Goal: Ask a question: Seek information or help from site administrators or community

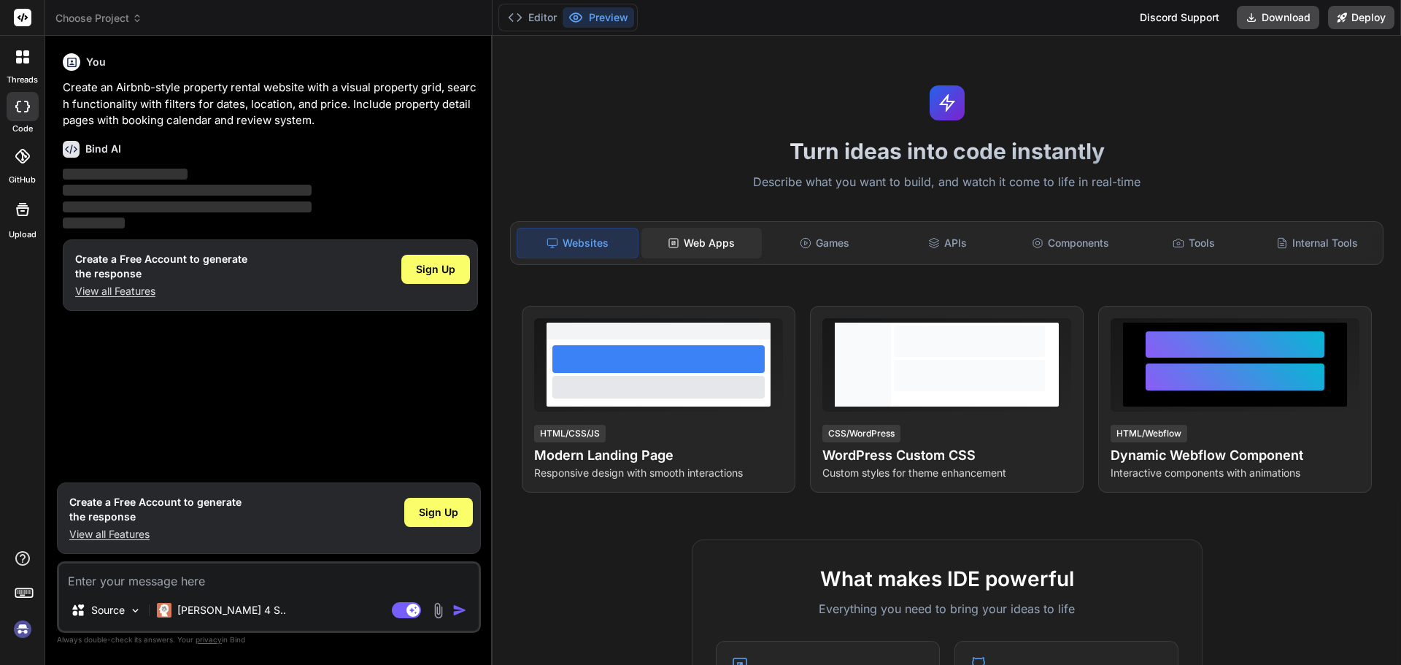
click at [704, 245] on div "Web Apps" at bounding box center [701, 243] width 120 height 31
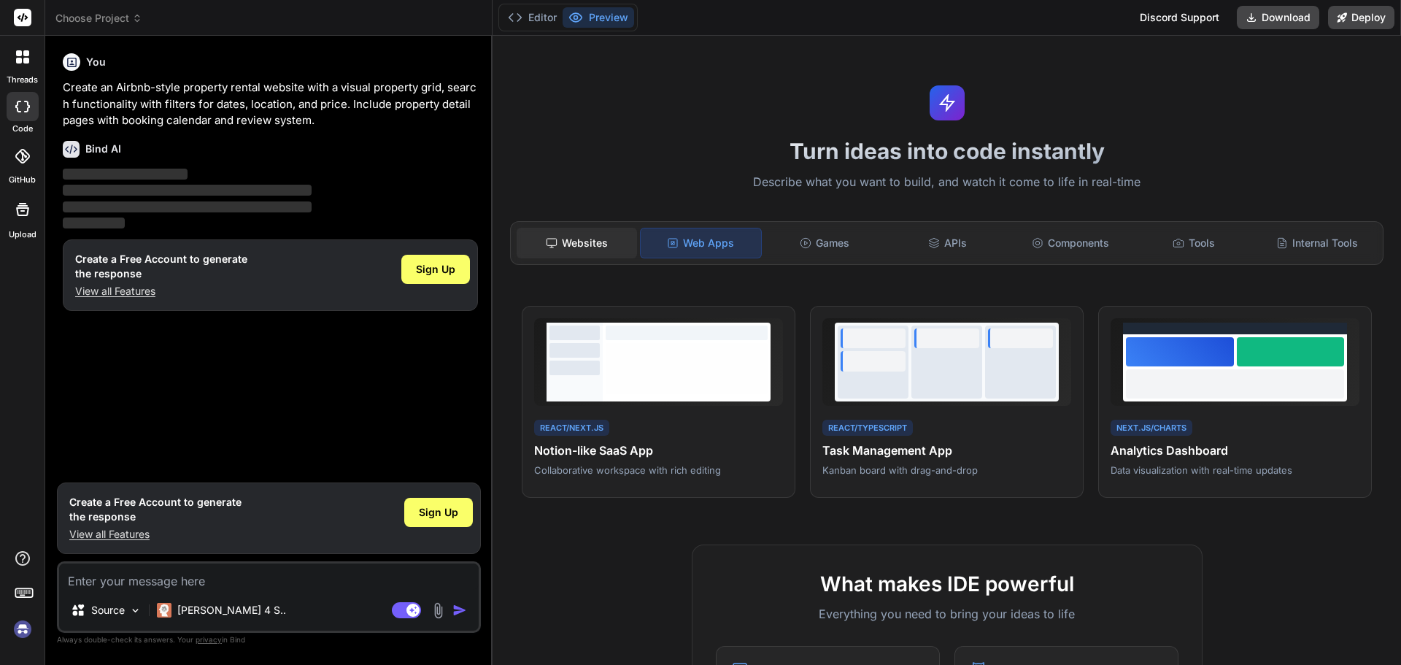
click at [586, 242] on div "Websites" at bounding box center [577, 243] width 120 height 31
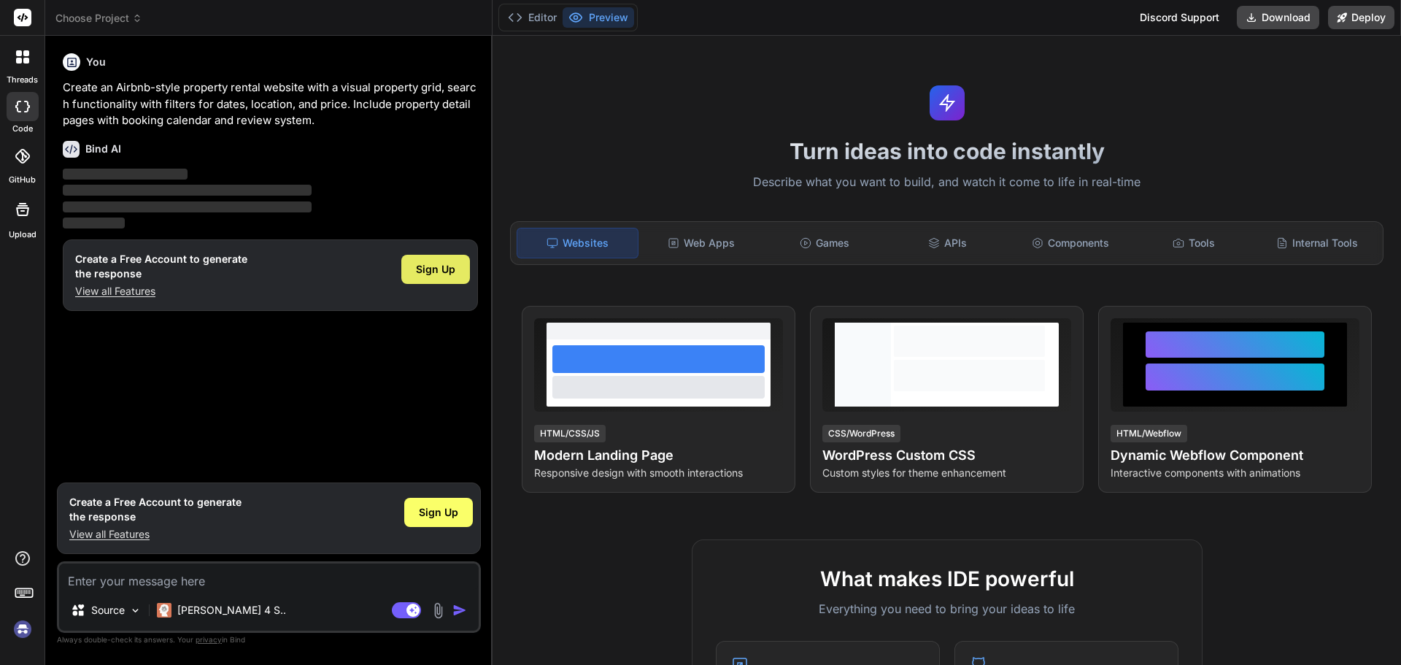
click at [436, 272] on span "Sign Up" at bounding box center [435, 269] width 39 height 15
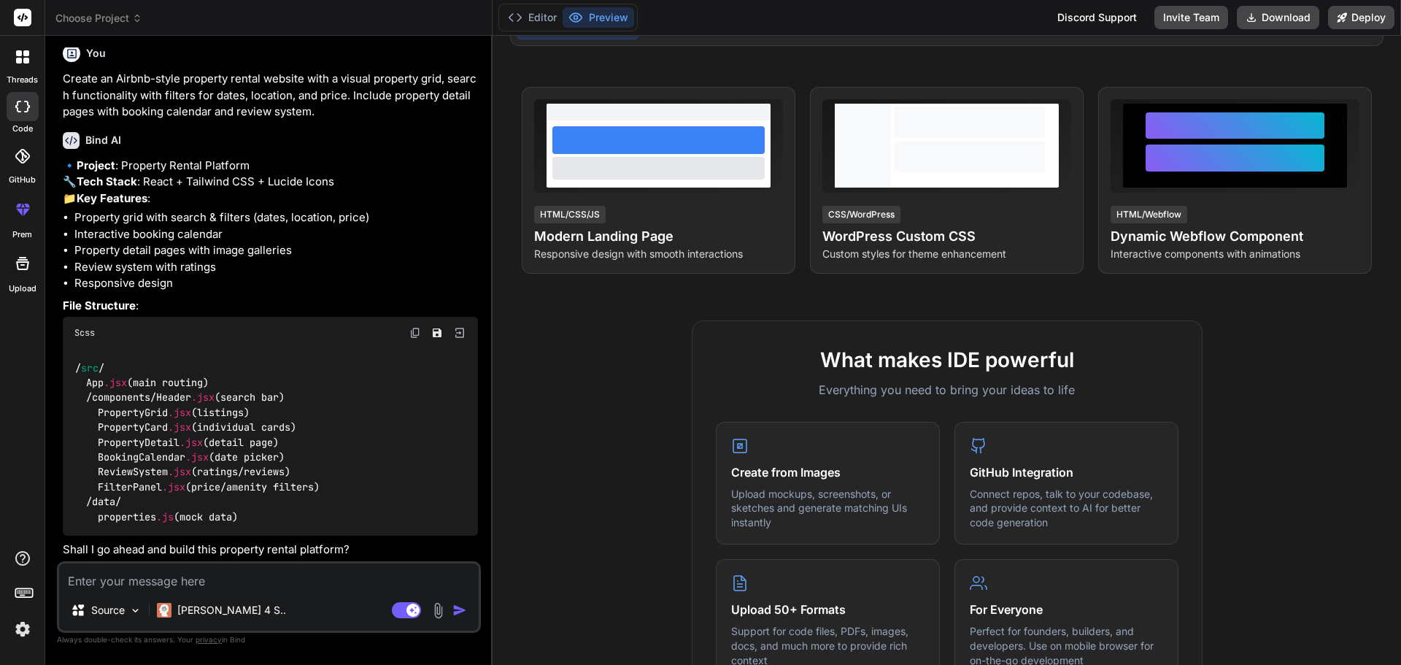
scroll to position [56, 0]
type textarea "x"
click at [208, 587] on textarea at bounding box center [269, 576] width 420 height 26
type textarea "Y"
type textarea "x"
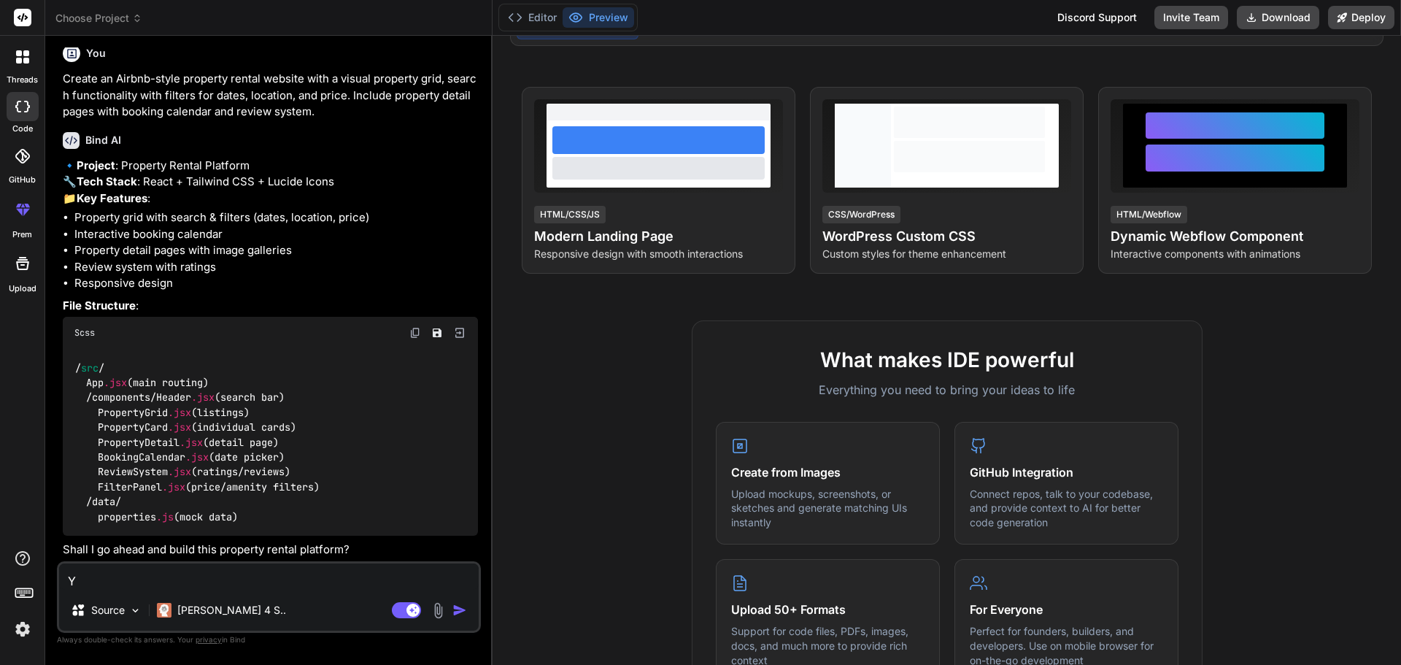
type textarea "Ye"
type textarea "x"
type textarea "Yes"
type textarea "x"
type textarea "Yes"
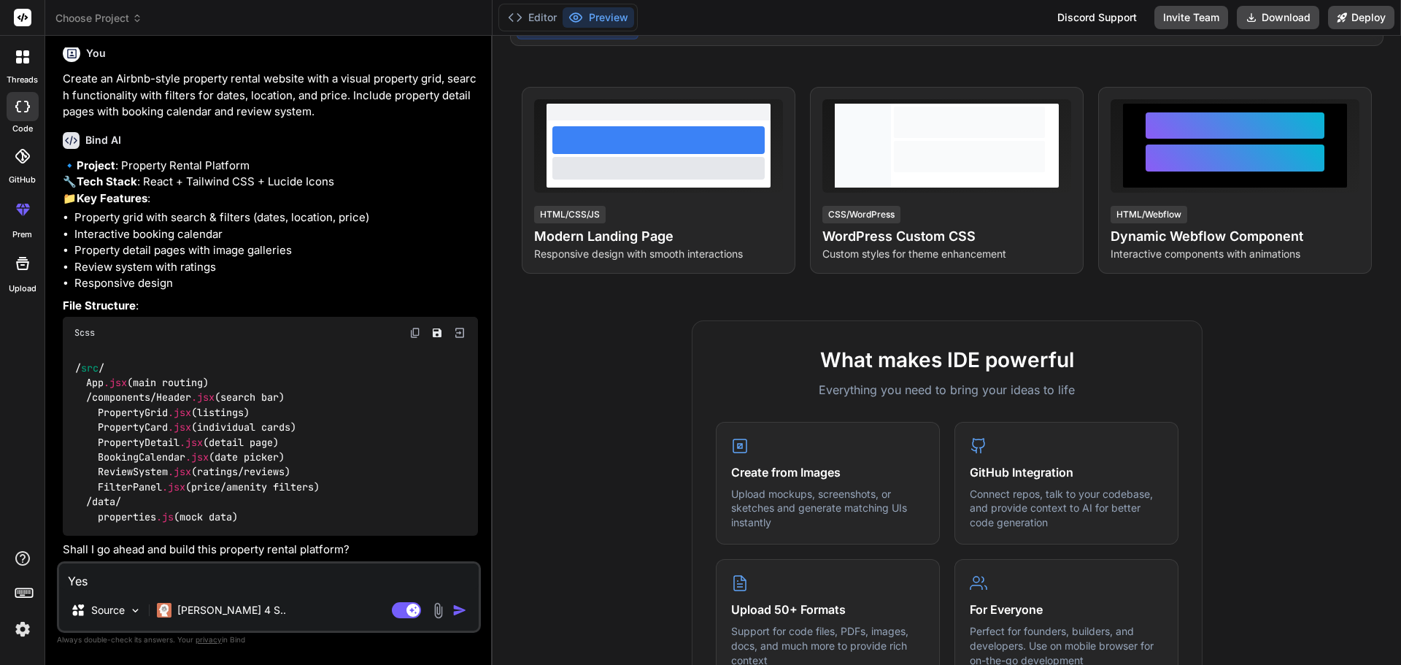
type textarea "x"
type textarea "Yes b"
type textarea "x"
type textarea "Yes bu"
type textarea "x"
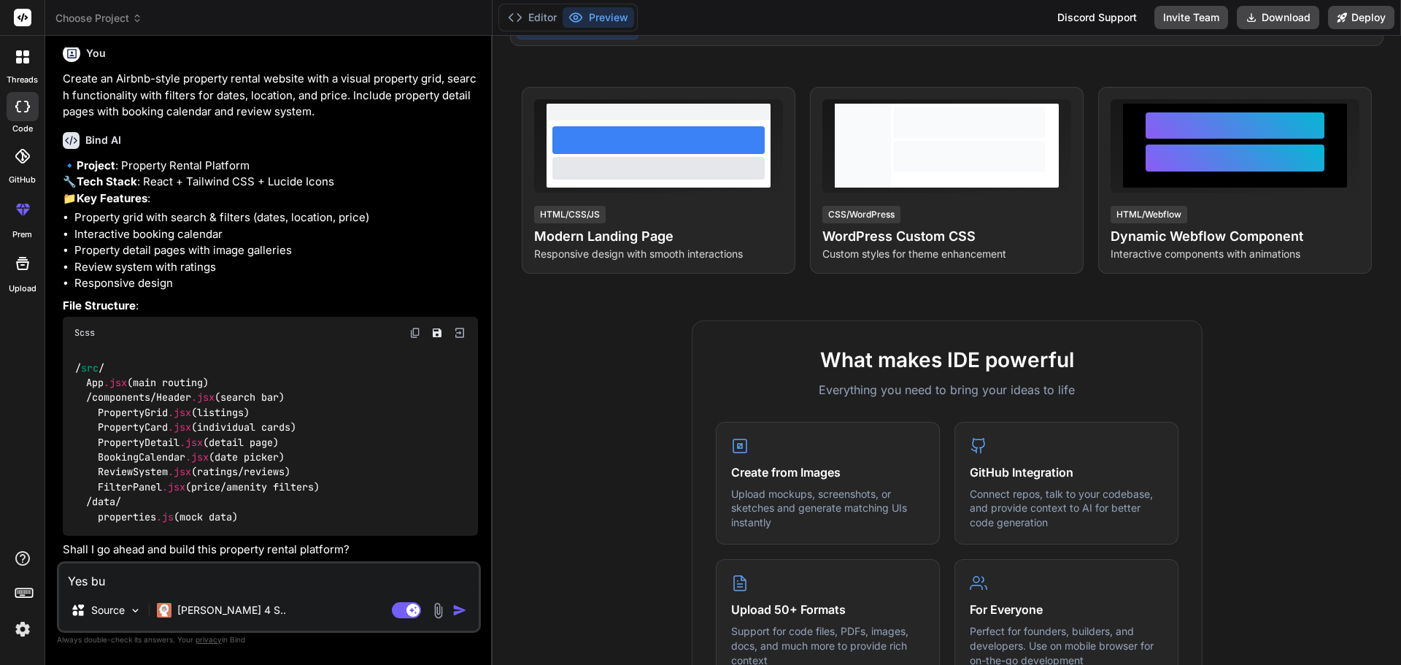
type textarea "Yes but"
type textarea "x"
type textarea "Yes but"
type textarea "x"
type textarea "Yes but i"
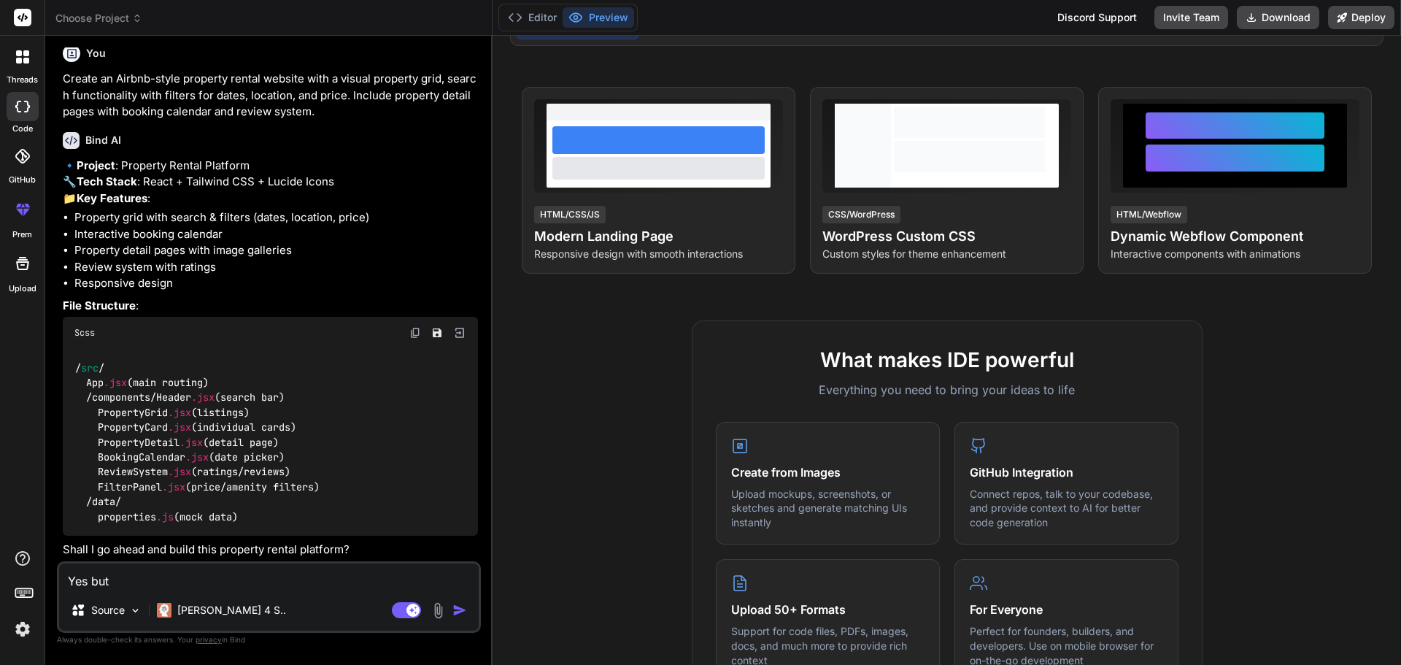
type textarea "x"
type textarea "Yes but i"
type textarea "x"
type textarea "Yes but i n"
type textarea "x"
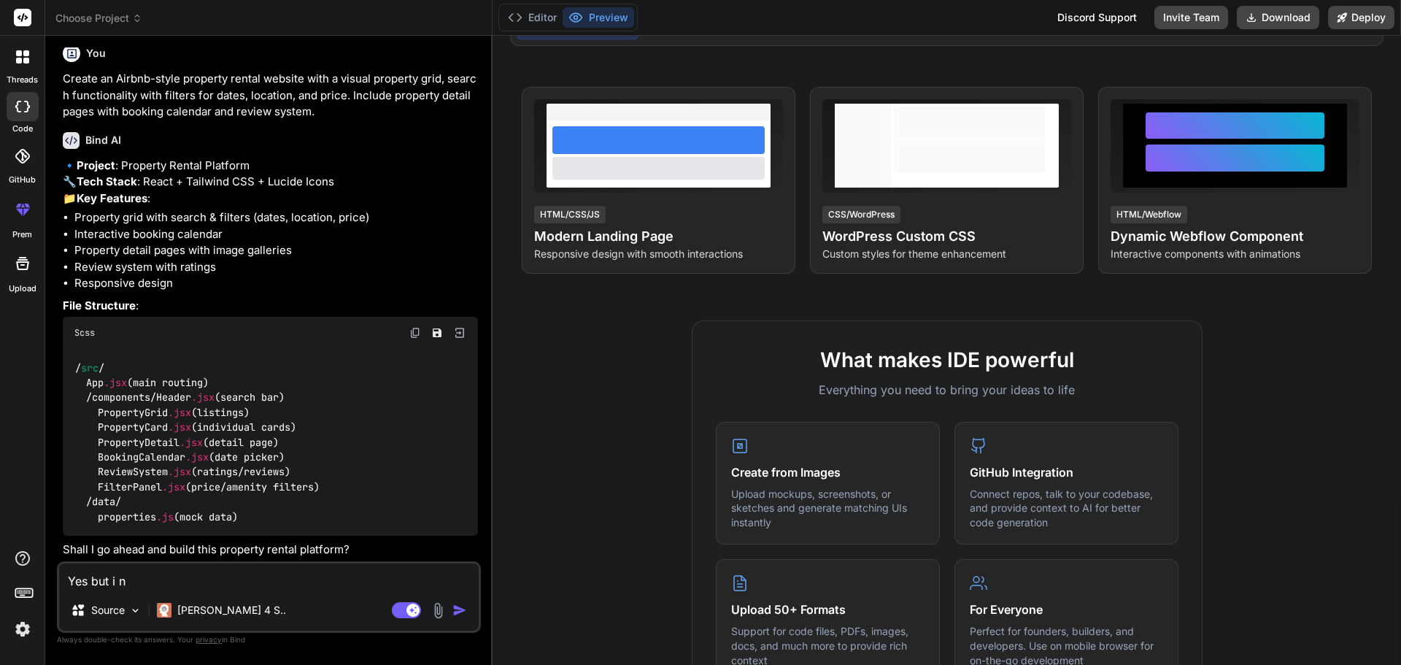
type textarea "Yes but i ne"
type textarea "x"
type textarea "Yes but i nee"
type textarea "x"
type textarea "Yes but i need"
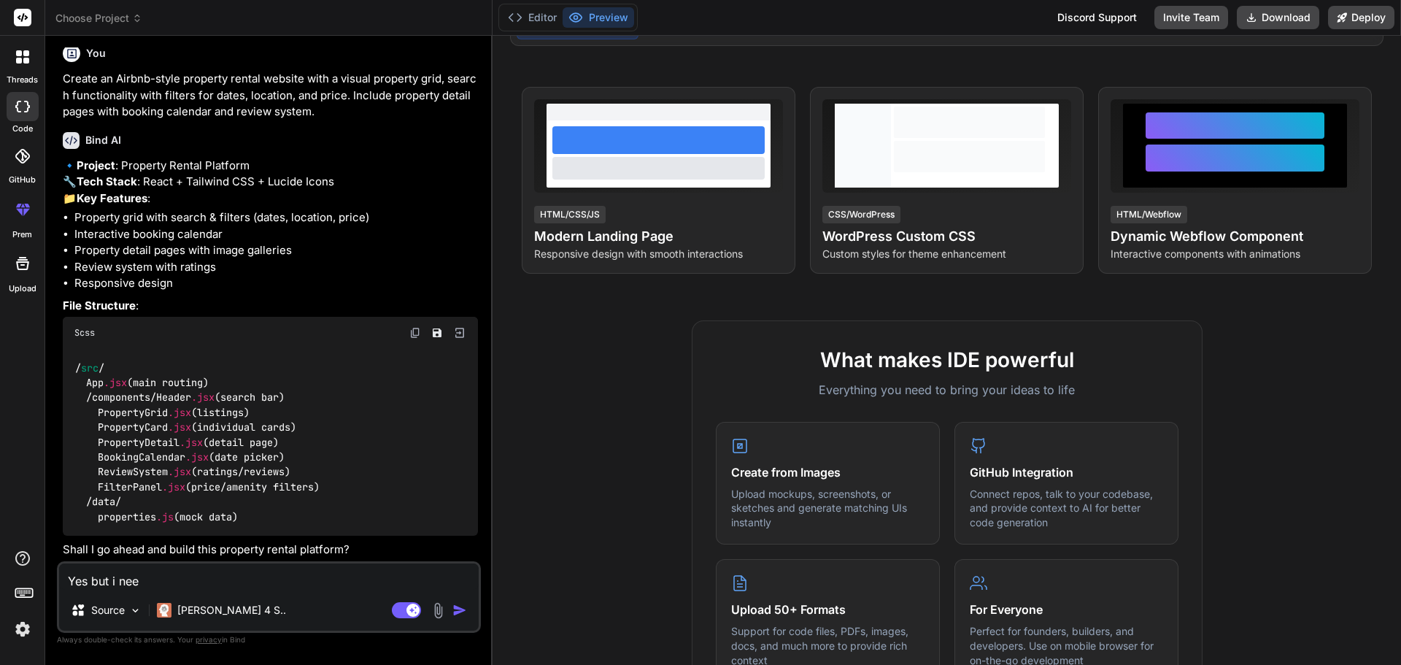
type textarea "x"
type textarea "Yes but i need"
type textarea "x"
type textarea "Yes but i need n"
type textarea "x"
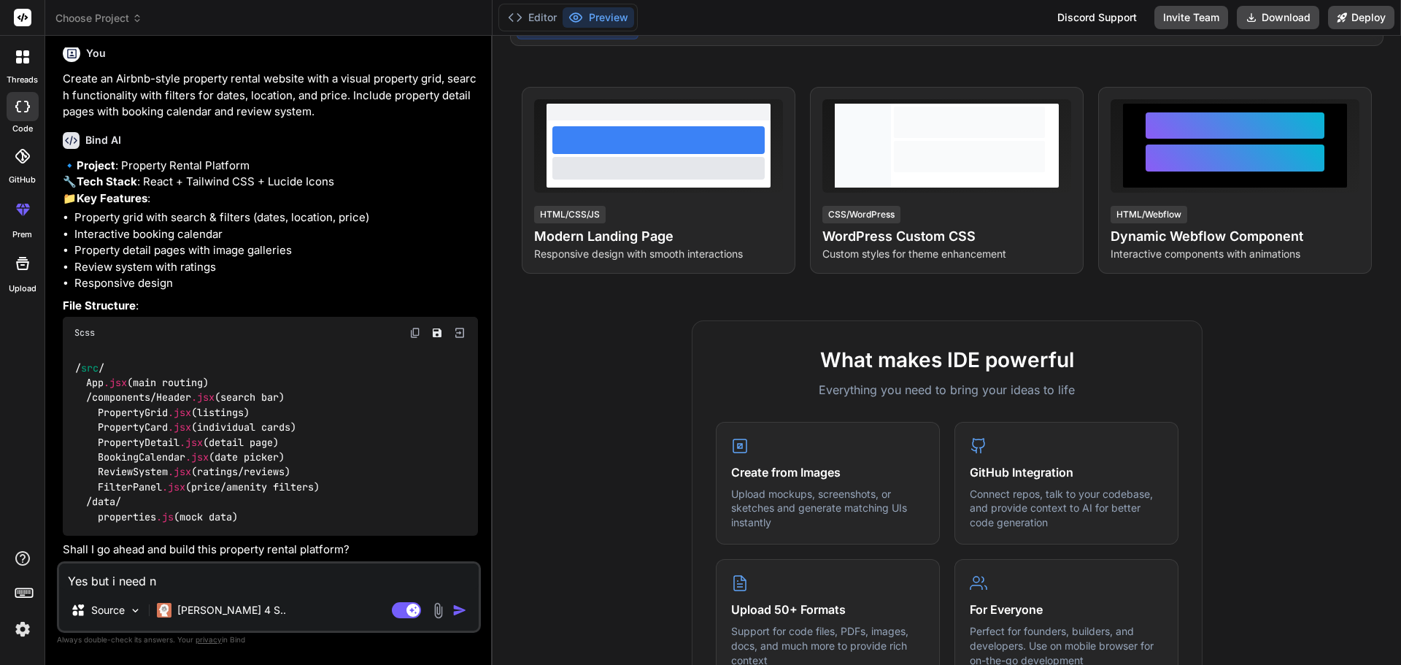
type textarea "Yes but i need ni"
type textarea "x"
type textarea "Yes but i need nin"
type textarea "x"
type textarea "Yes but i need nin"
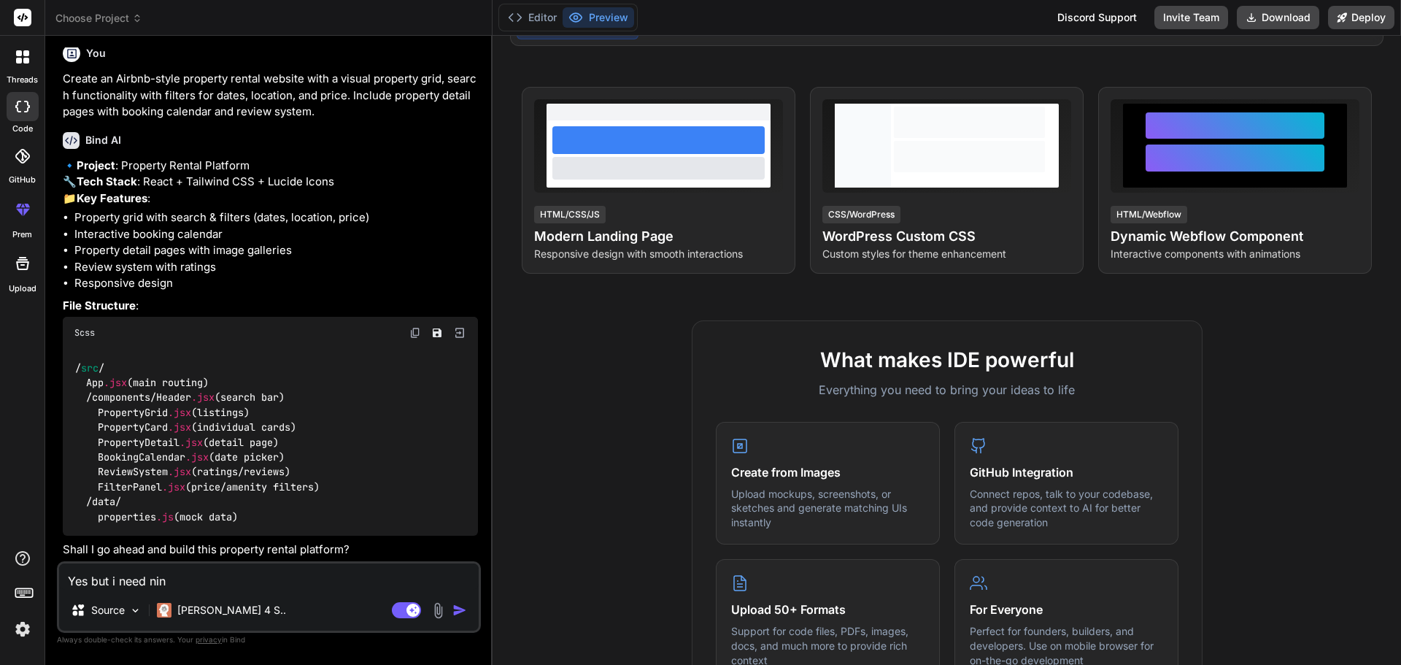
type textarea "x"
type textarea "Yes but i need nin"
type textarea "x"
type textarea "Yes but i need ni"
type textarea "x"
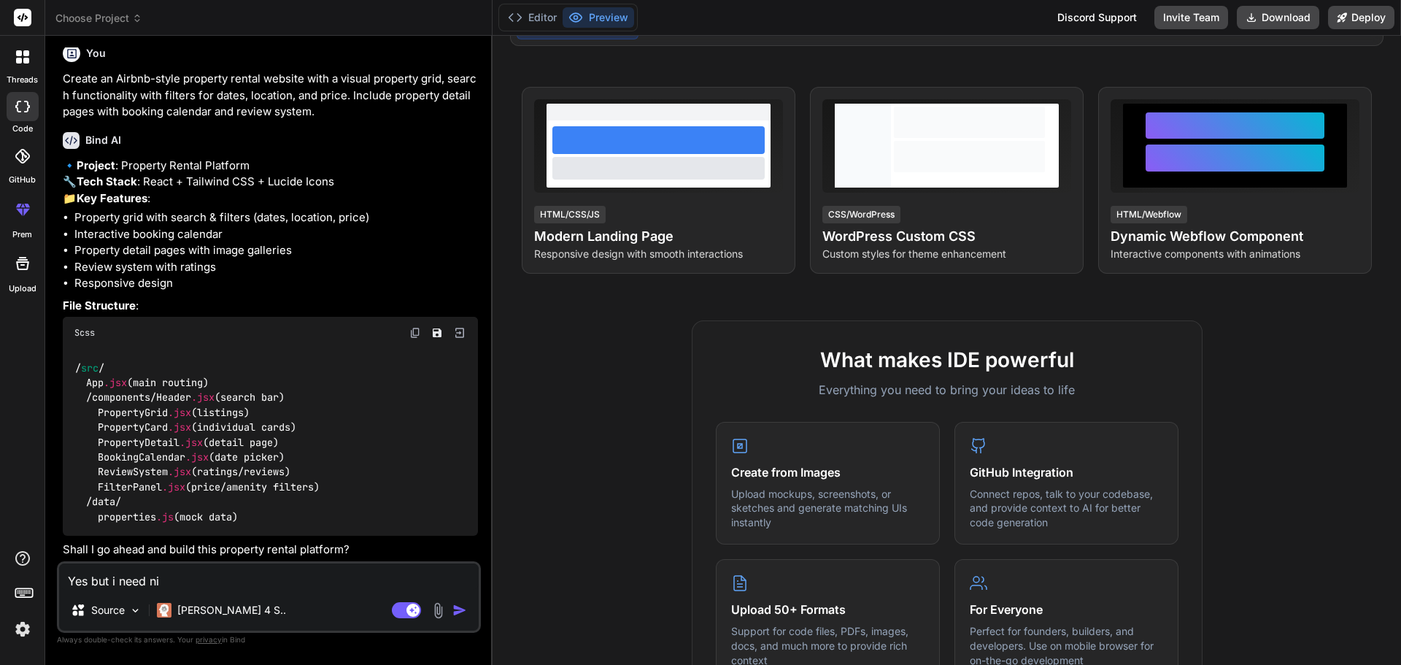
type textarea "Yes but i need n"
type textarea "x"
type textarea "Yes but i need no"
type textarea "x"
type textarea "Yes but i need not"
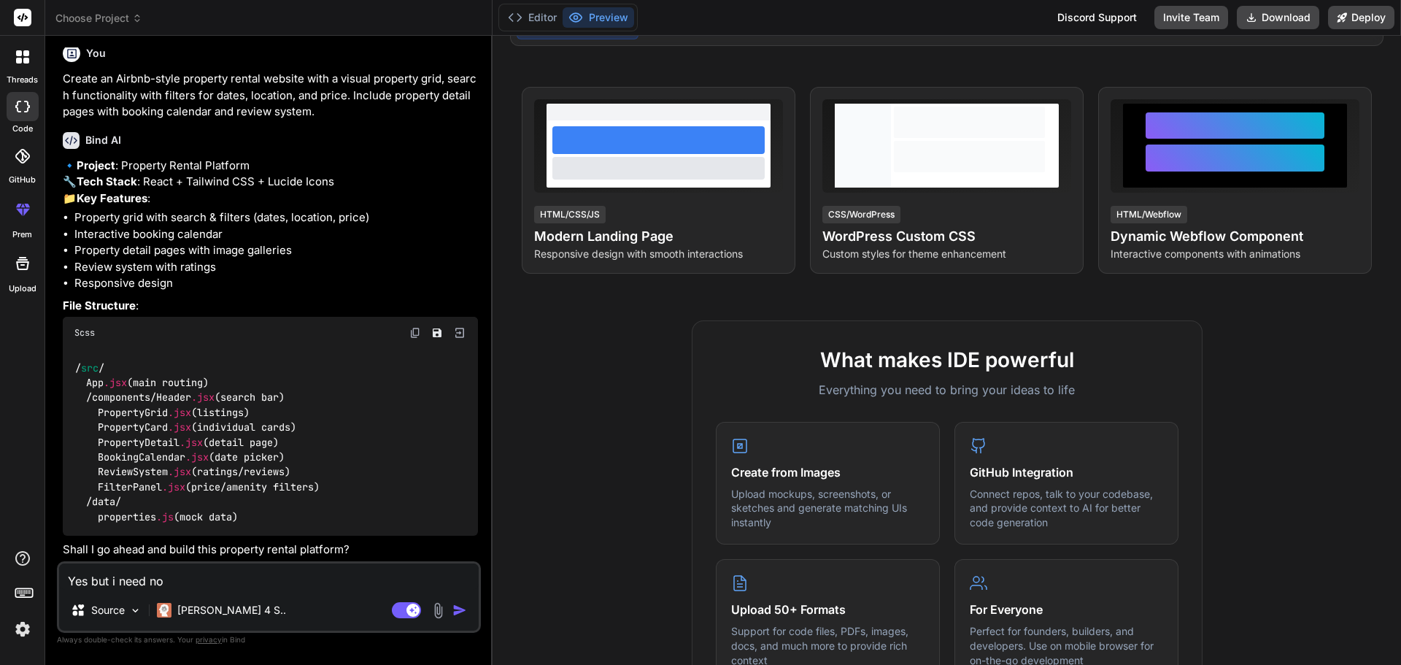
type textarea "x"
type textarea "Yes but i need not"
type textarea "x"
type textarea "Yes but i need not f"
type textarea "x"
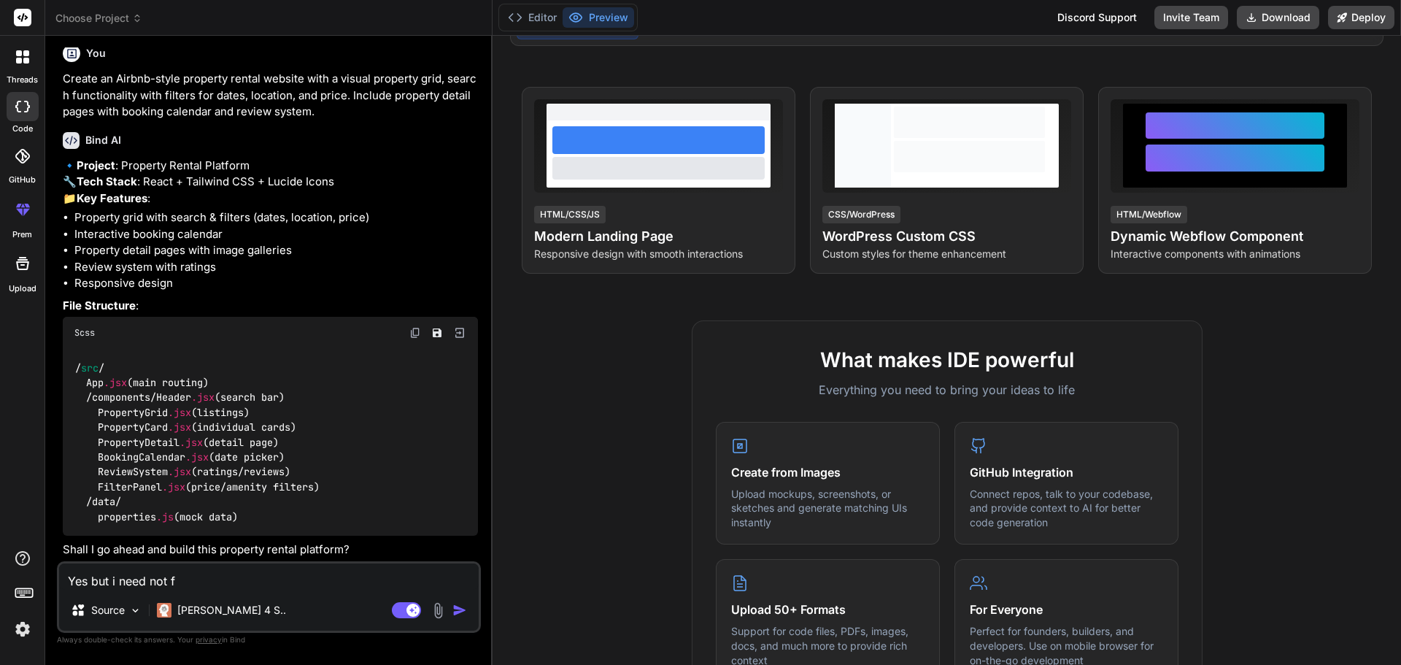
type textarea "Yes but i need not fo"
type textarea "x"
type textarea "Yes but i need not for"
type textarea "x"
type textarea "Yes but i need not for"
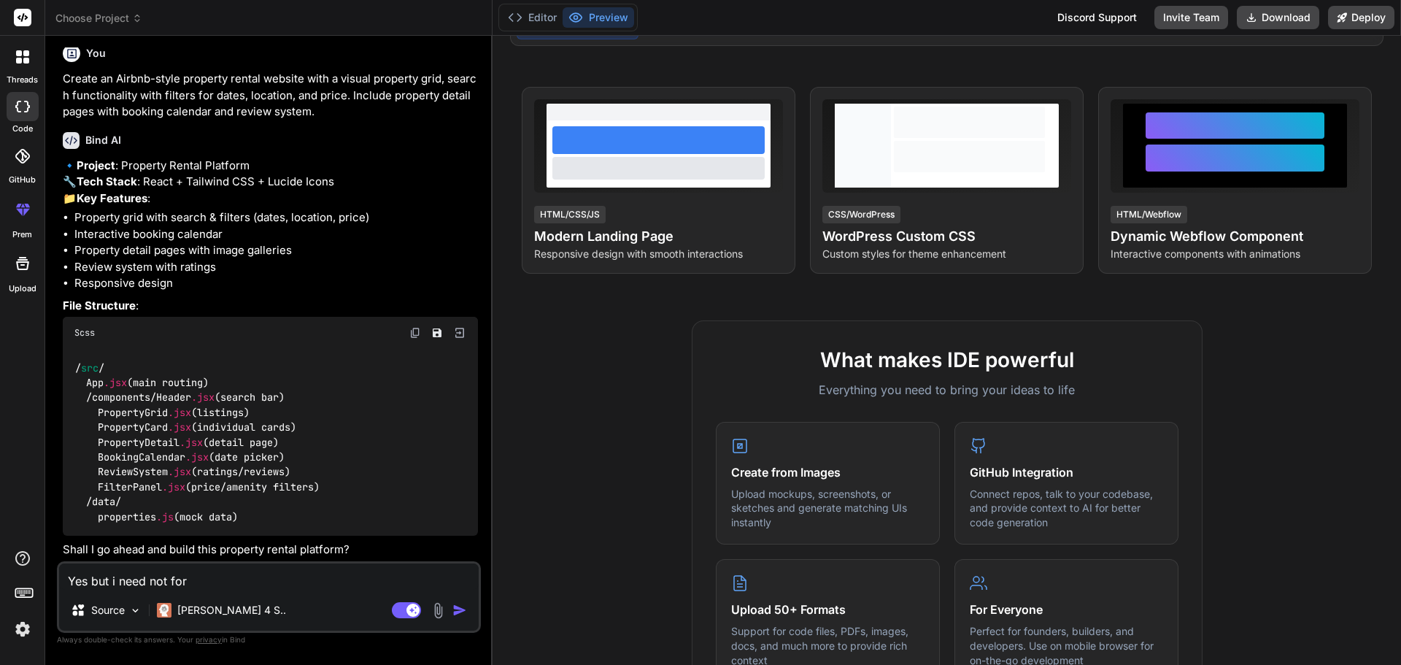
type textarea "x"
type textarea "Yes but i need not for r"
type textarea "x"
type textarea "Yes but i need not for re"
type textarea "x"
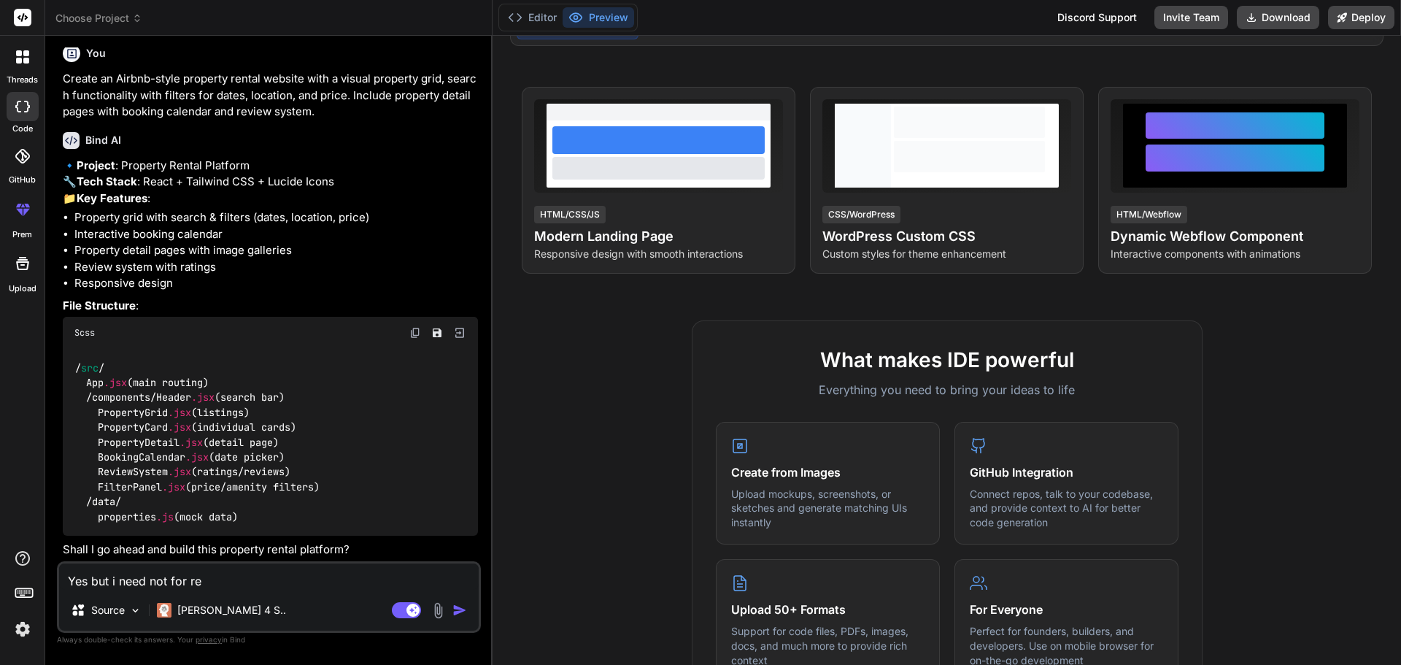
type textarea "Yes but i need not for ren"
type textarea "x"
type textarea "Yes but i need not for rent"
type textarea "x"
type textarea "Yes but i need not for renta"
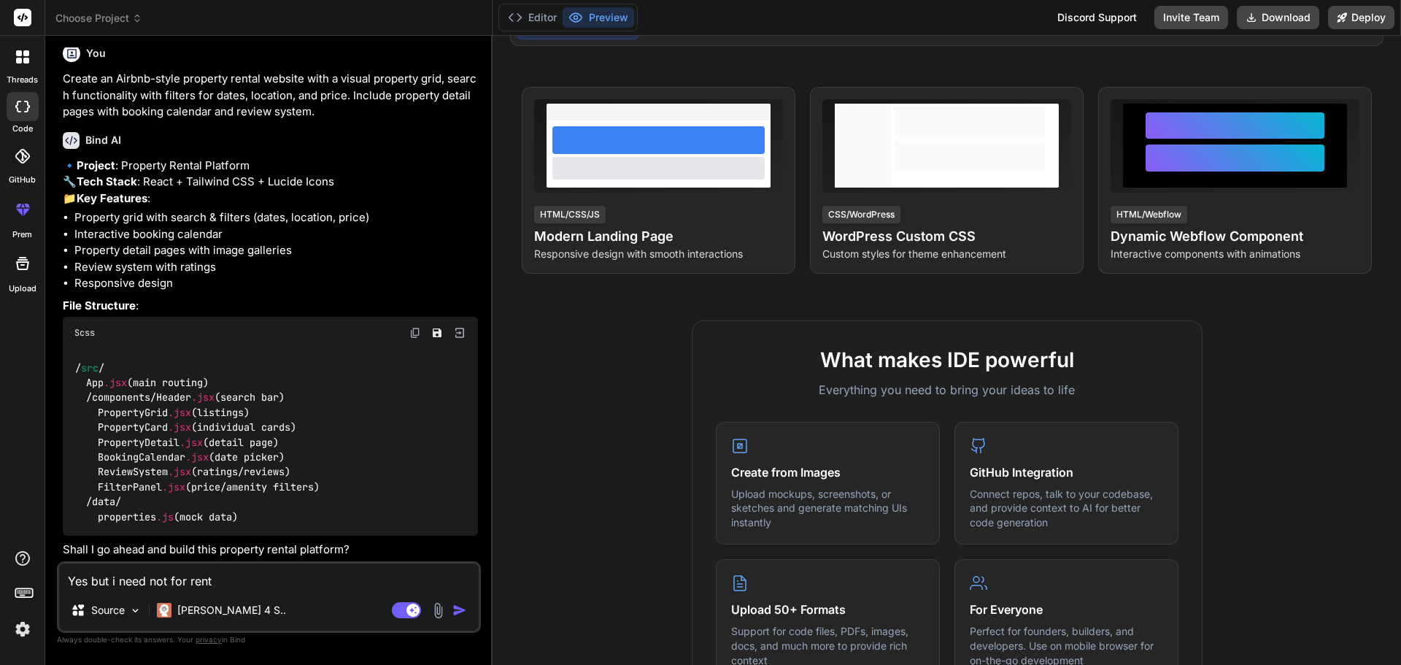
type textarea "x"
type textarea "Yes but i need not for rental"
type textarea "x"
type textarea "Yes but i need not for rental"
type textarea "x"
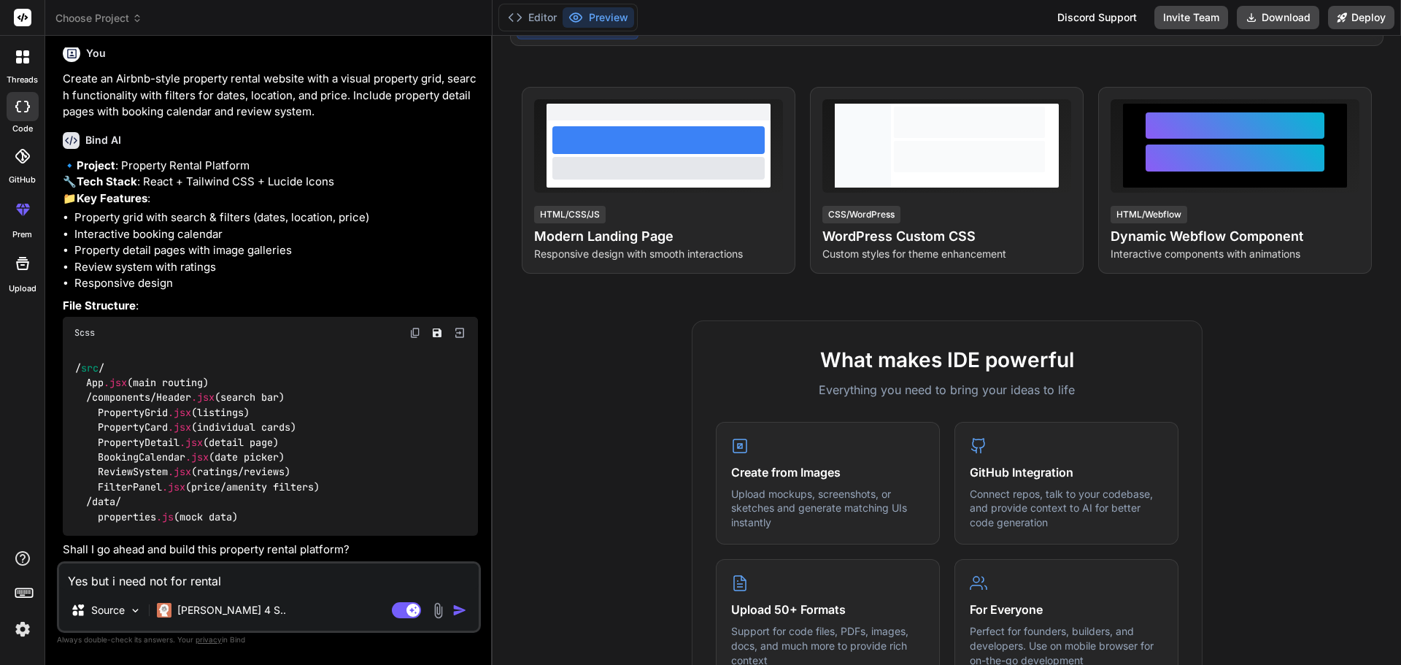
type textarea "Yes but i need not for rental b"
type textarea "x"
type textarea "Yes but i need not for rental bu"
type textarea "x"
type textarea "Yes but i need not for rental but"
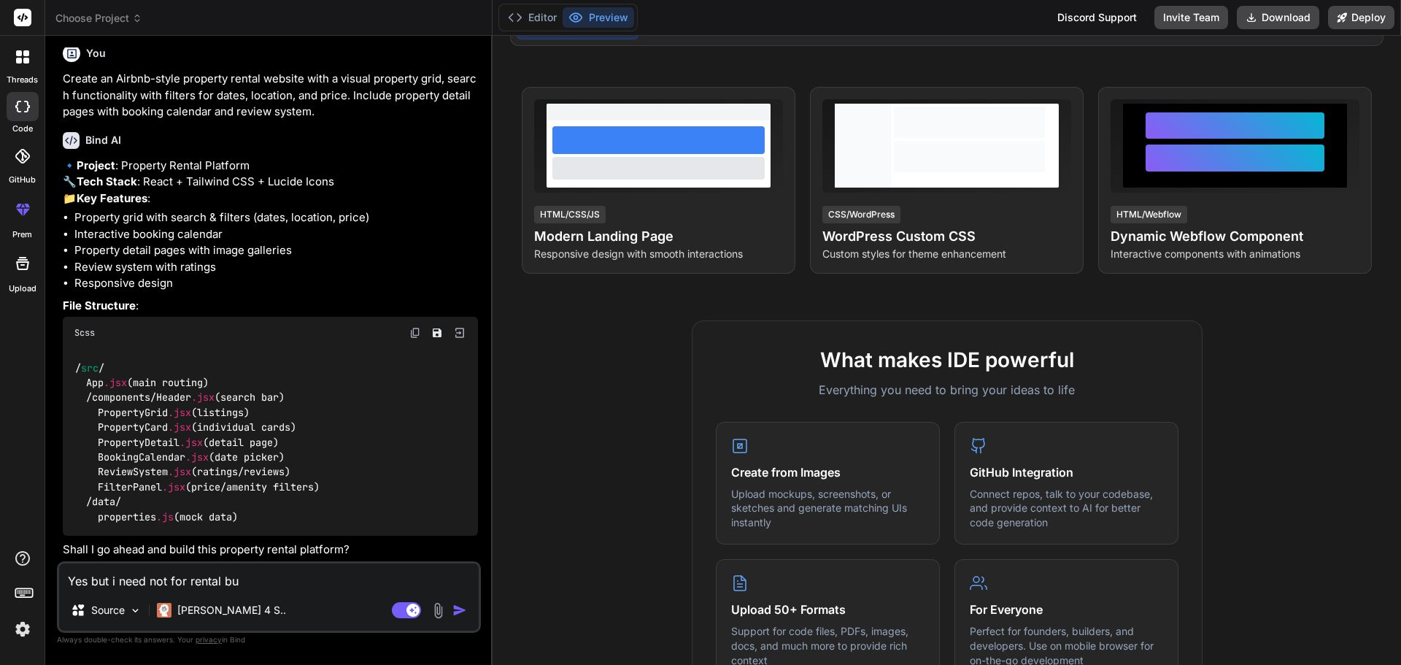
type textarea "x"
type textarea "Yes but i need not for rental but"
type textarea "x"
type textarea "Yes but i need not for rental but f"
type textarea "x"
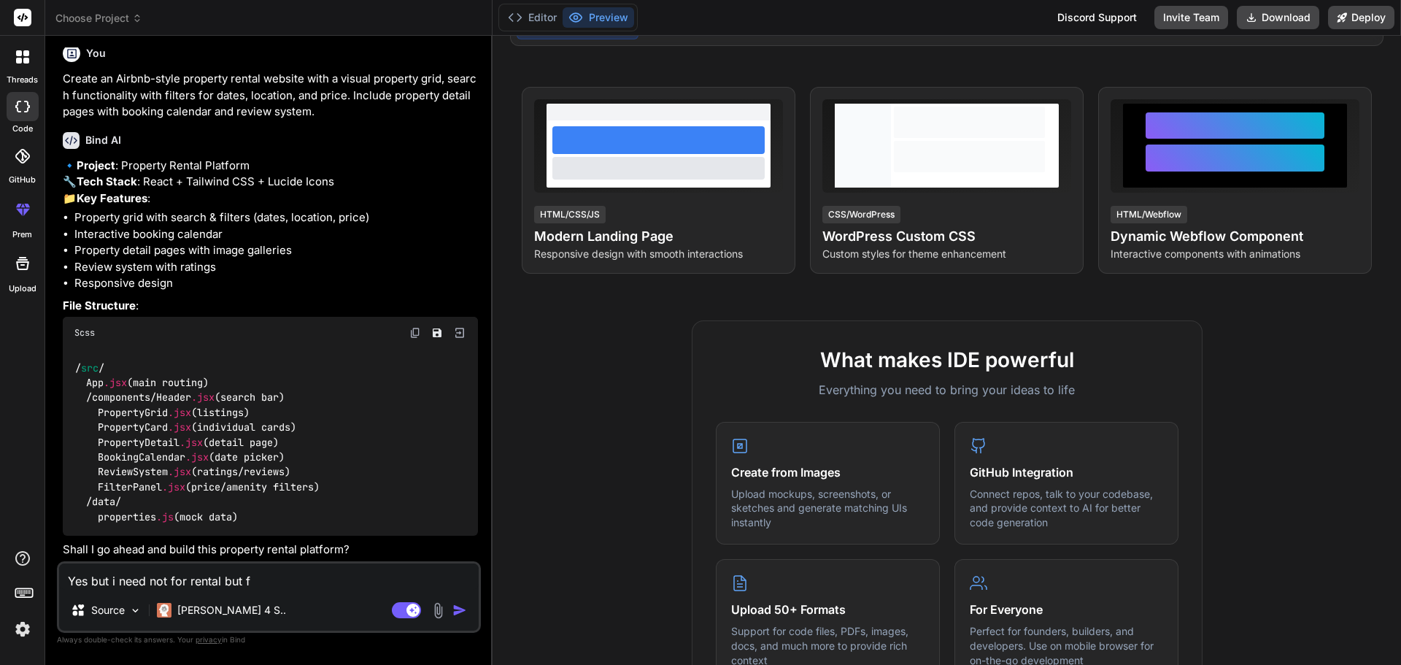
type textarea "Yes but i need not for rental but fo"
type textarea "x"
type textarea "Yes but i need not for rental but for"
type textarea "x"
type textarea "Yes but i need not for rental but for"
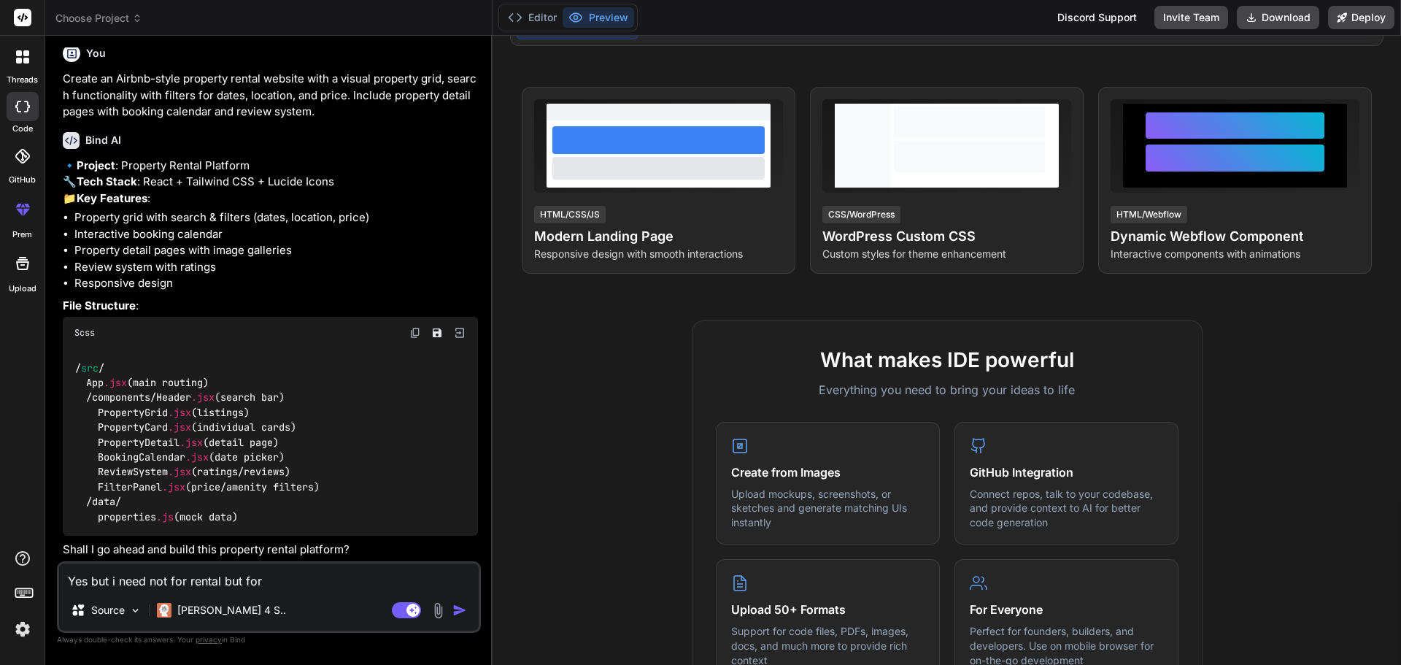
type textarea "x"
type textarea "Yes but i need not for rental but for s"
type textarea "x"
type textarea "Yes but i need not for rental but for sa"
type textarea "x"
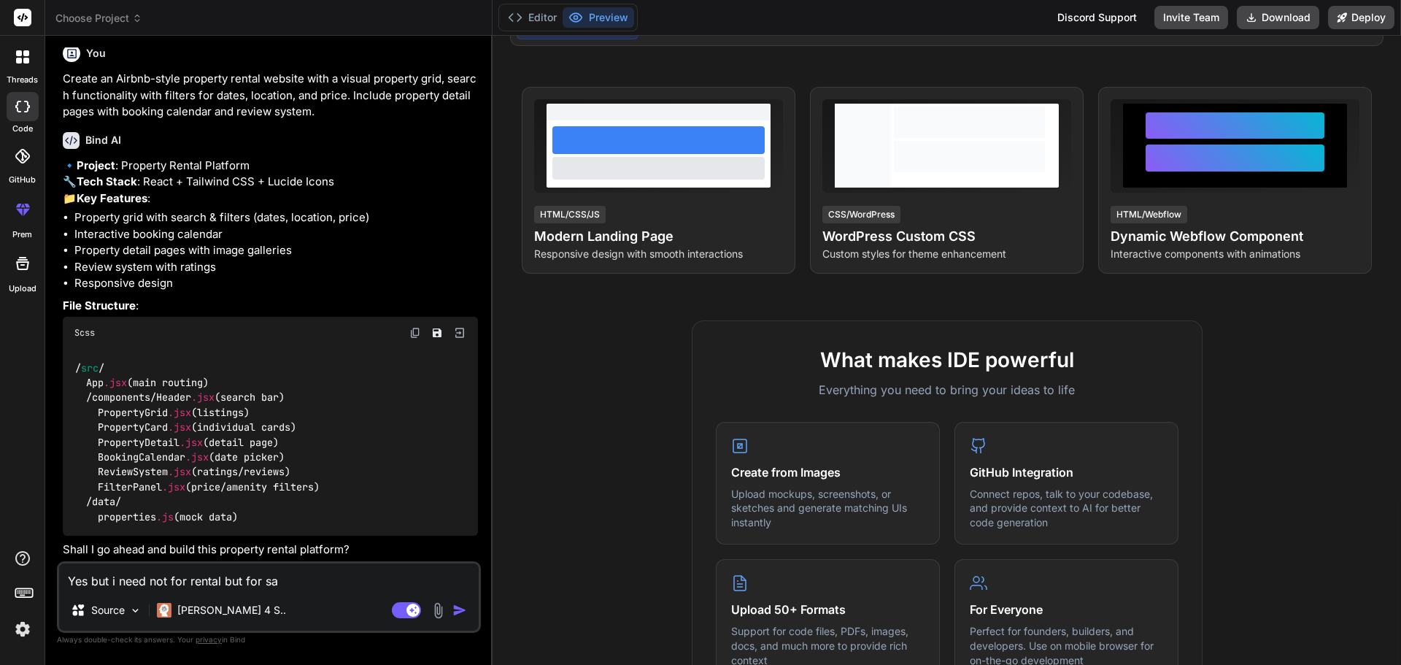
type textarea "Yes but i need not for rental but for [PERSON_NAME]"
type textarea "x"
type textarea "Yes but i need not for rental but for sale"
type textarea "x"
type textarea "Yes but i need not for rental but for sales"
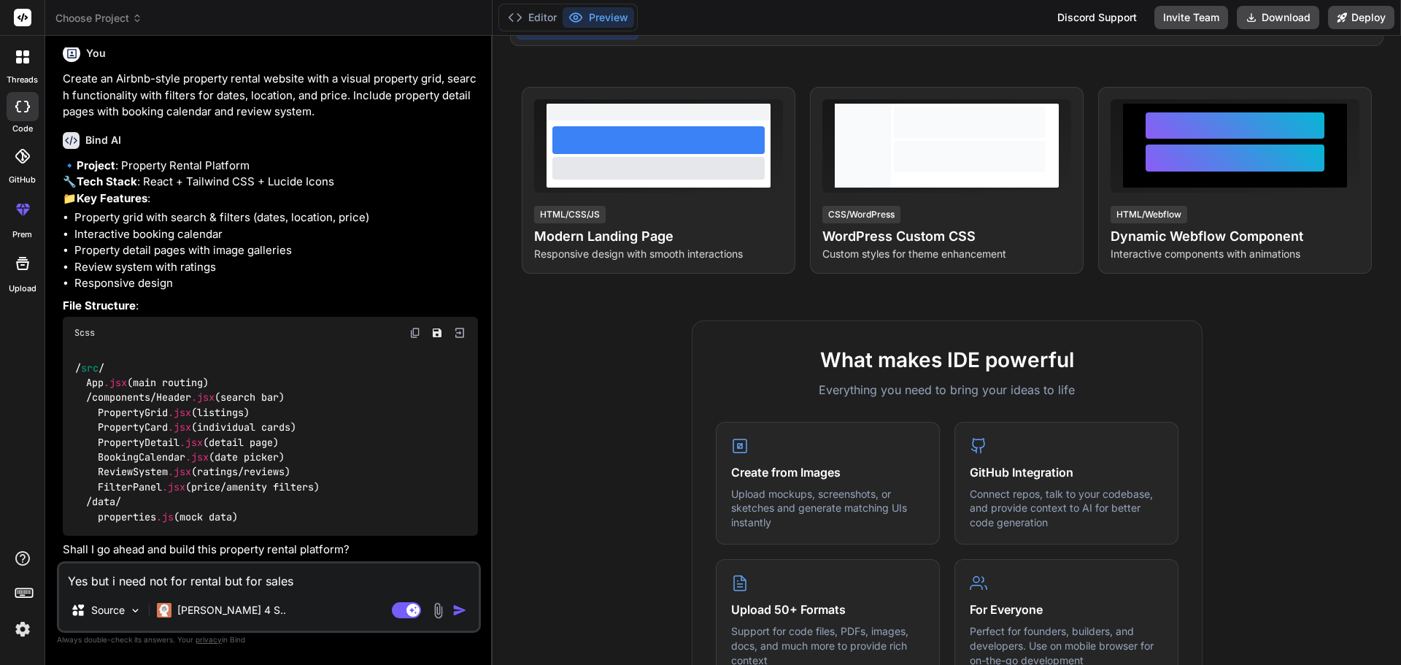
type textarea "x"
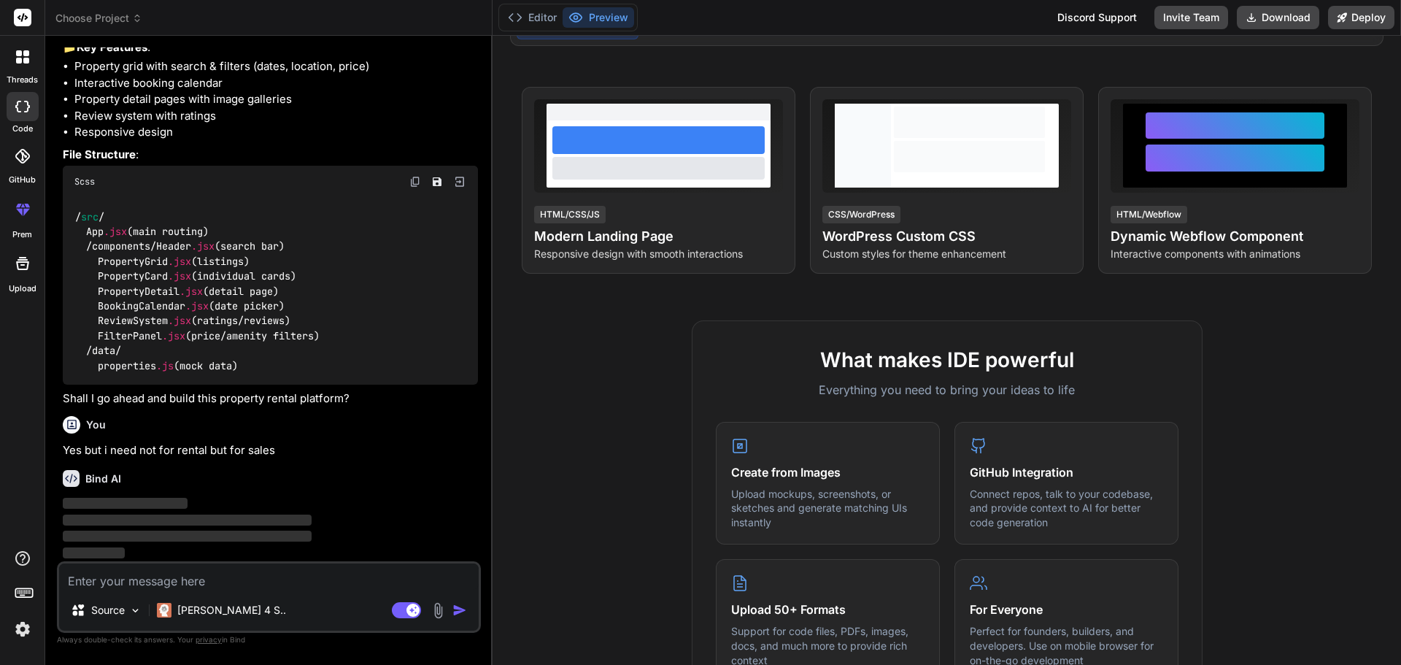
scroll to position [208, 0]
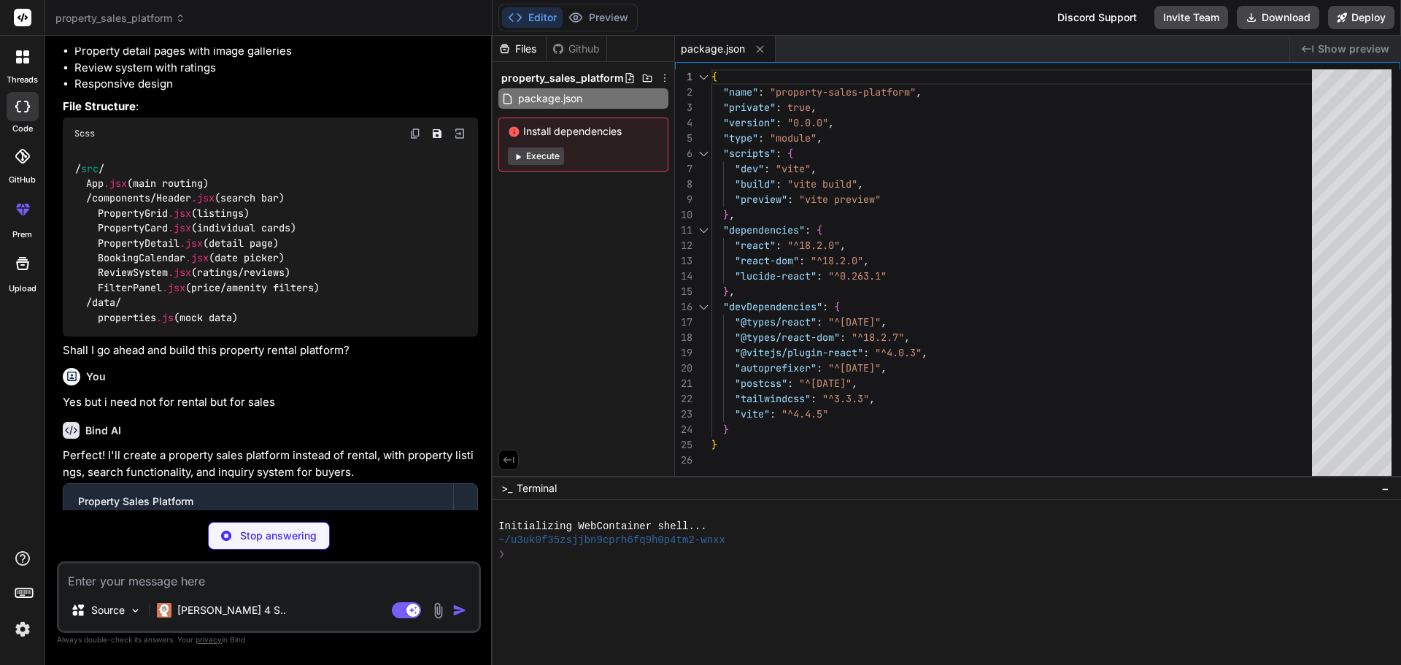
type textarea "x"
type textarea "<script type="module" src="/src/main.jsx"></script> </body> </html>"
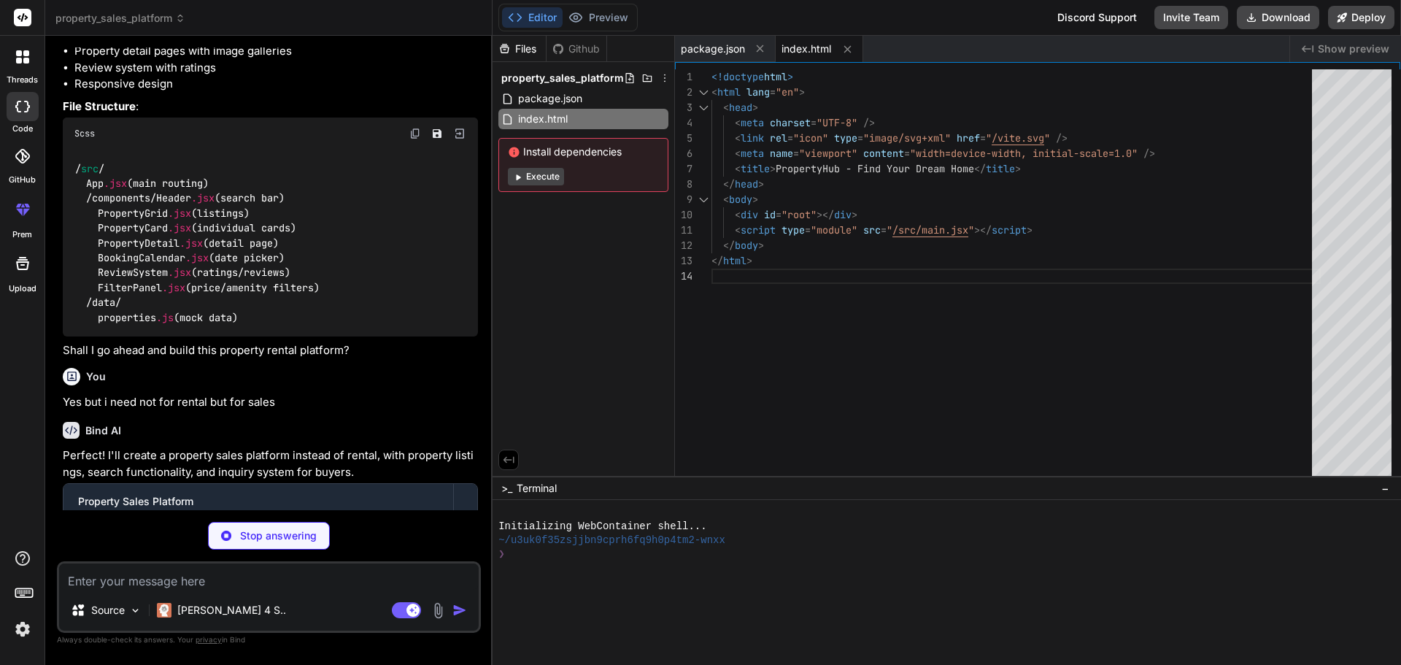
type textarea "x"
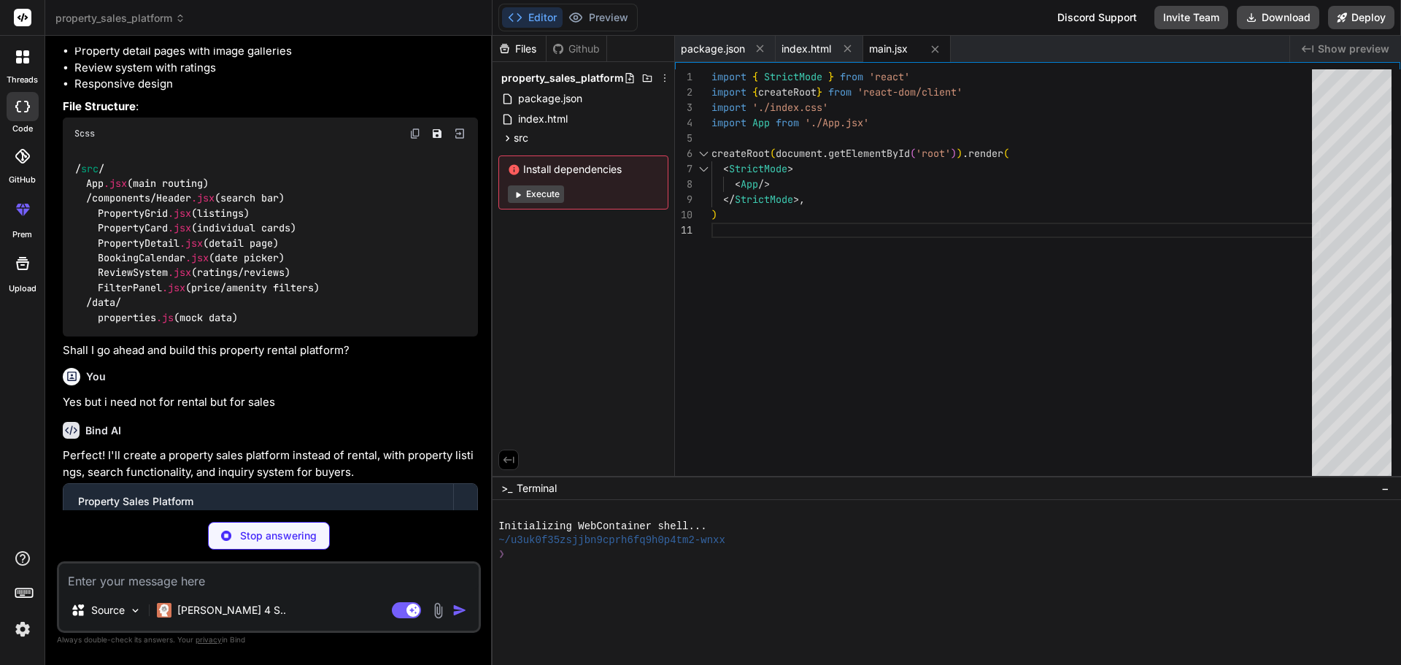
type textarea "x"
type textarea "@tailwind base; @tailwind components; @tailwind utilities; @layer base { html {…"
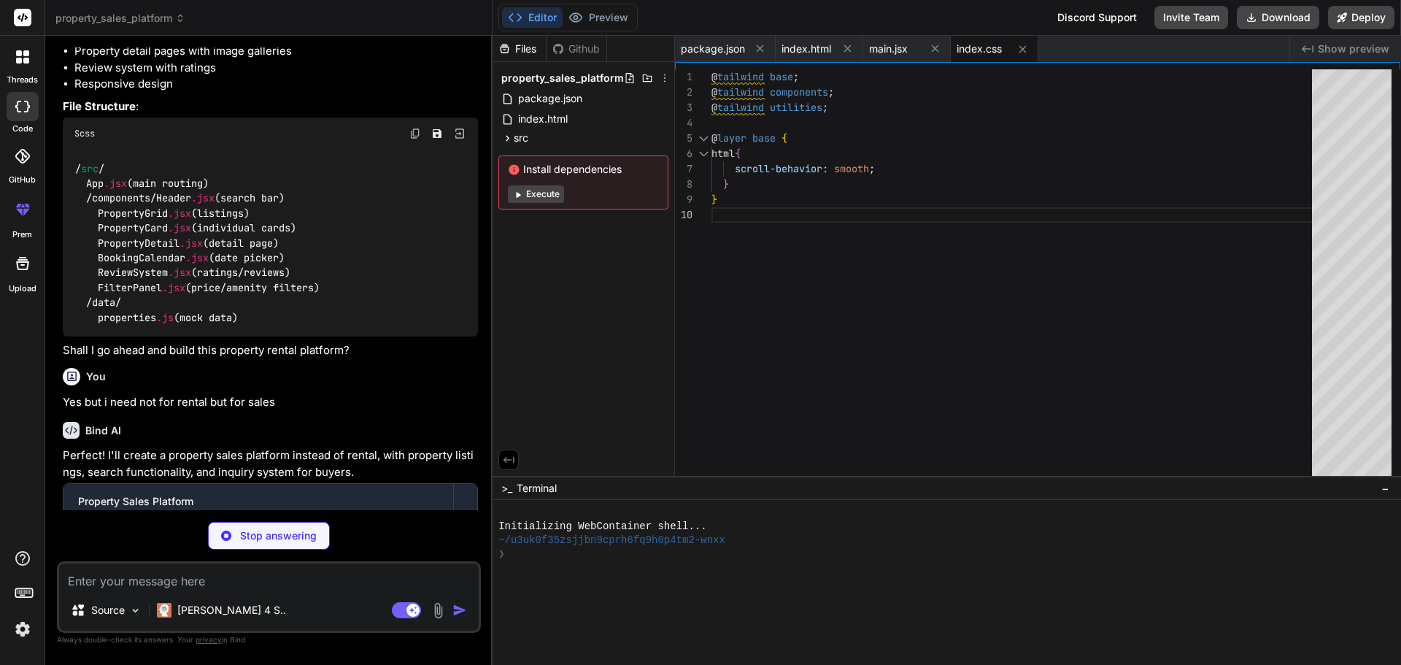
type textarea "x"
type textarea "}"
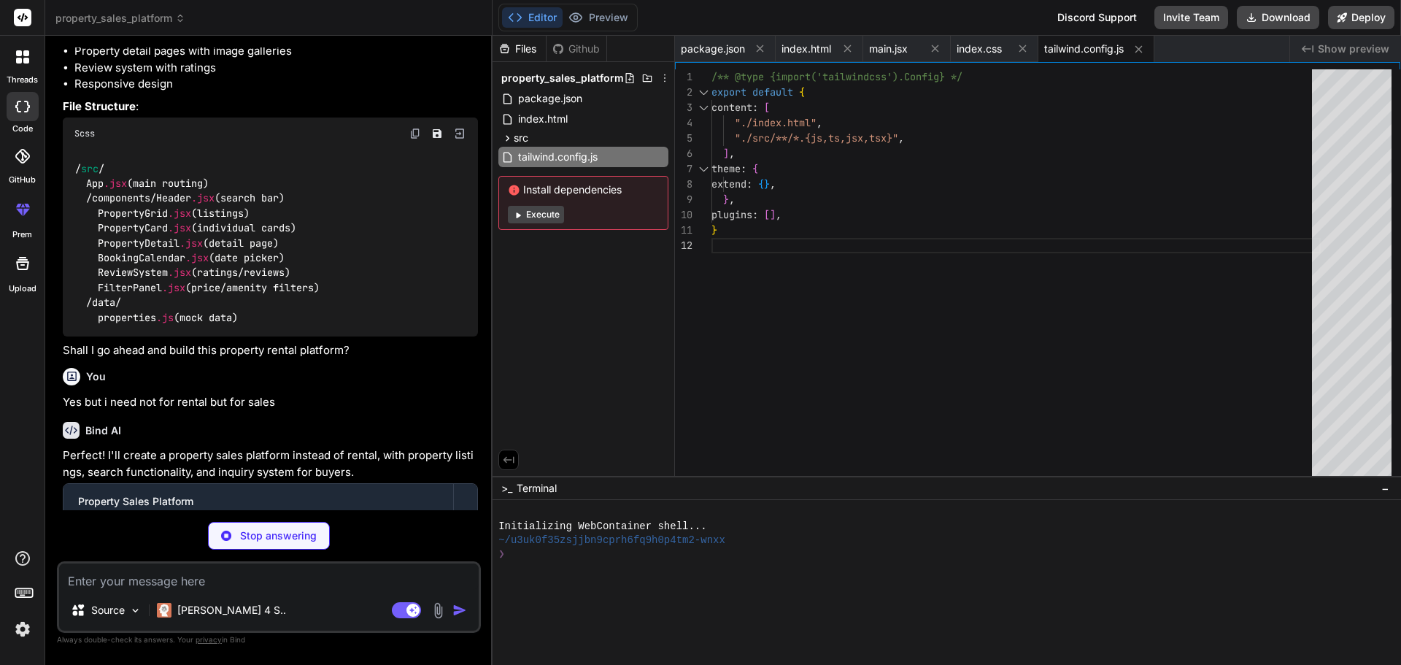
type textarea "x"
type textarea "export default { plugins: { tailwindcss: {}, autoprefixer: {}, }, }"
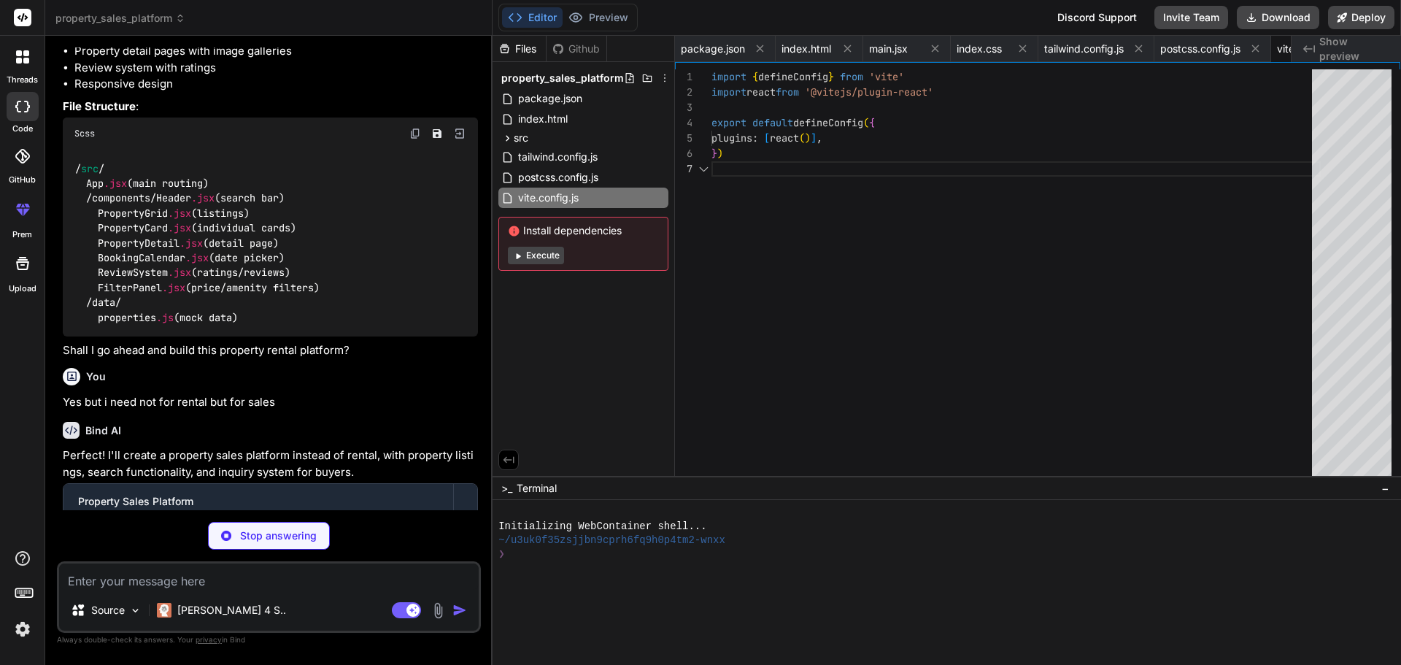
scroll to position [0, 82]
type textarea "x"
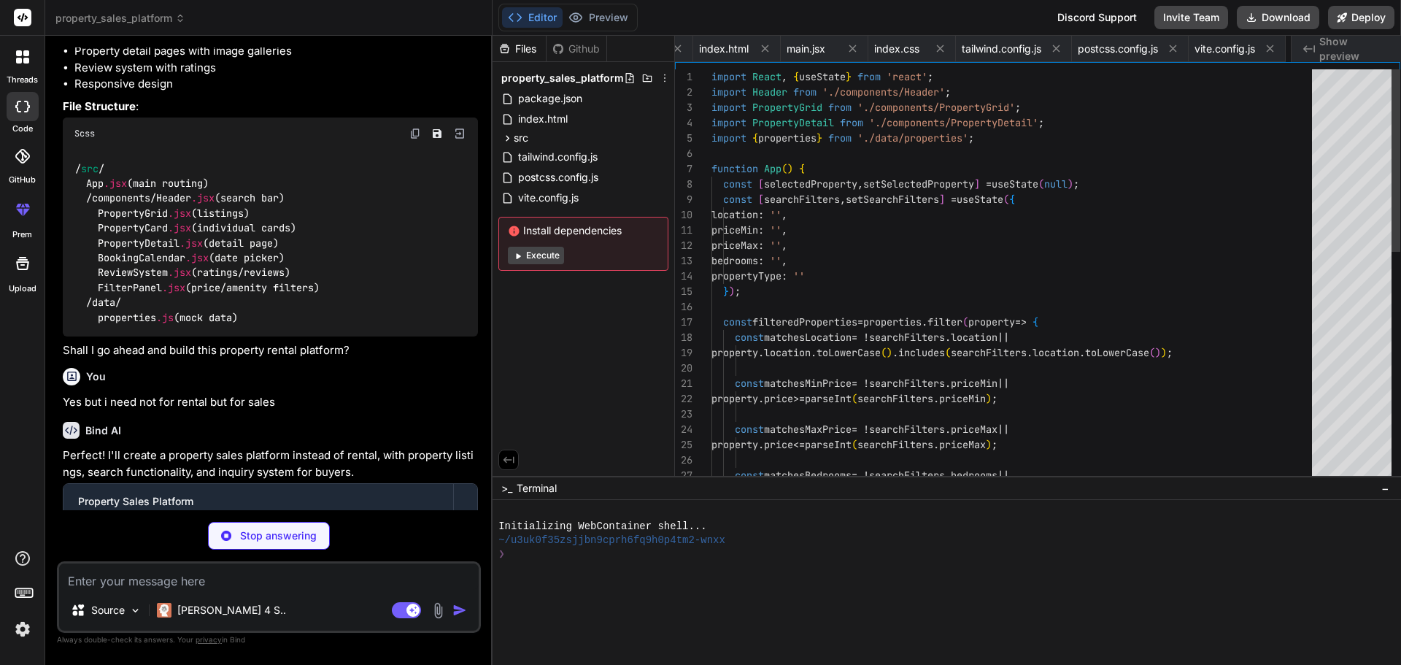
scroll to position [0, 170]
type textarea "x"
type textarea "</div> </div> )} </div> </header> ); }; export default Header;"
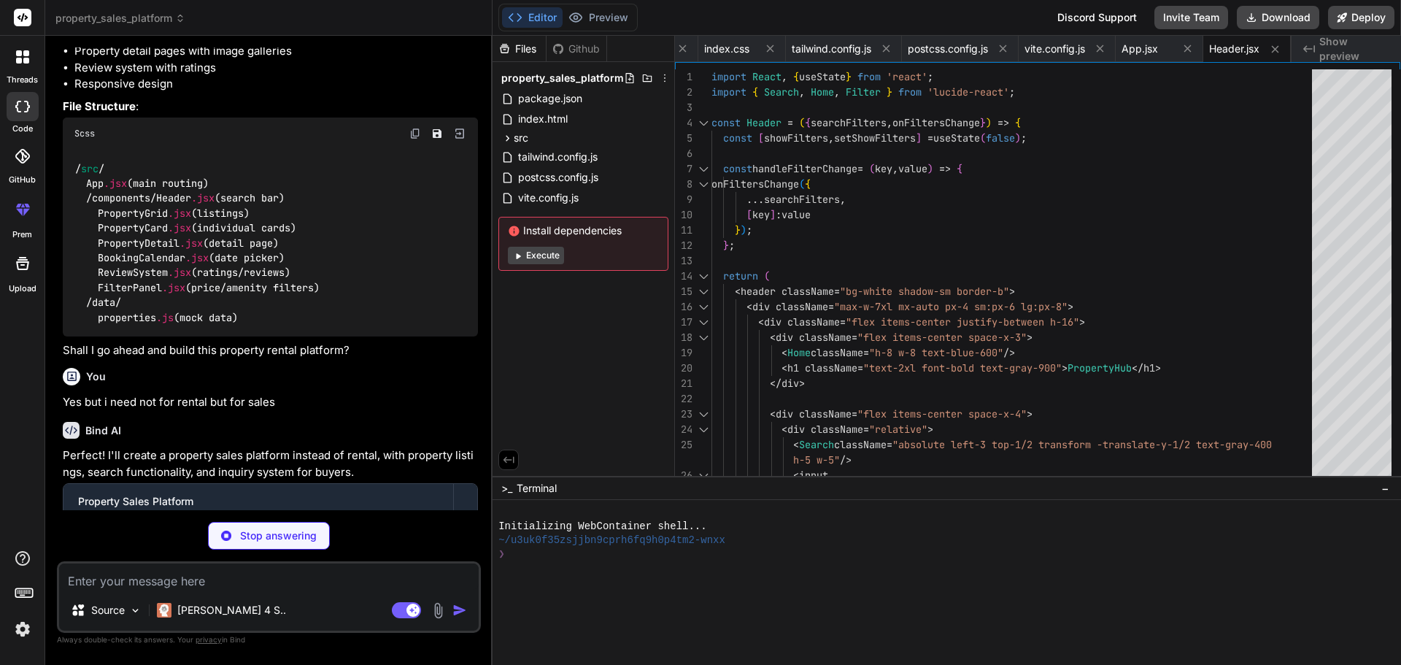
click at [543, 253] on button "Execute" at bounding box center [536, 256] width 56 height 18
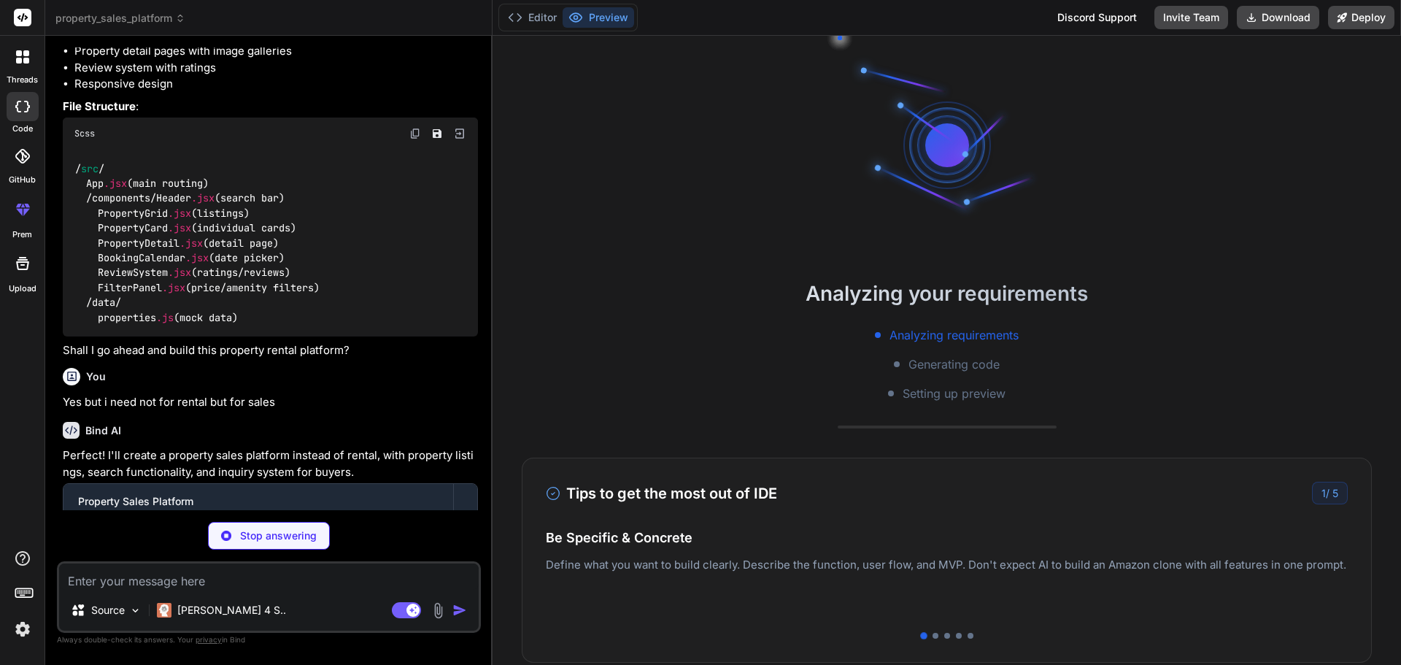
type textarea "x"
type textarea "<p className="text-gray-500 text-lg">No properties found matching your criteria…"
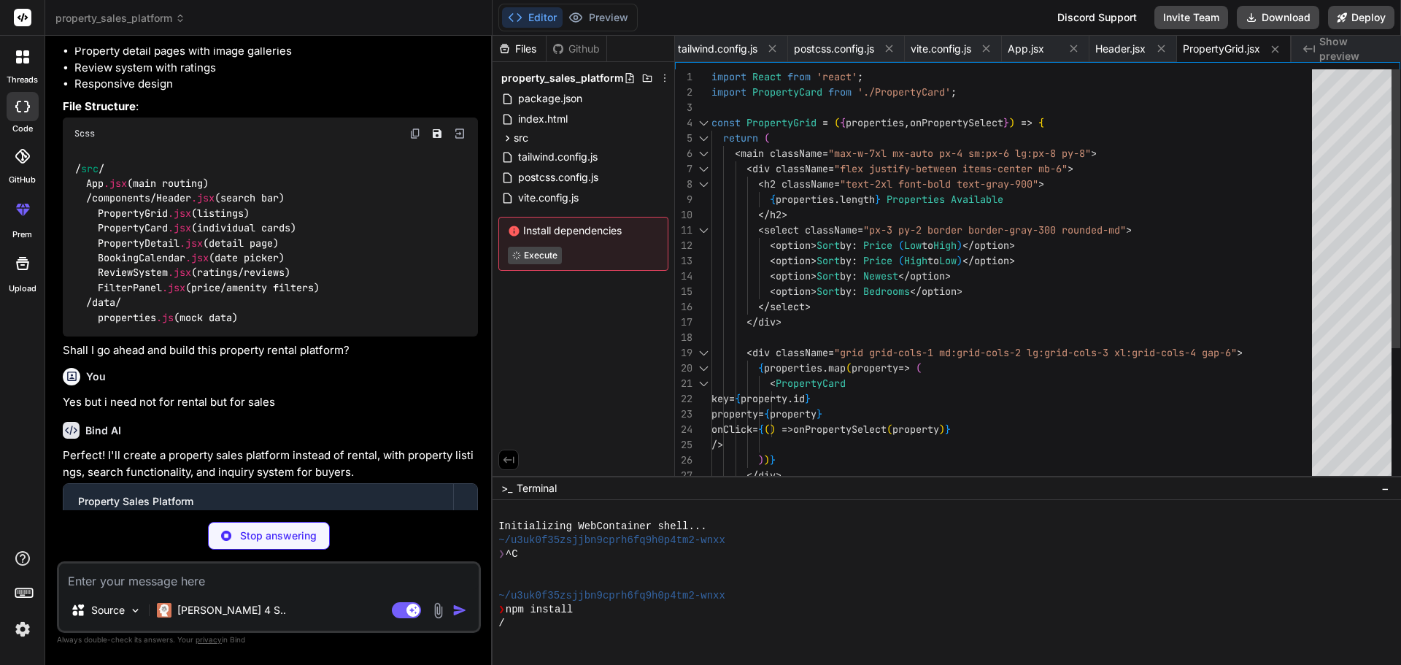
type textarea "x"
type textarea "); }; export default PropertyCard;"
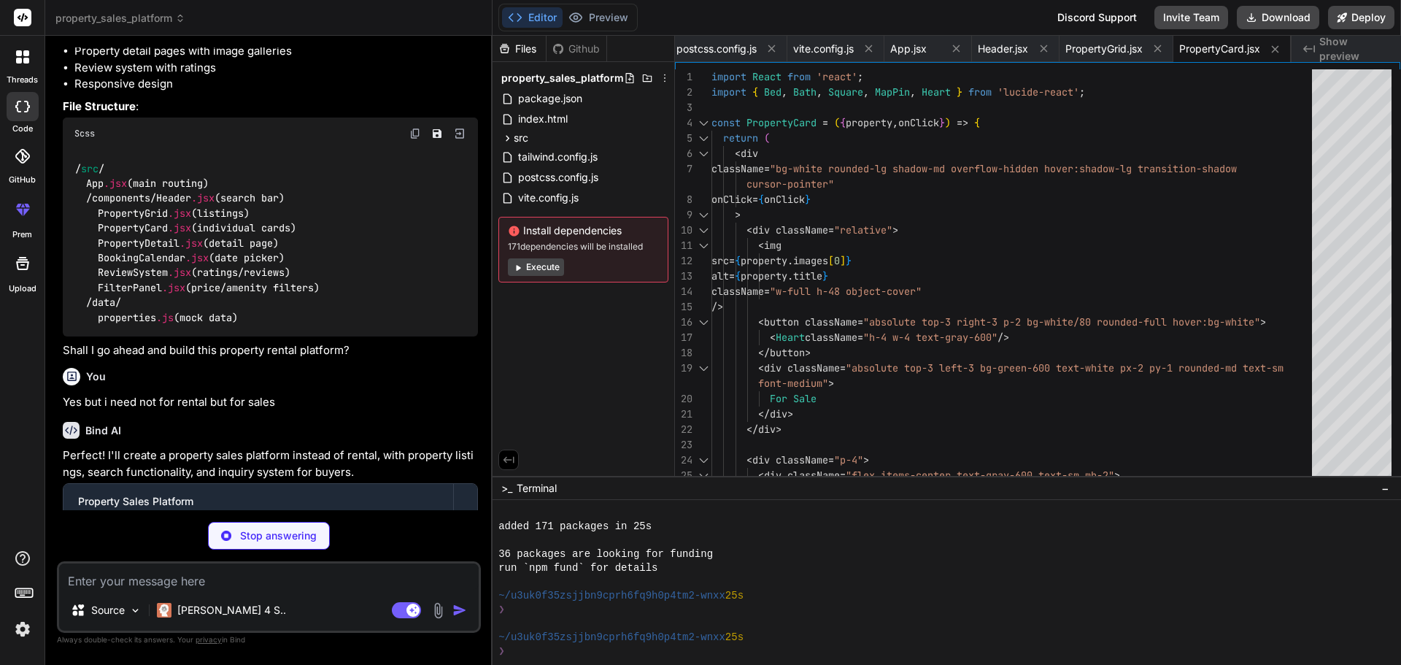
scroll to position [111, 0]
type textarea "x"
type textarea "}; export default PropertyDetail;"
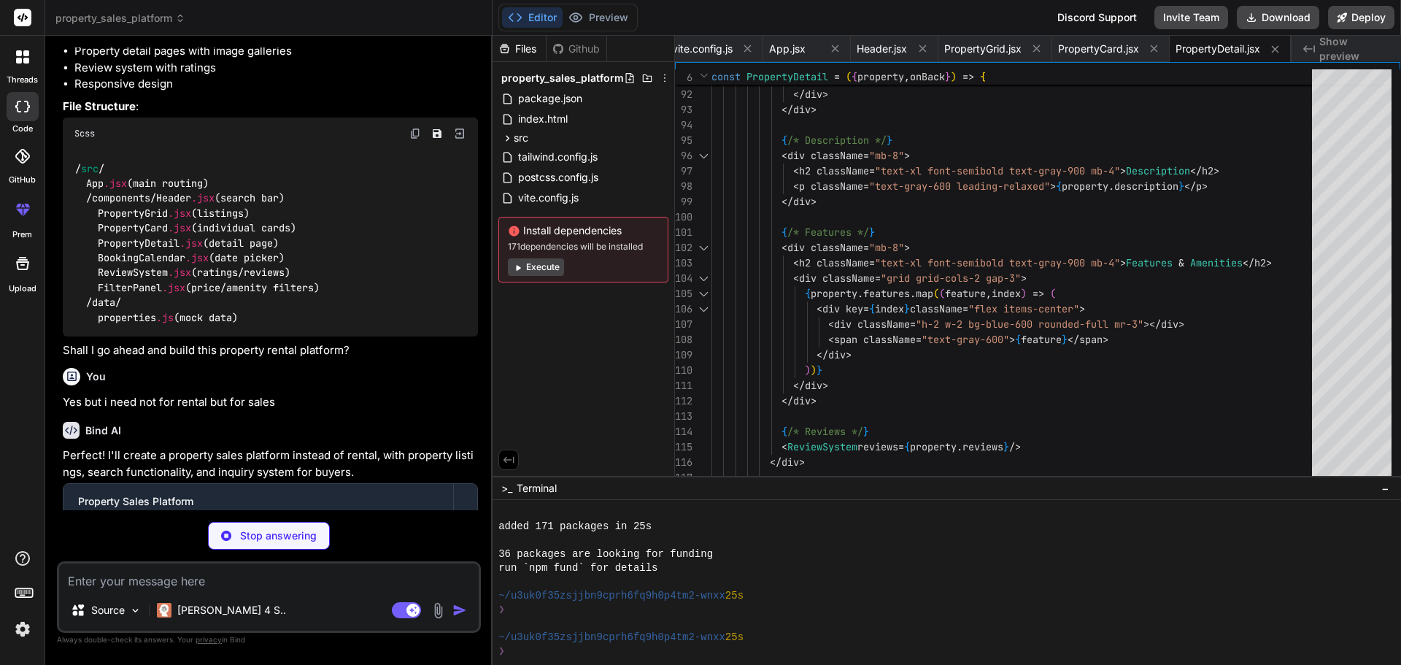
click at [540, 268] on button "Execute" at bounding box center [536, 267] width 56 height 18
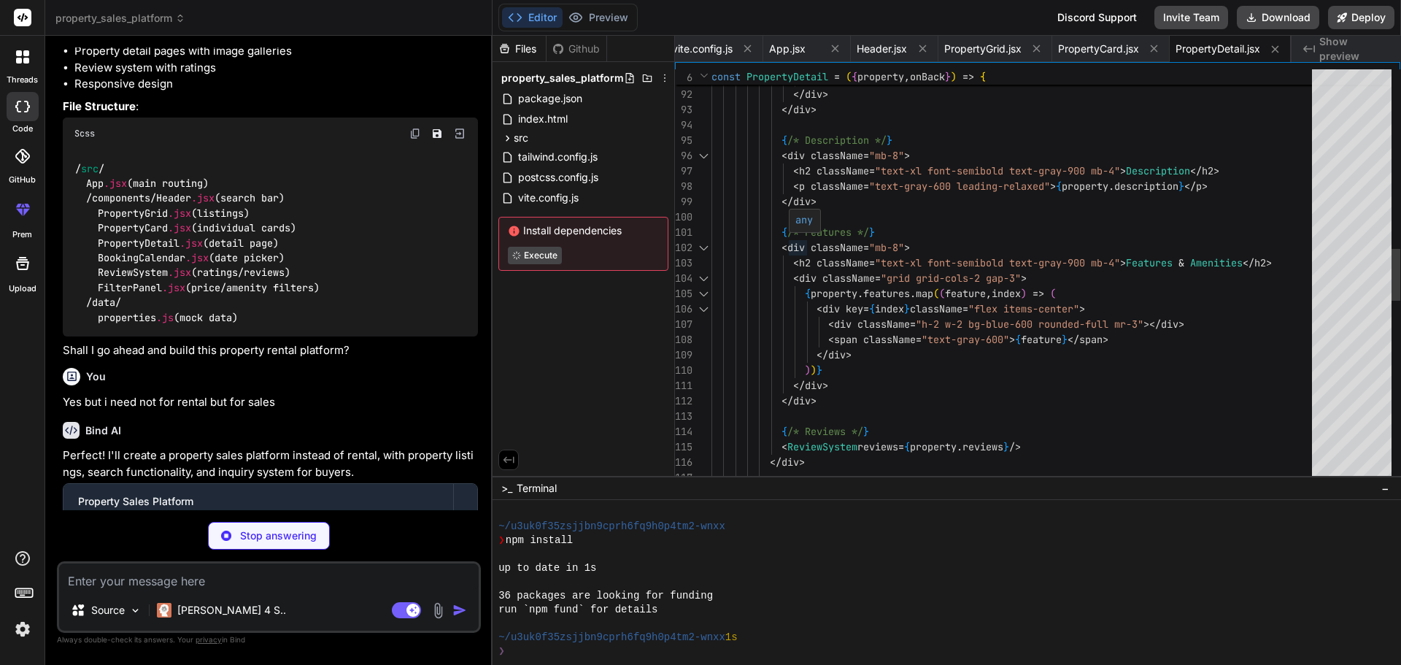
scroll to position [319, 0]
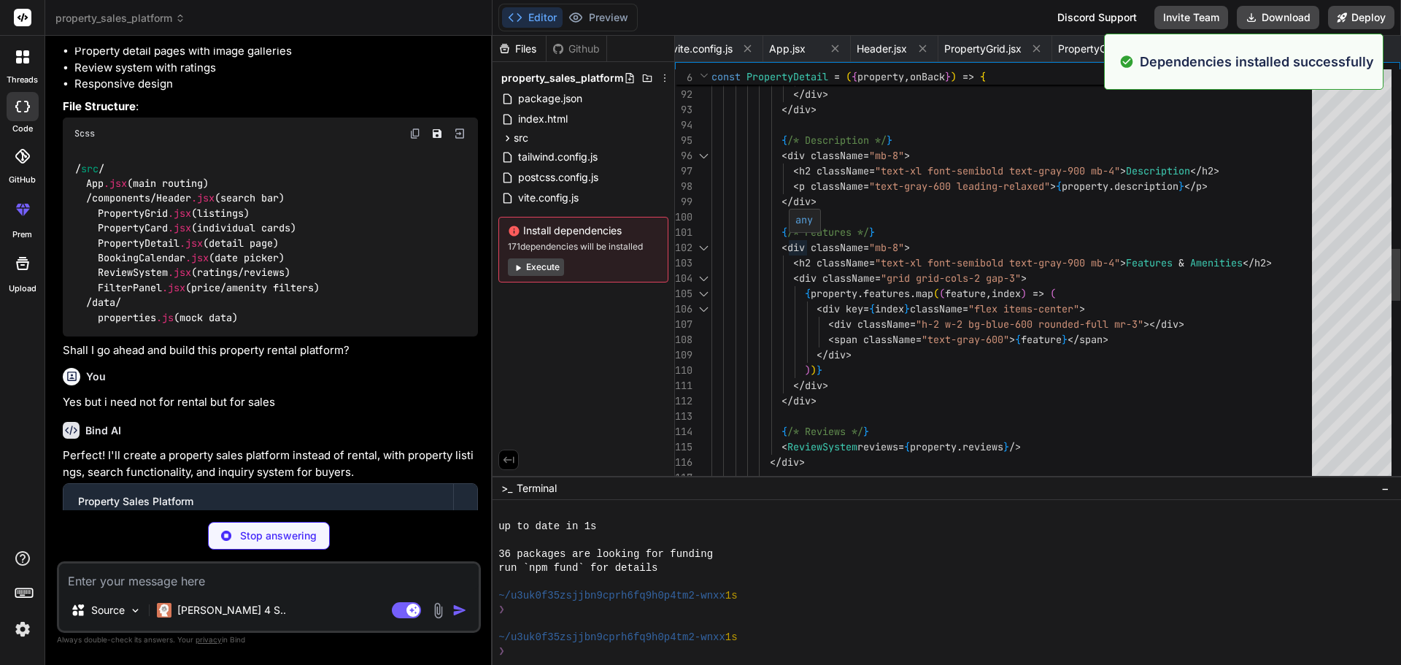
type textarea "x"
type textarea "</div> ); }; export default ReviewSystem;"
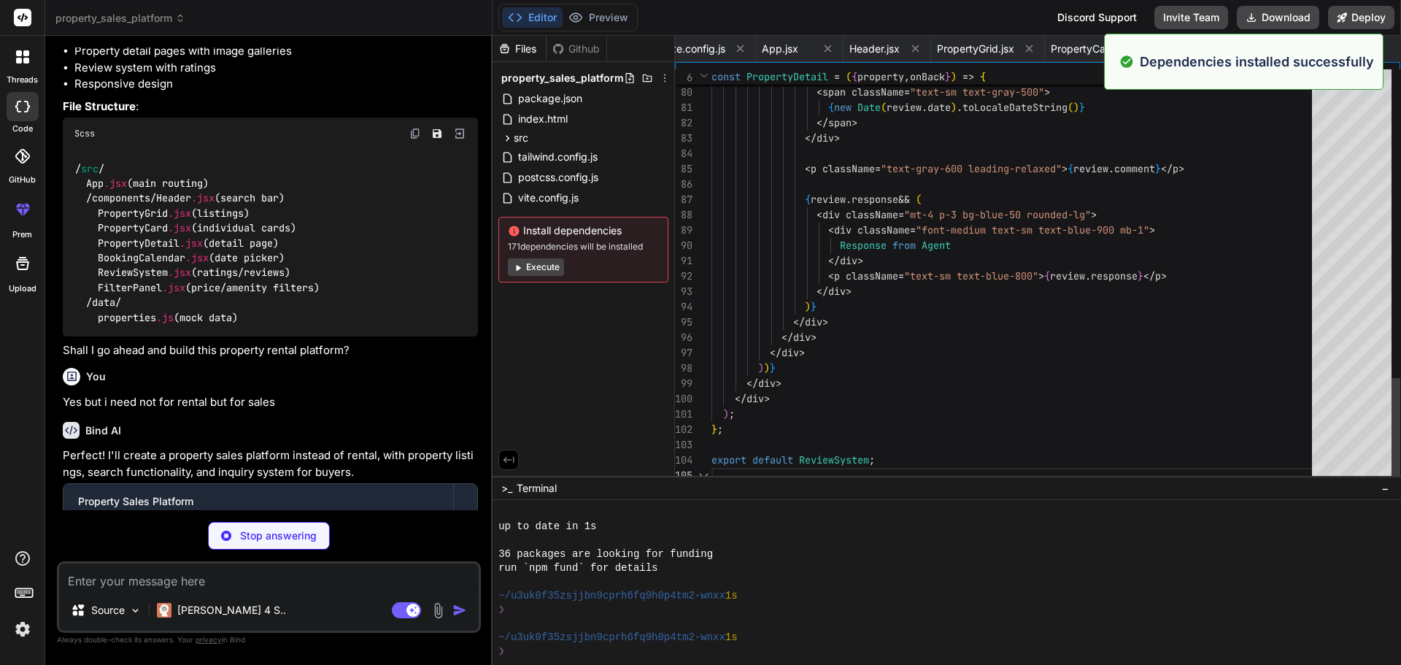
scroll to position [0, 736]
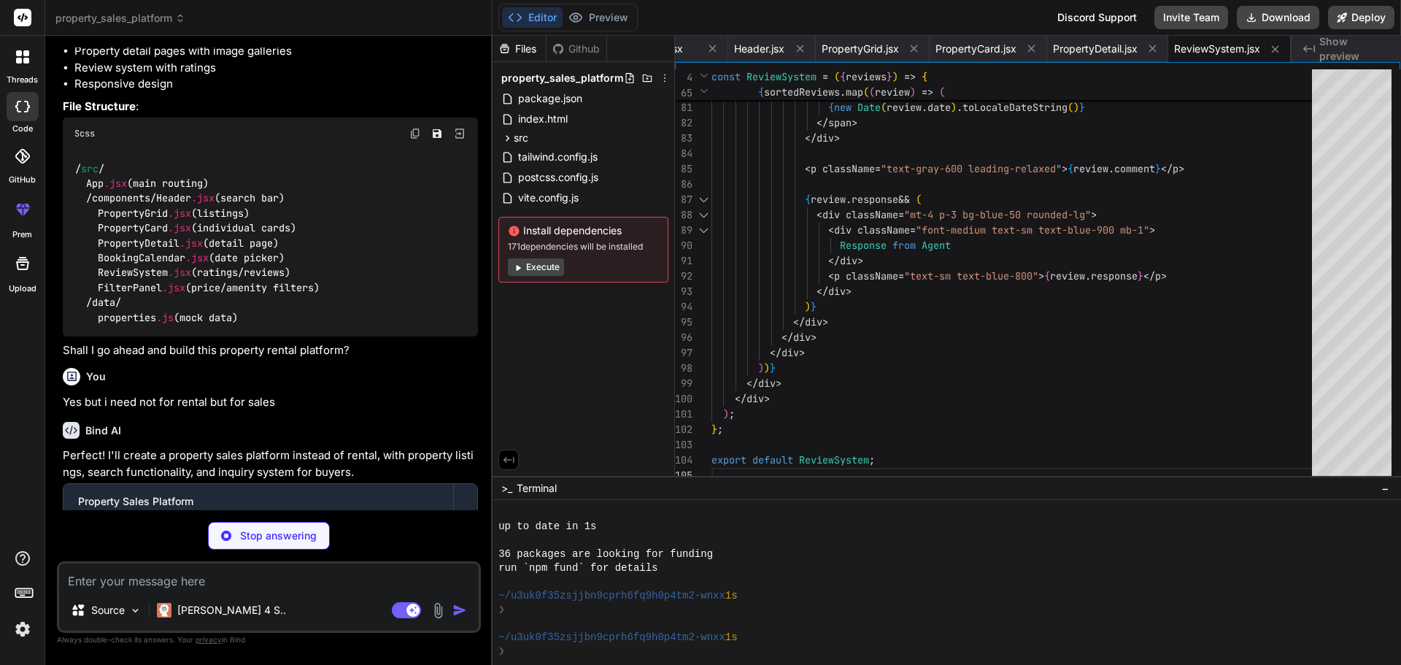
click at [525, 263] on button "Execute" at bounding box center [536, 267] width 56 height 18
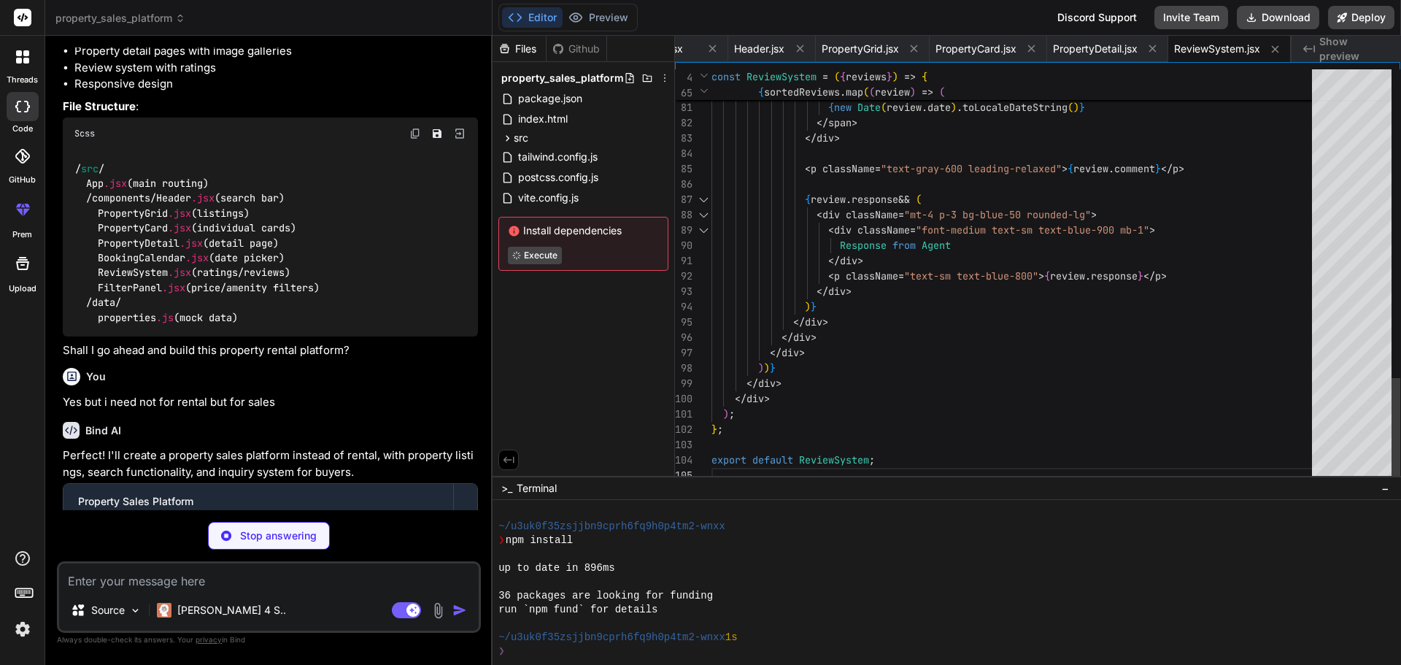
scroll to position [527, 0]
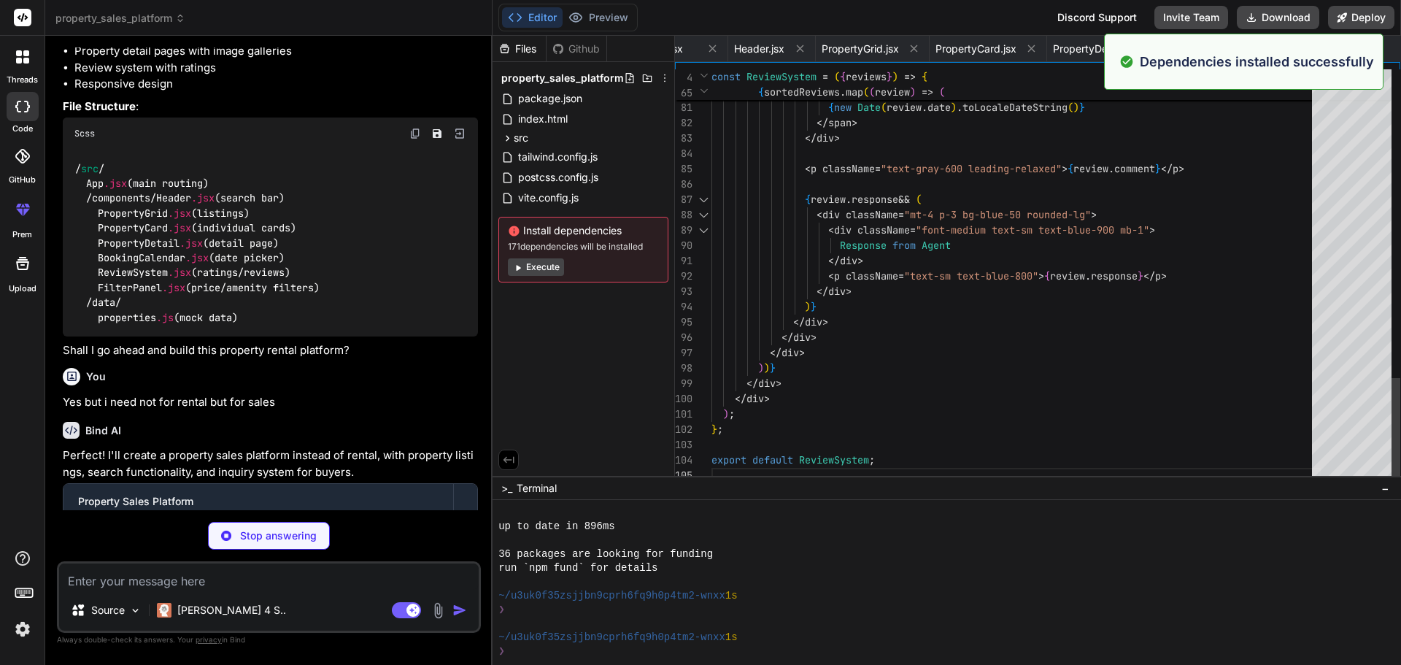
type textarea "x"
type textarea "</form> </div> </div> ); }; export default InquiryForm;"
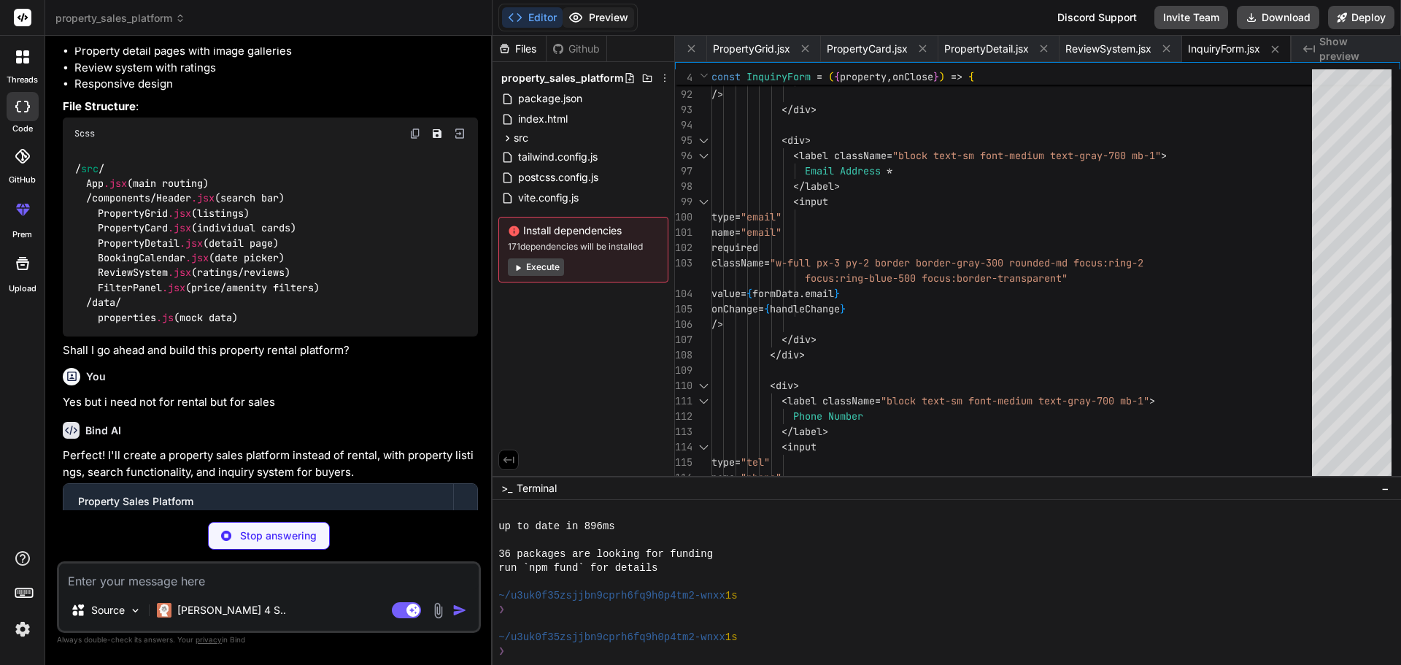
click at [612, 23] on button "Preview" at bounding box center [599, 17] width 72 height 20
click at [585, 45] on div "Github" at bounding box center [577, 49] width 60 height 15
click at [525, 45] on div "Files" at bounding box center [519, 49] width 53 height 15
click at [545, 271] on button "Execute" at bounding box center [536, 267] width 56 height 18
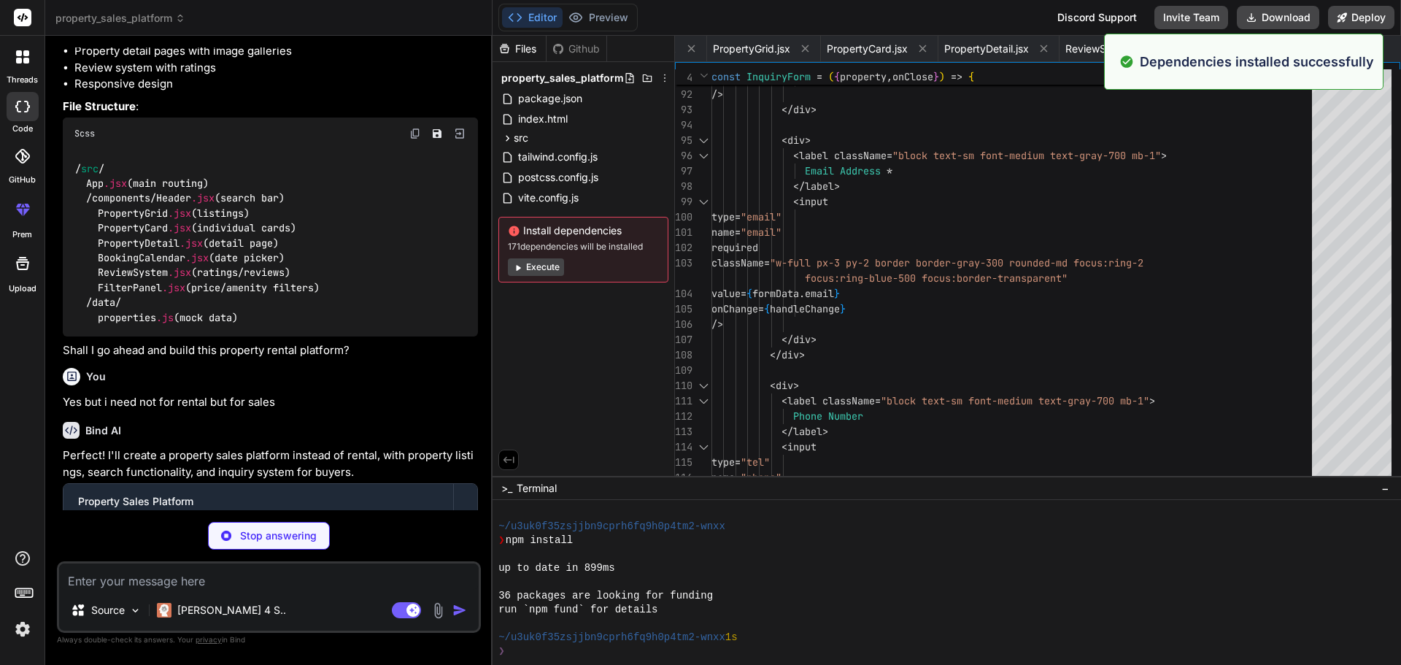
scroll to position [735, 0]
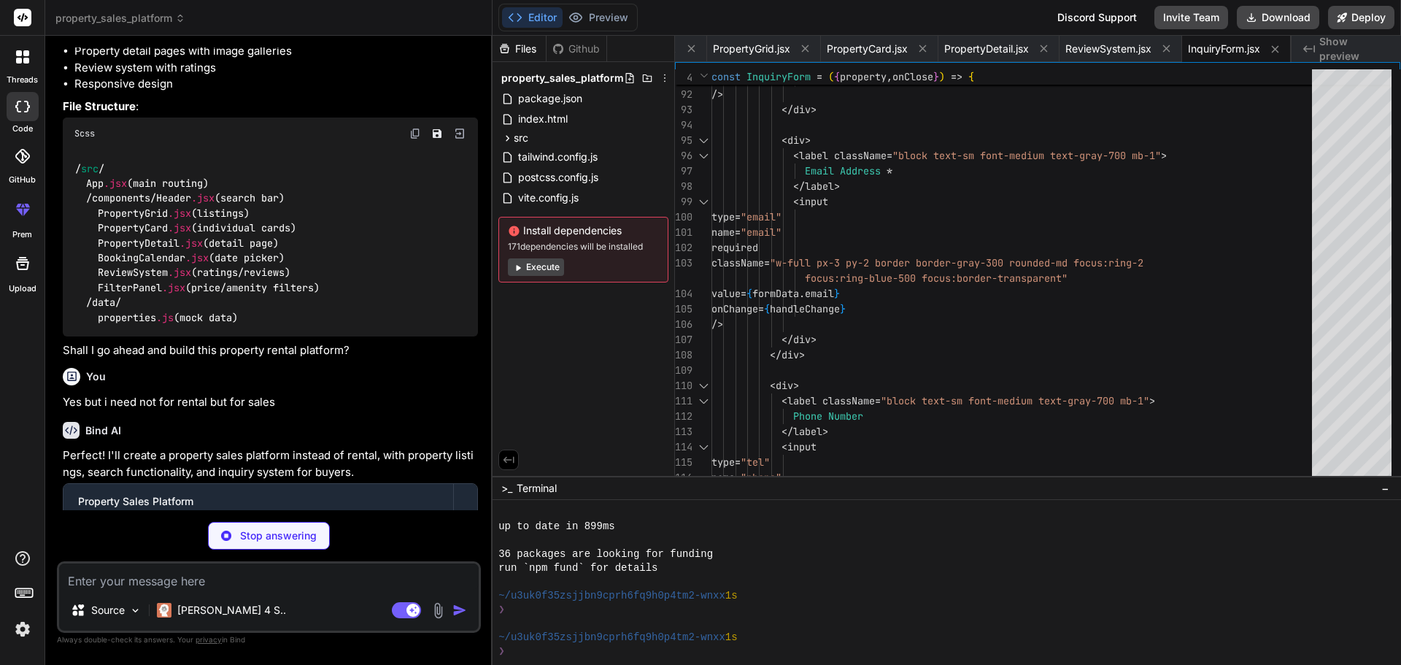
click at [550, 262] on button "Execute" at bounding box center [536, 267] width 56 height 18
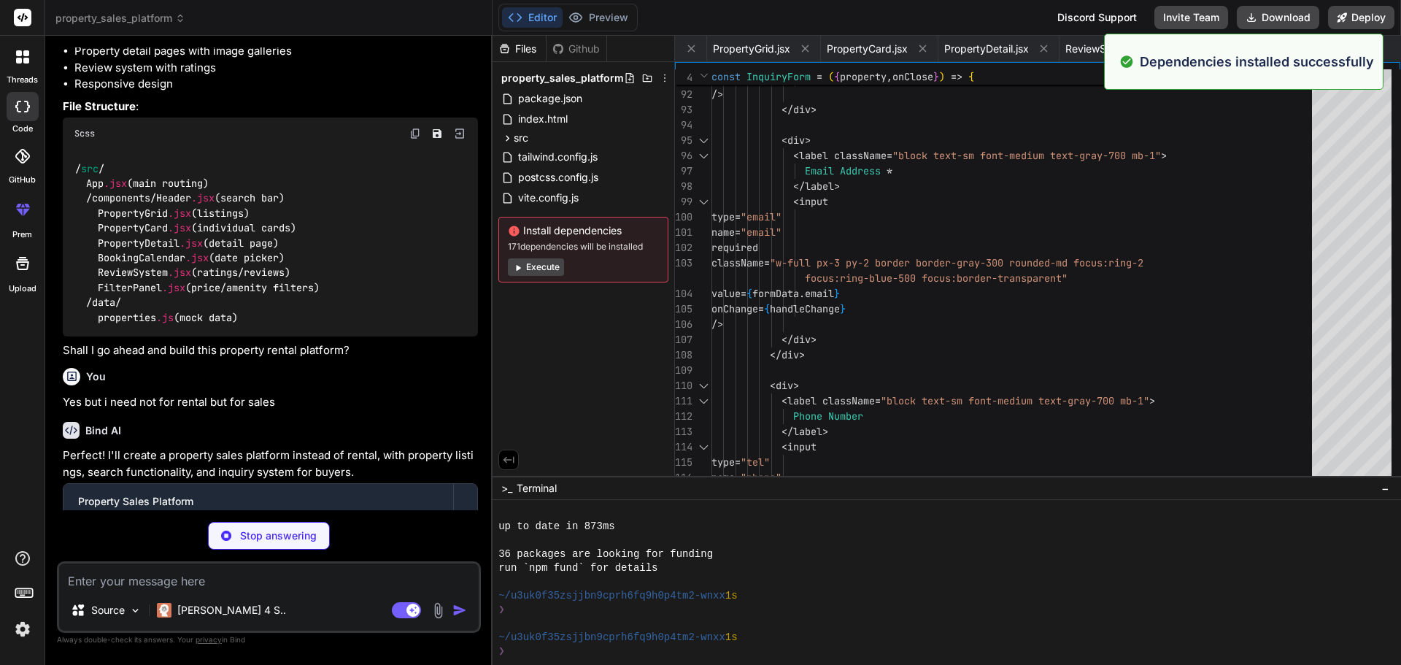
scroll to position [943, 0]
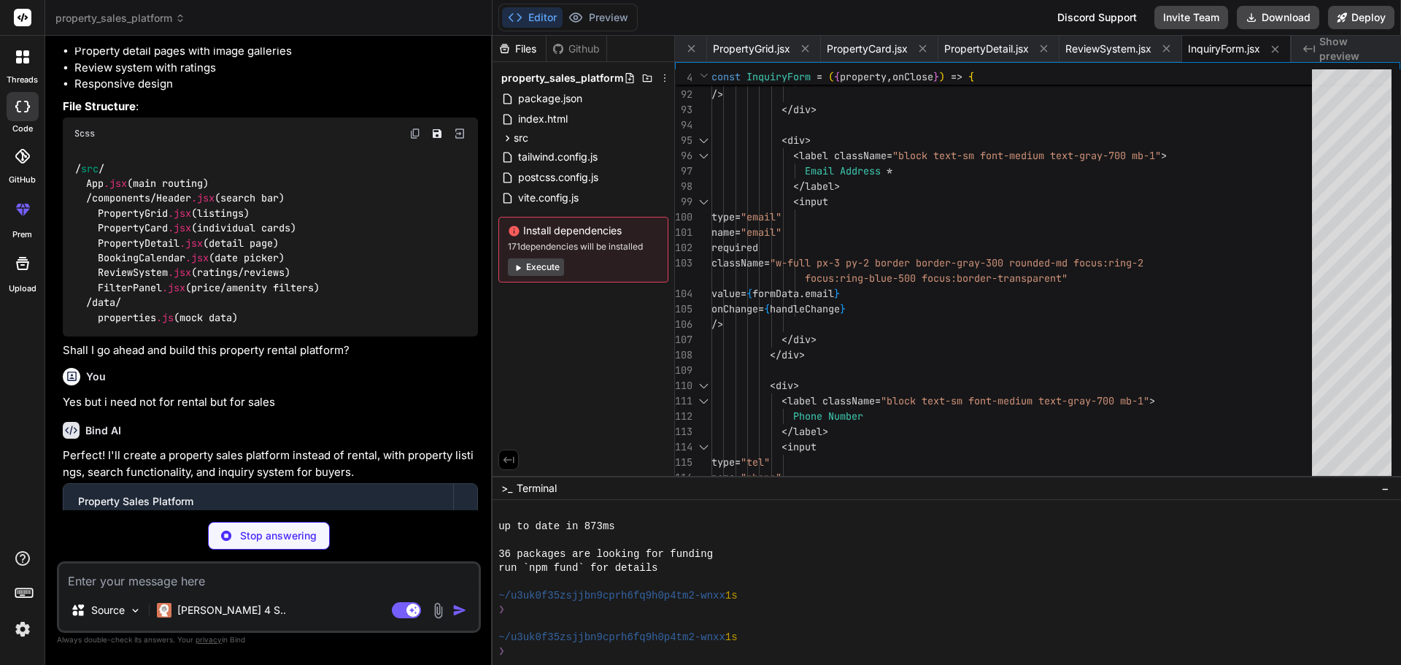
click at [136, 586] on textarea at bounding box center [269, 576] width 420 height 26
type textarea "x"
type textarea "Y"
type textarea "x"
type textarea "Ye"
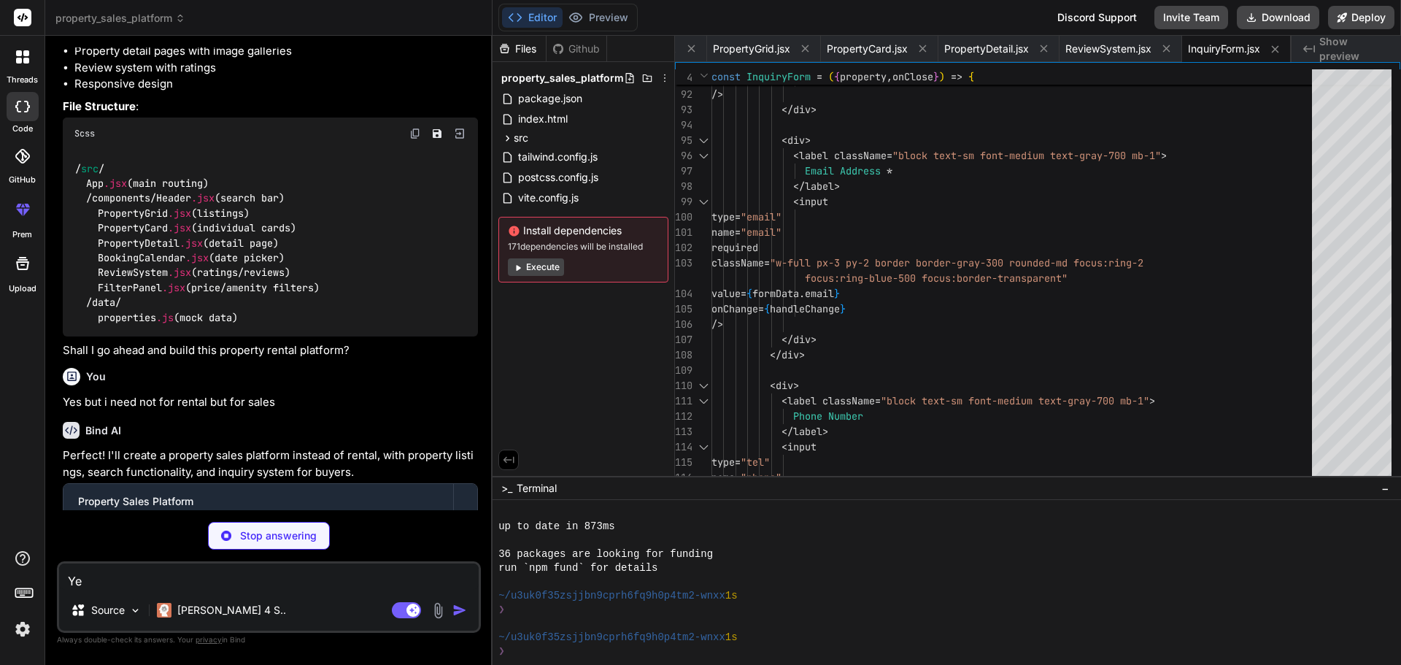
type textarea "x"
type textarea "Yes"
type textarea "x"
type textarea "Yes"
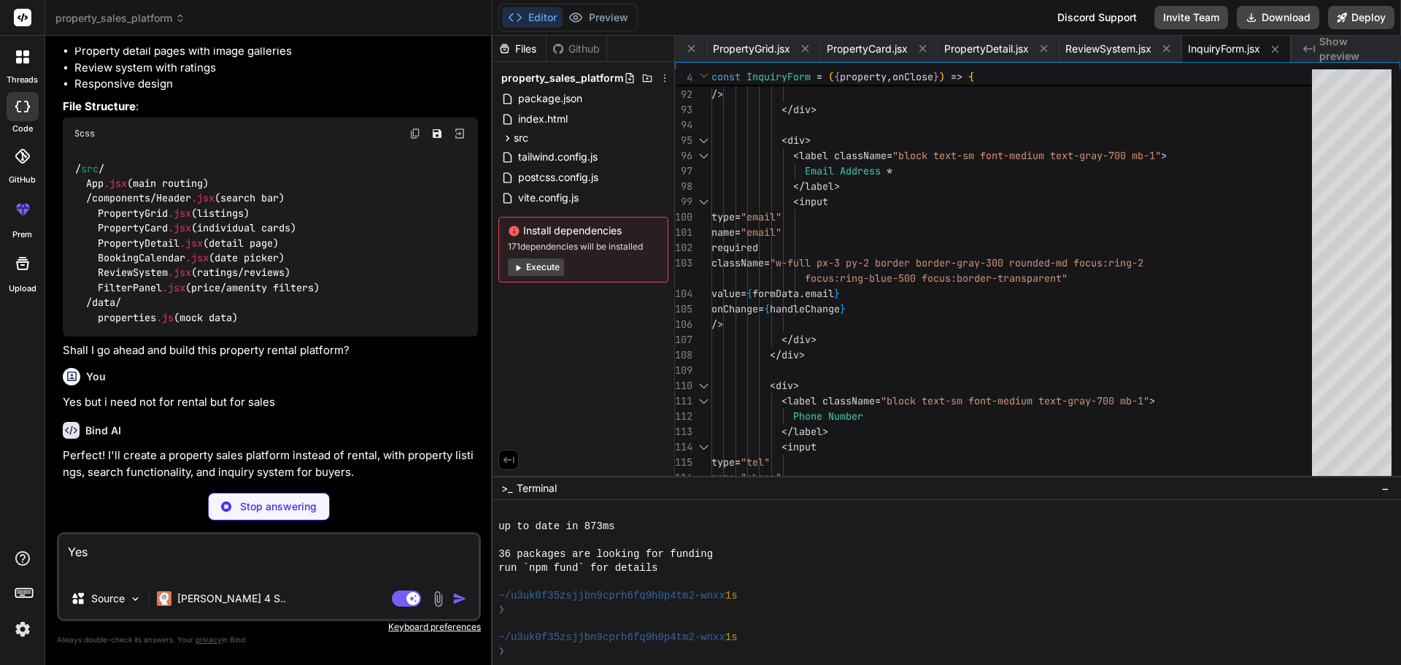
type textarea "x"
type textarea "Yes"
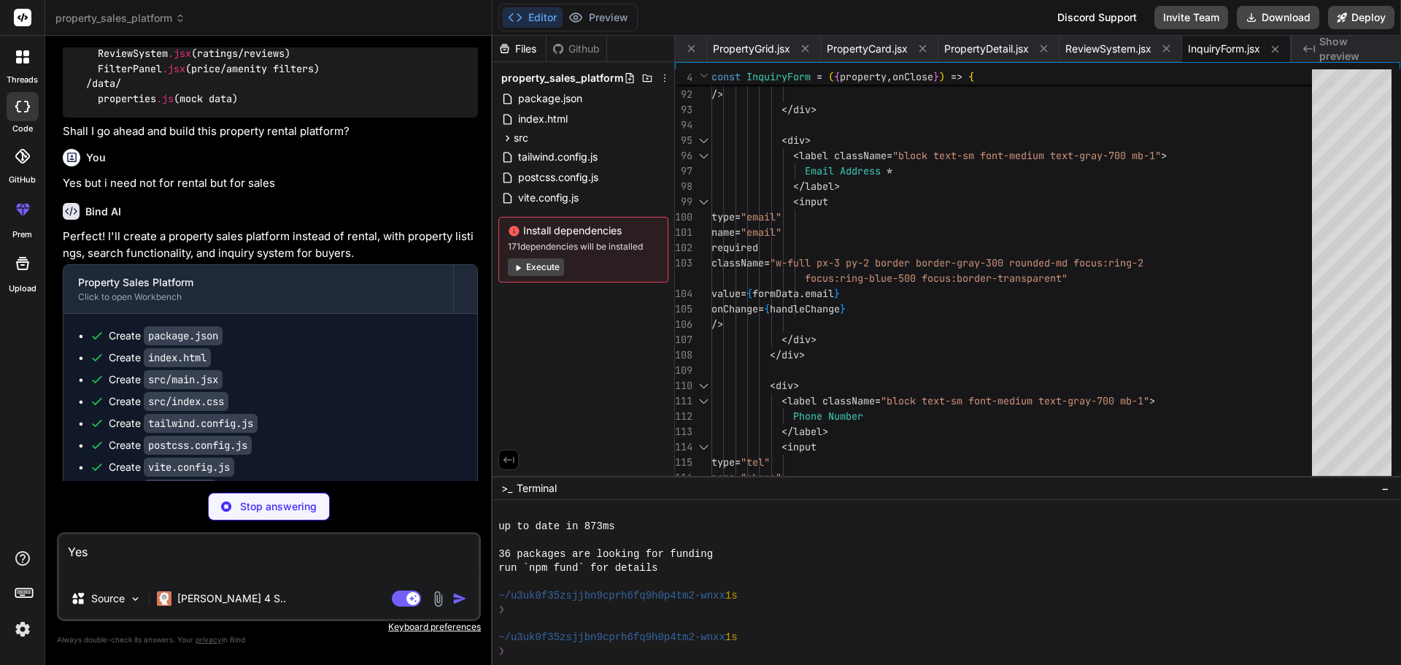
scroll to position [659, 0]
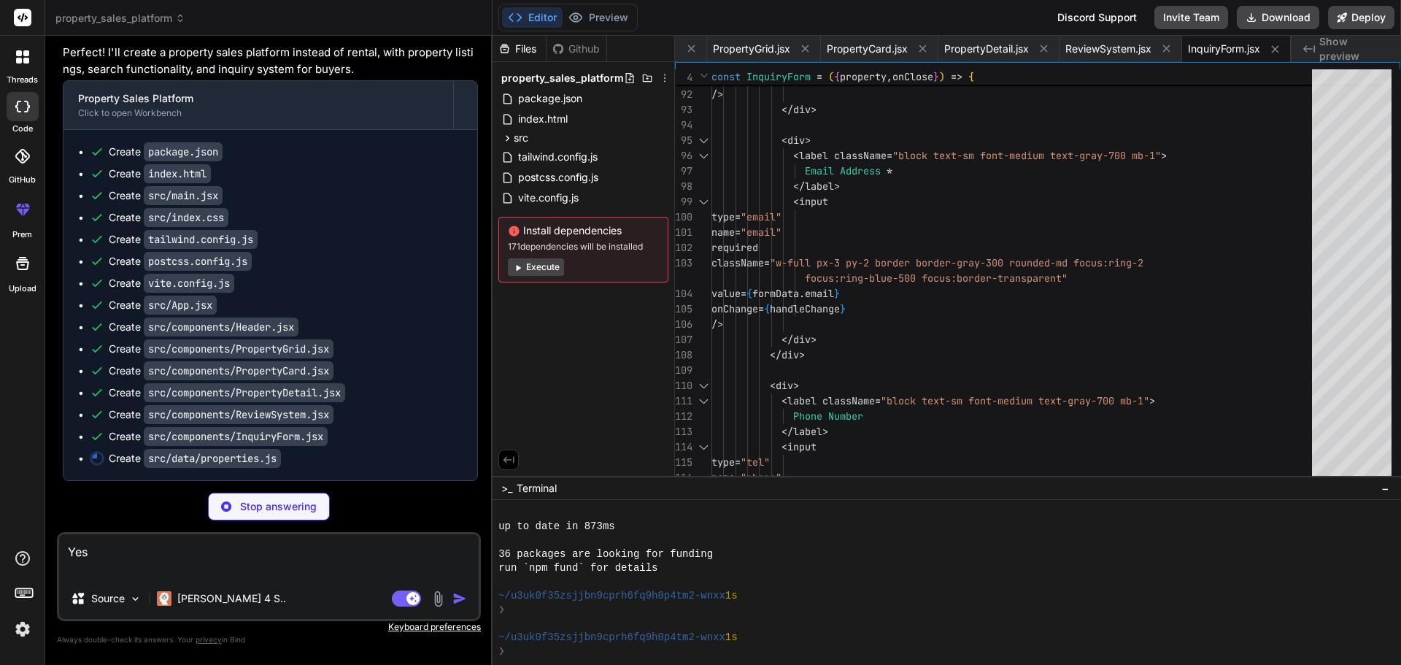
type textarea "x"
type textarea "comment: "The smart home features are incredible! Everything can be controlled …"
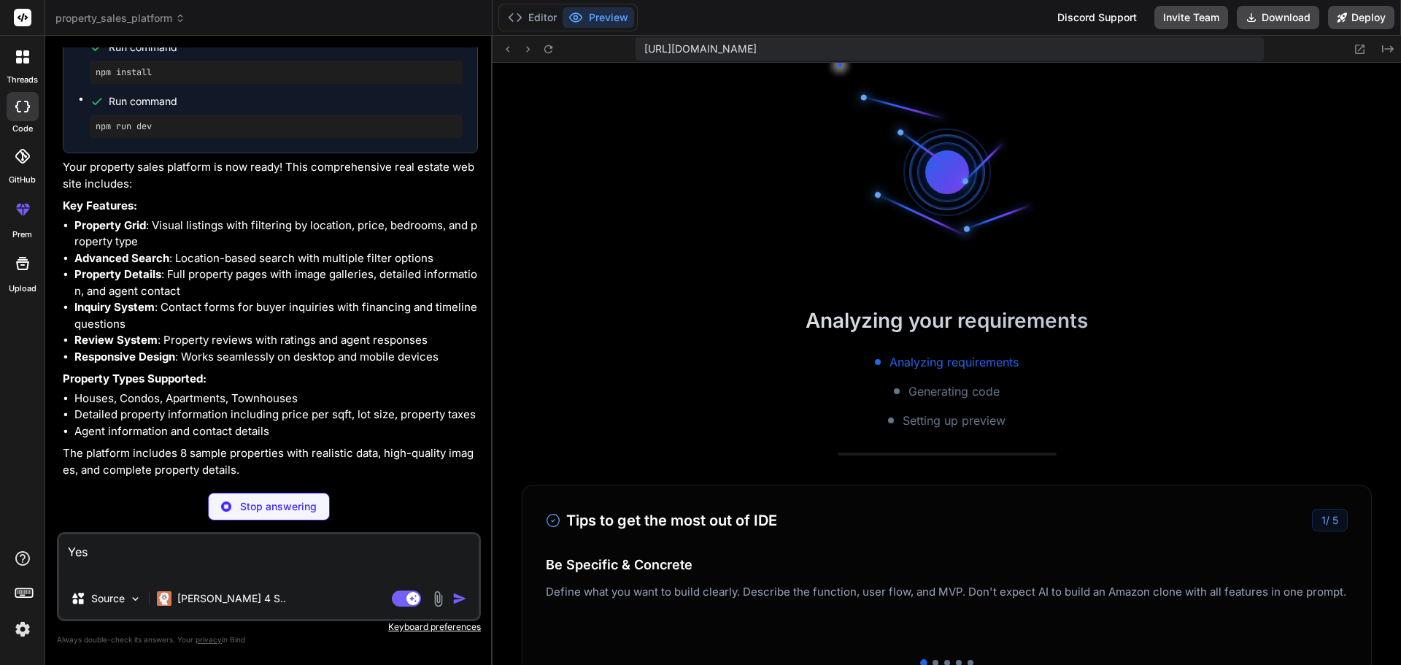
scroll to position [1095, 0]
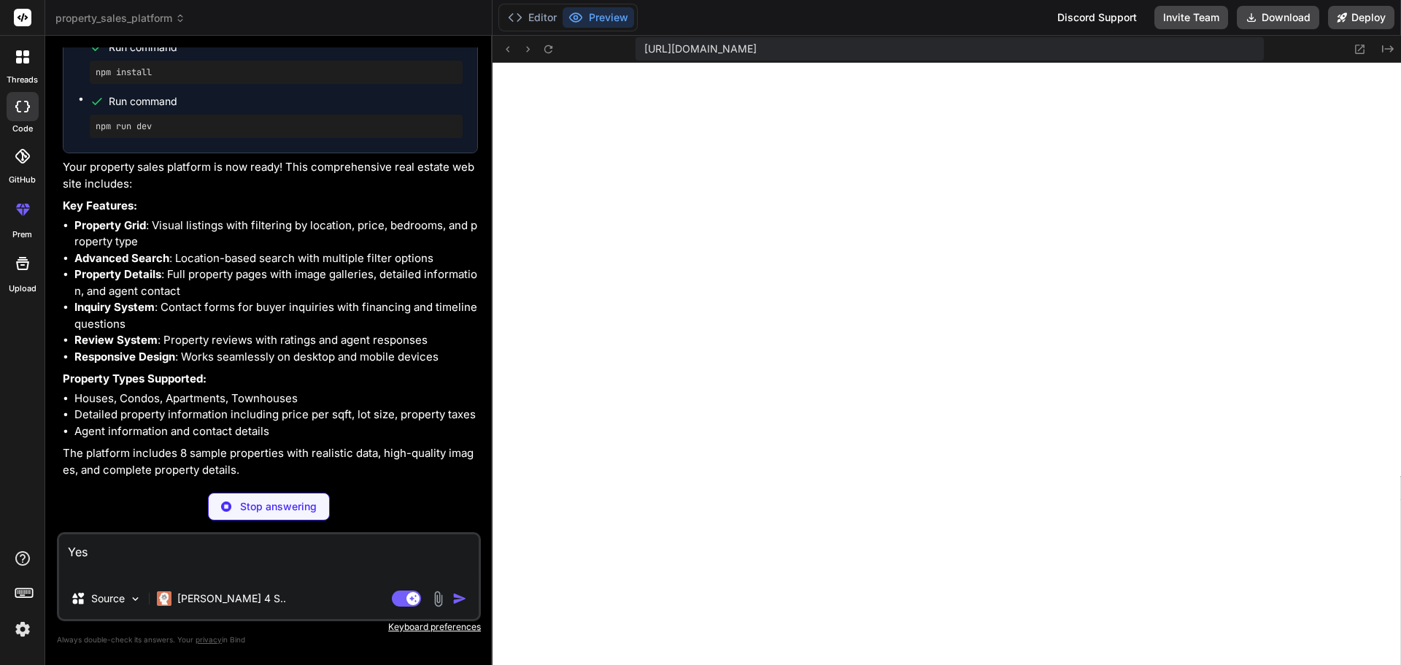
type textarea "x"
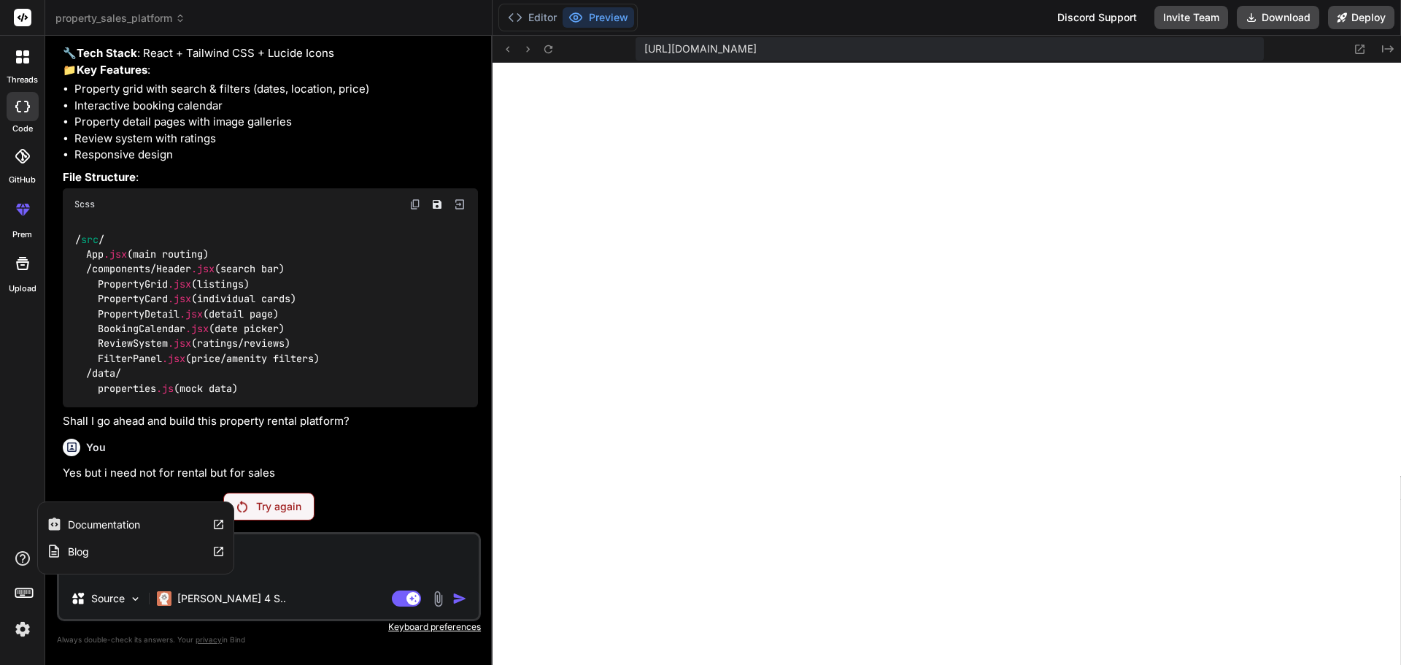
drag, startPoint x: 148, startPoint y: 560, endPoint x: 0, endPoint y: 563, distance: 148.2
click at [0, 563] on div "threads code GitHub prem Upload Documentation Blog property_sales_platform Crea…" at bounding box center [700, 332] width 1401 height 665
type textarea "Yes"
type textarea "x"
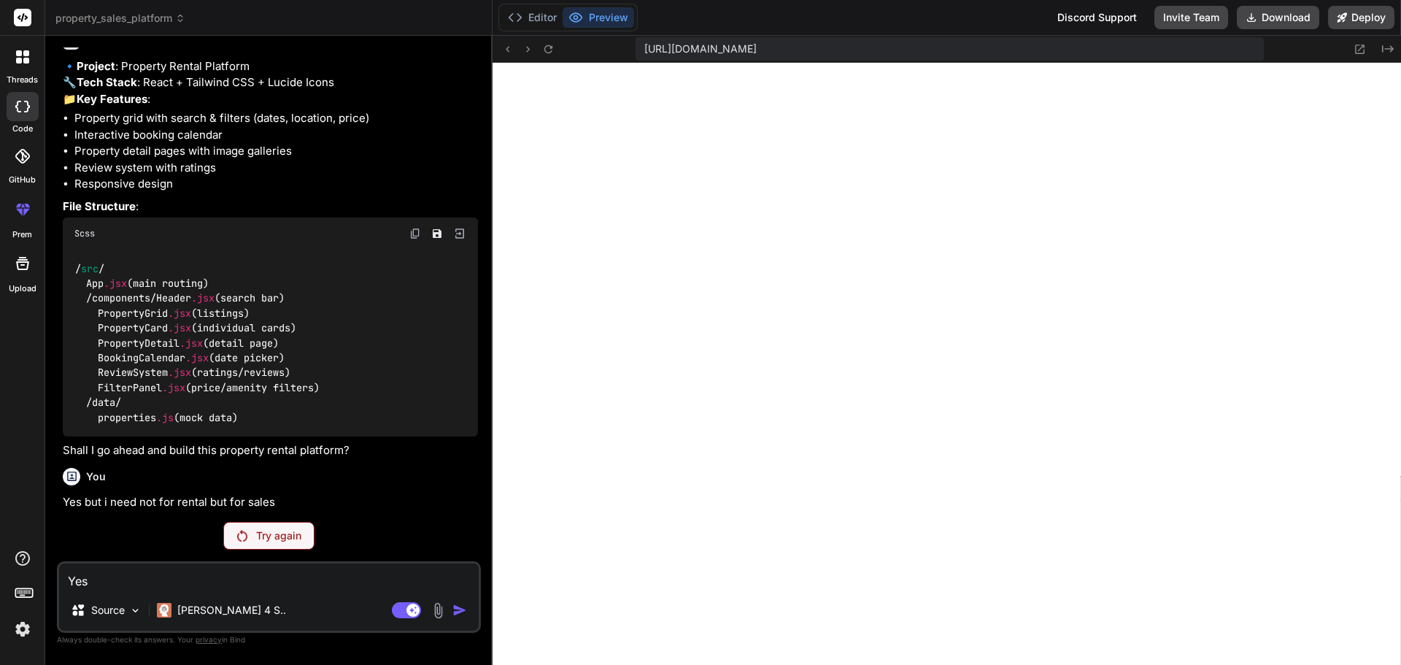
type textarea "Ye"
type textarea "x"
type textarea "Y"
type textarea "x"
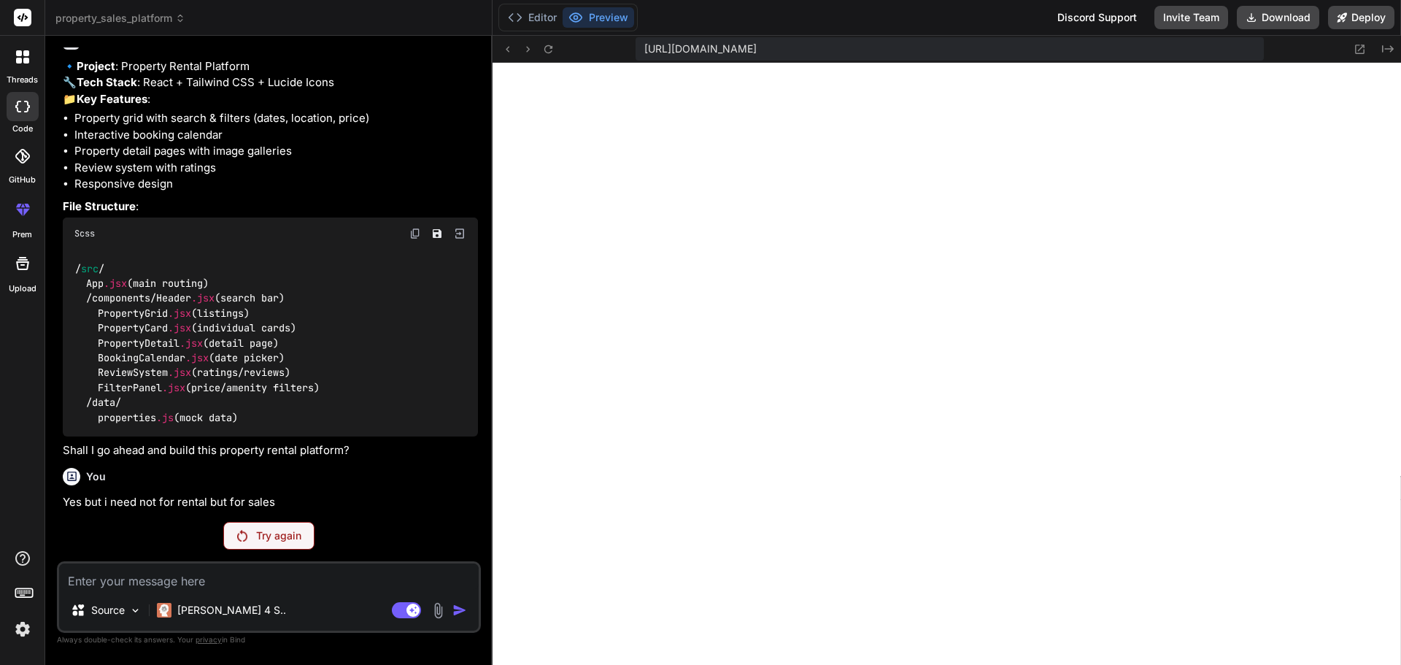
type textarea "T"
type textarea "x"
type textarea "O"
type textarea "x"
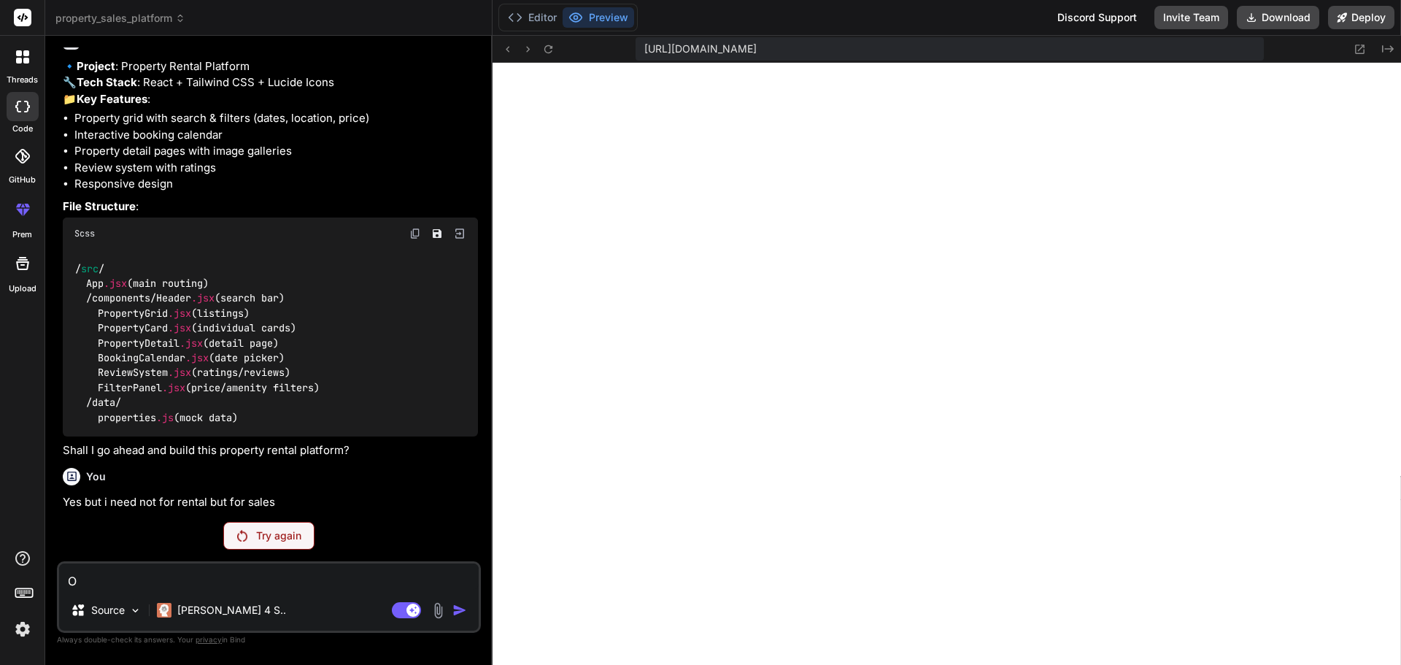
type textarea "Ok"
type textarea "x"
type textarea "Ok,"
type textarea "x"
type textarea "Ok,"
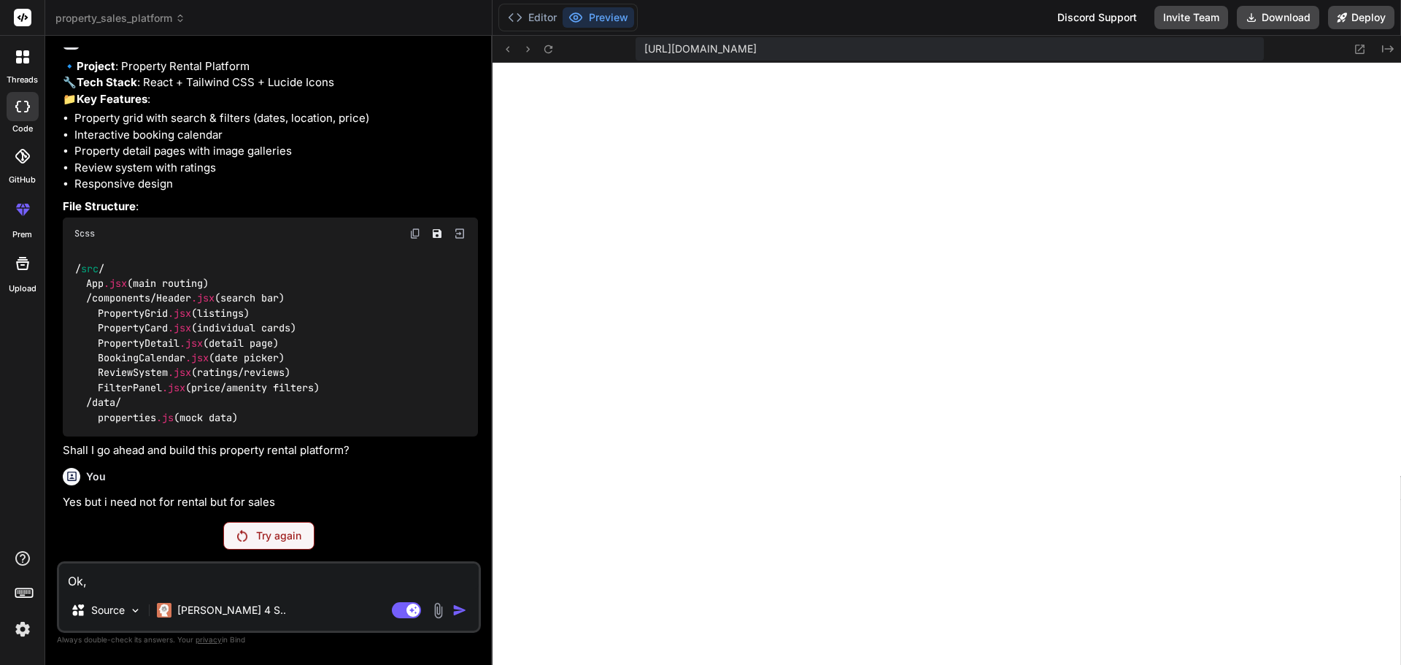
type textarea "x"
type textarea "Ok, b"
type textarea "x"
type textarea "Ok, bu"
type textarea "x"
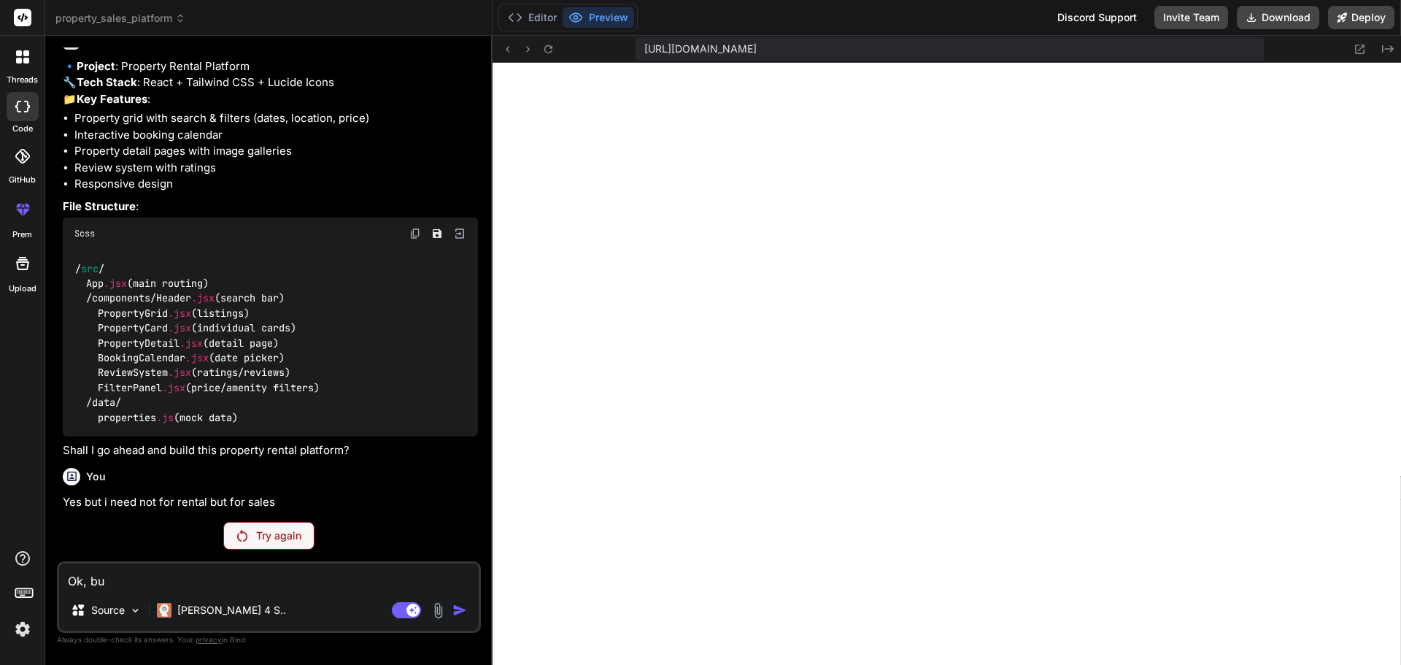
type textarea "Ok, but"
type textarea "x"
type textarea "Ok, but"
type textarea "x"
type textarea "Ok, but h"
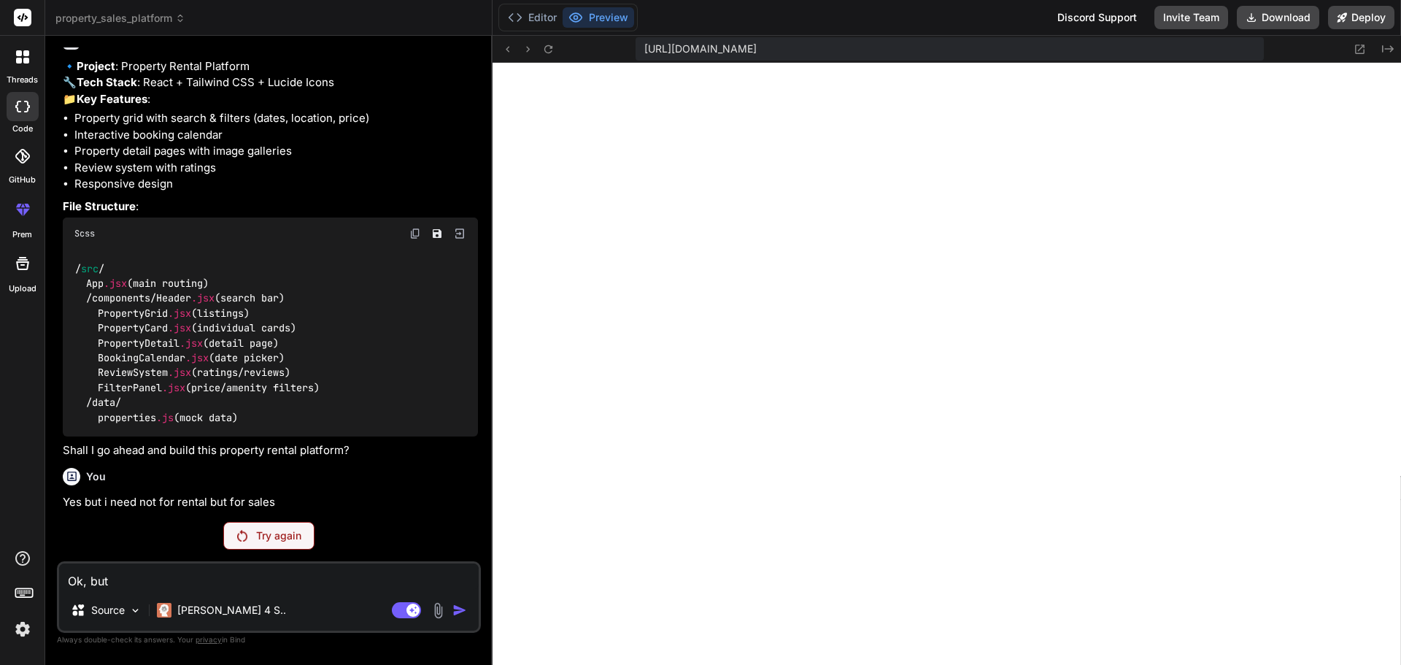
type textarea "x"
type textarea "Ok, but ho"
type textarea "x"
type textarea "Ok, but how"
type textarea "x"
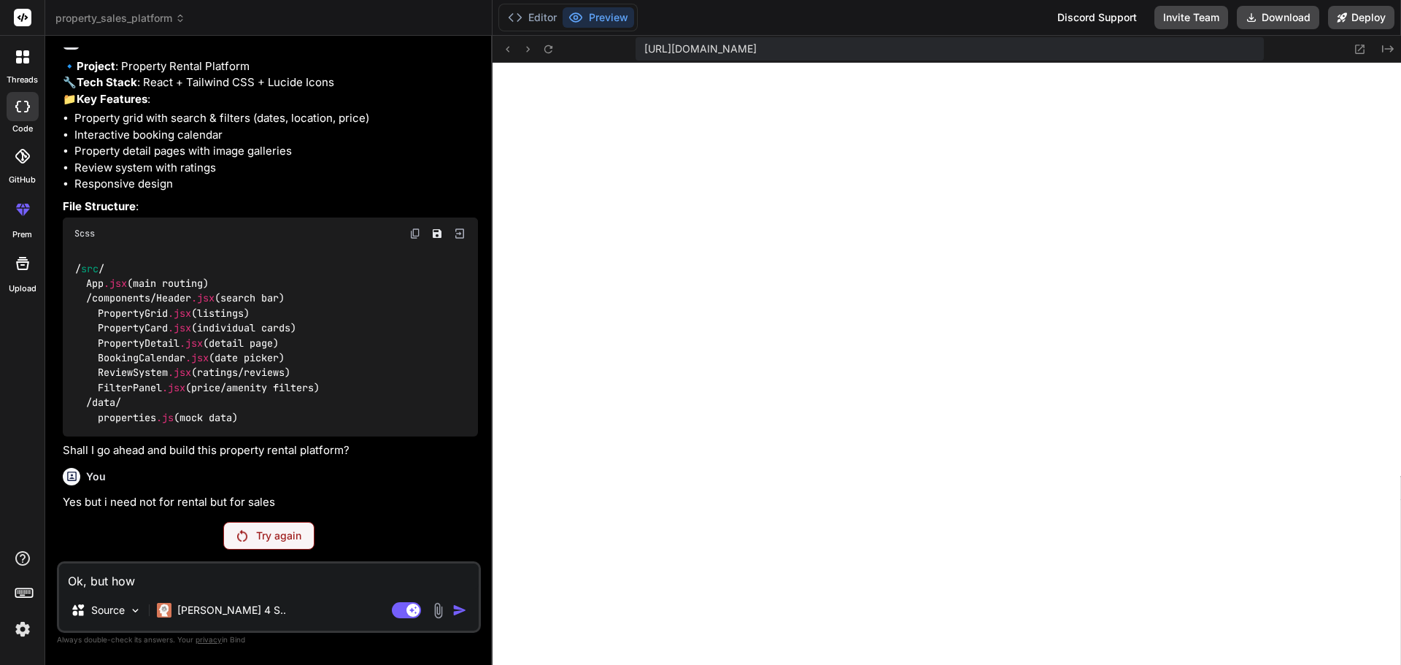
type textarea "Ok, but how"
type textarea "x"
type textarea "Ok, but how i"
type textarea "x"
type textarea "Ok, but how i"
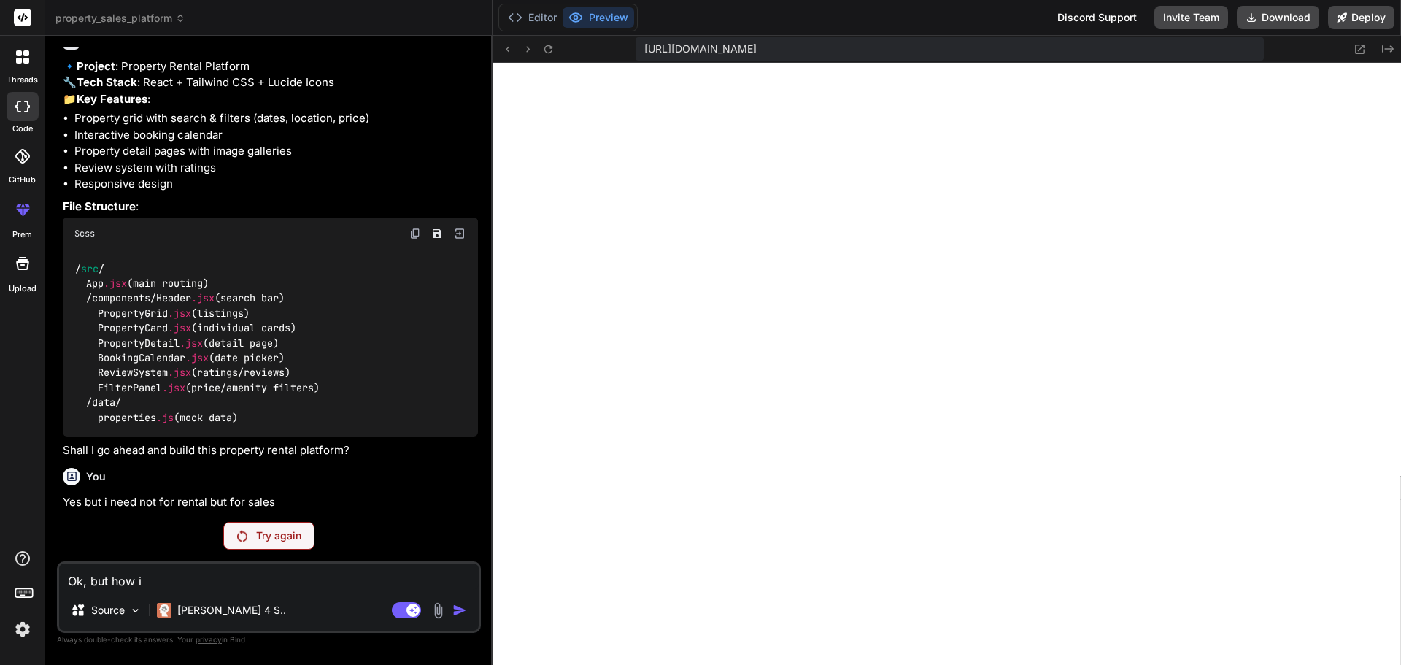
type textarea "x"
type textarea "Ok, but how i c"
type textarea "x"
type textarea "Ok, but how i ca"
type textarea "x"
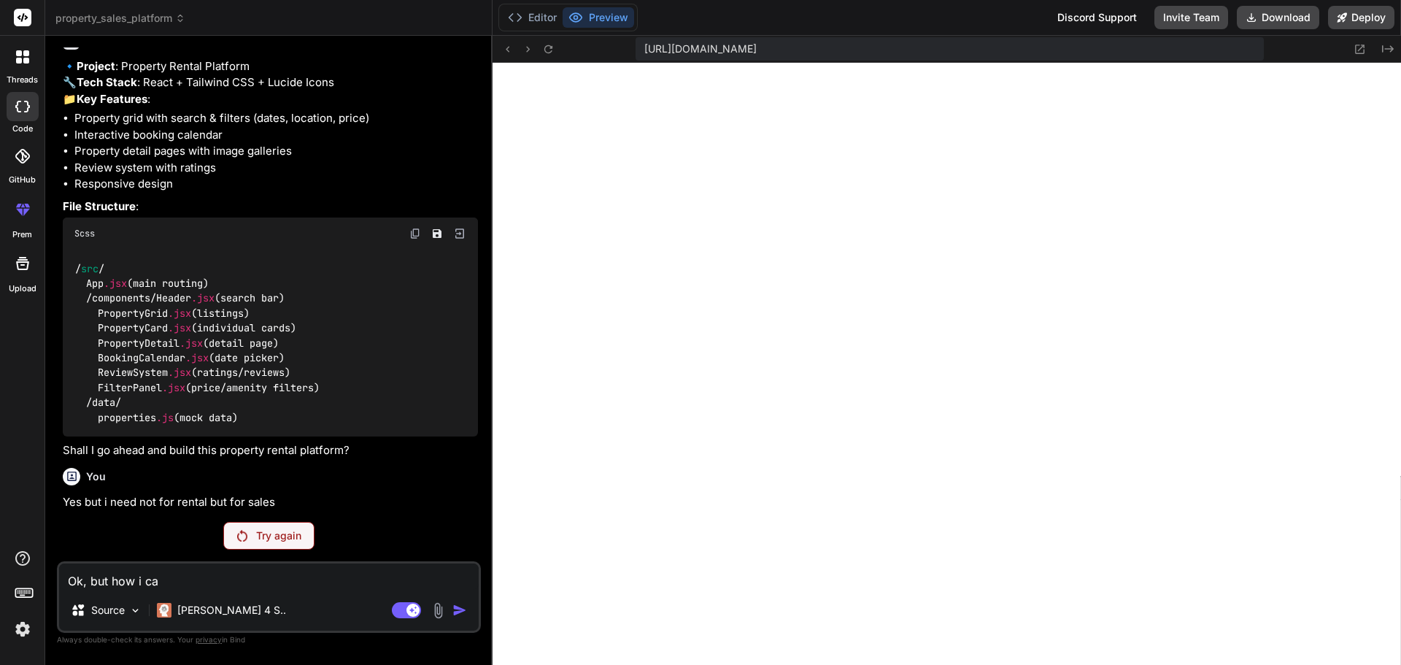
type textarea "Ok, but how i can"
type textarea "x"
type textarea "Ok, but how i can"
type textarea "x"
type textarea "Ok, but how i can t"
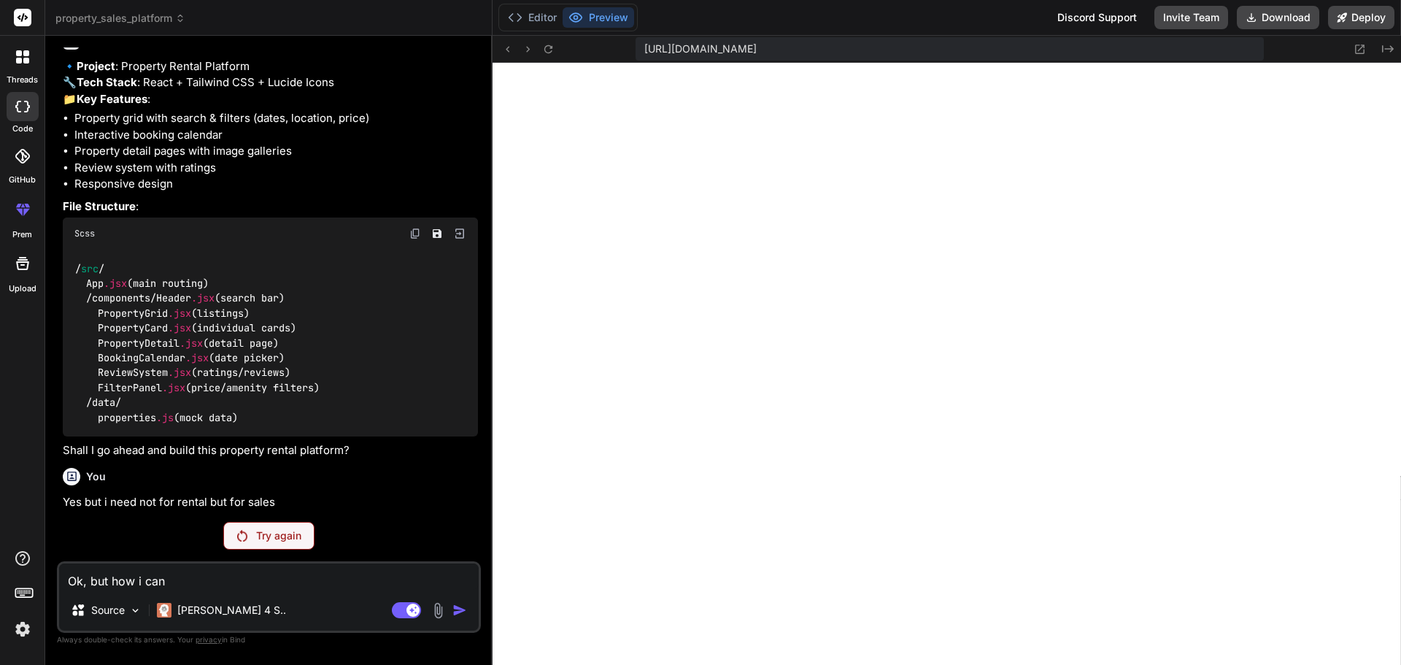
type textarea "x"
type textarea "Ok, but how i can tr"
type textarea "x"
type textarea "Ok, but how i can try"
type textarea "x"
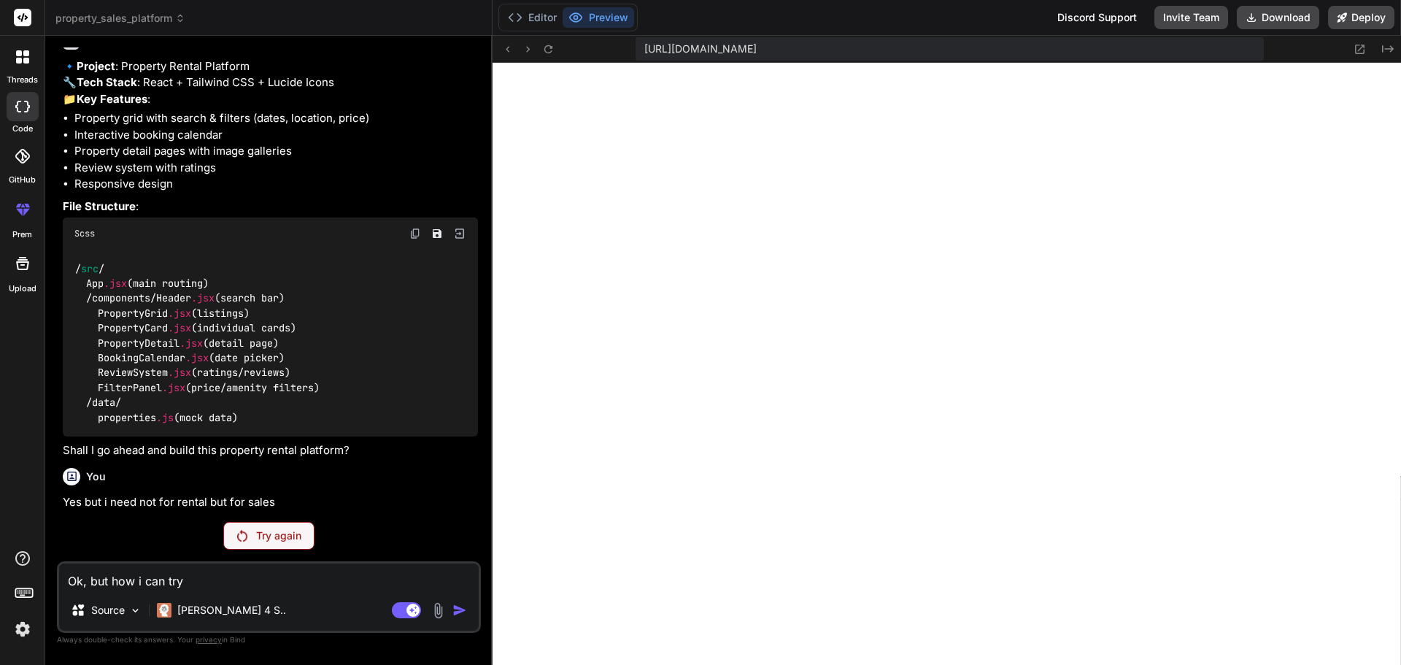
type textarea "Ok, but how i can try"
type textarea "x"
type textarea "Ok, but how i can try t"
type textarea "x"
type textarea "Ok, but how i can try to"
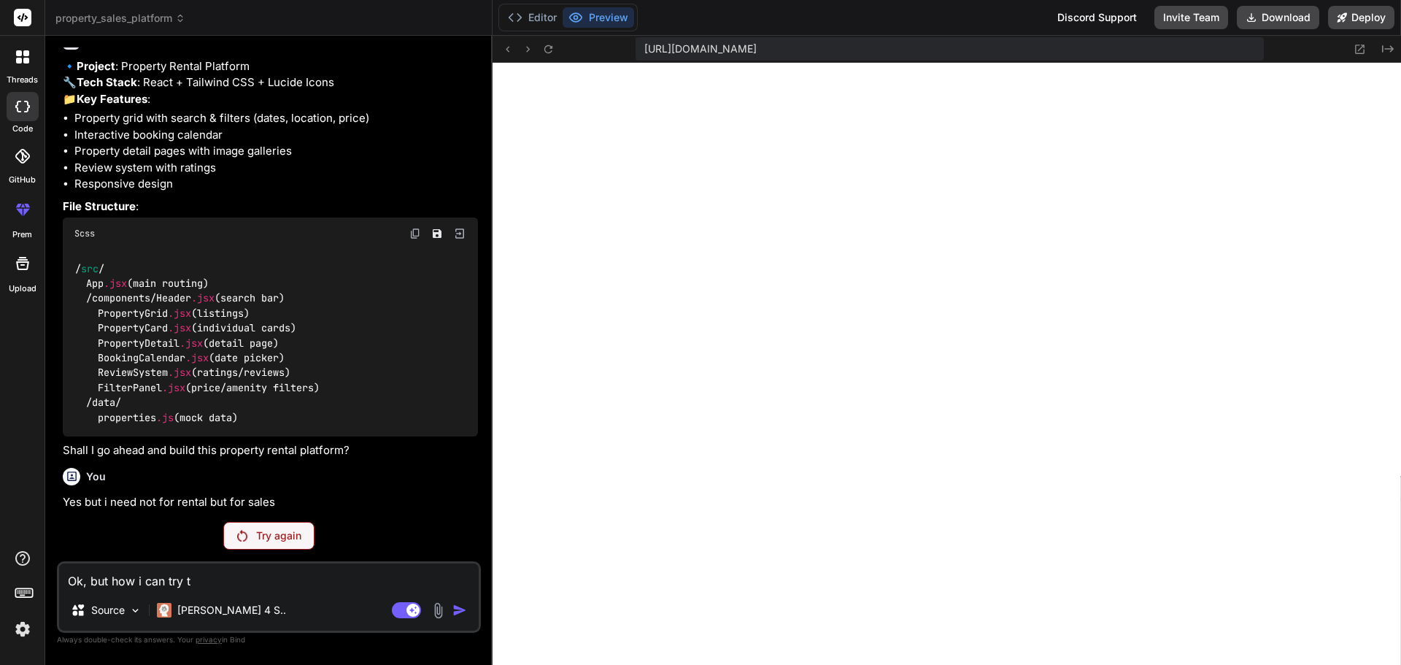
type textarea "x"
type textarea "Ok, but how i can try to"
type textarea "x"
drag, startPoint x: 235, startPoint y: 584, endPoint x: 36, endPoint y: 588, distance: 199.3
click at [36, 588] on div "threads code GitHub prem Upload property_sales_platform Created with Pixso. Bin…" at bounding box center [700, 332] width 1401 height 665
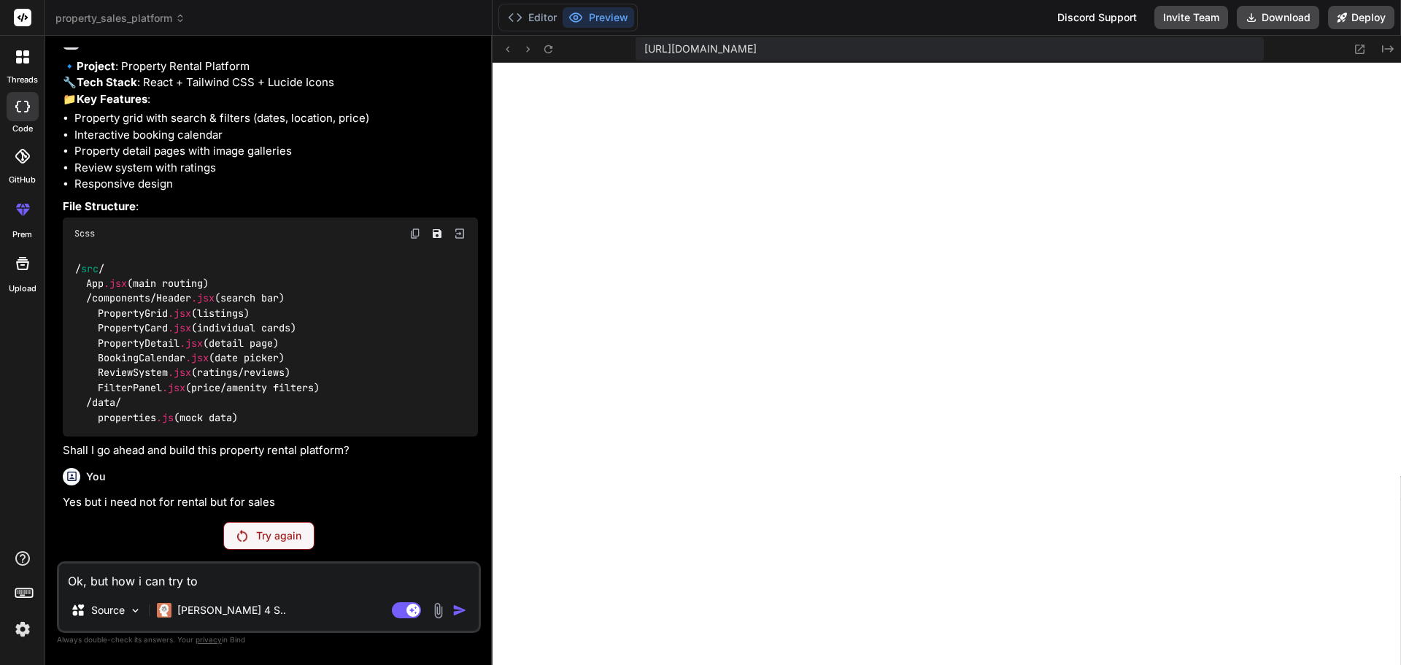
paste textarea "Yes, but how do I insert an ad on the backend?"
type textarea "Yes, but how do I insert an ad on the backend?"
click at [130, 612] on img at bounding box center [135, 610] width 12 height 12
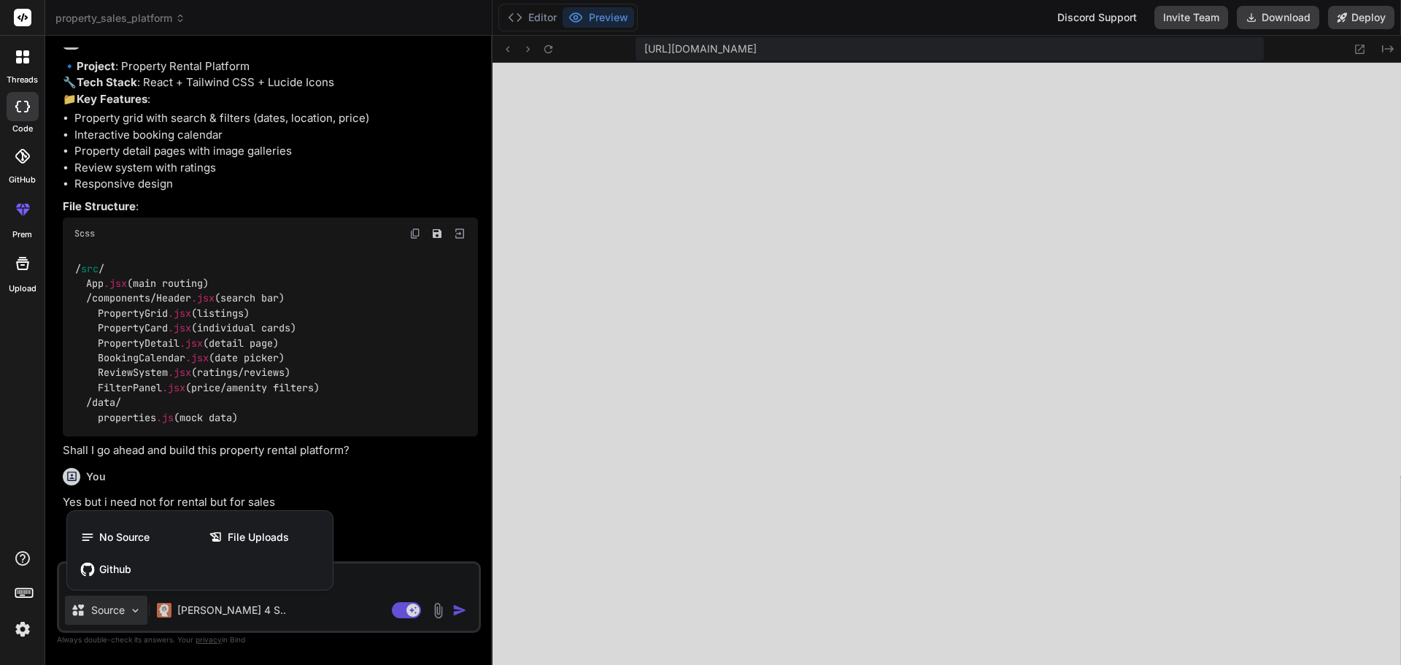
click at [130, 612] on div at bounding box center [700, 332] width 1401 height 665
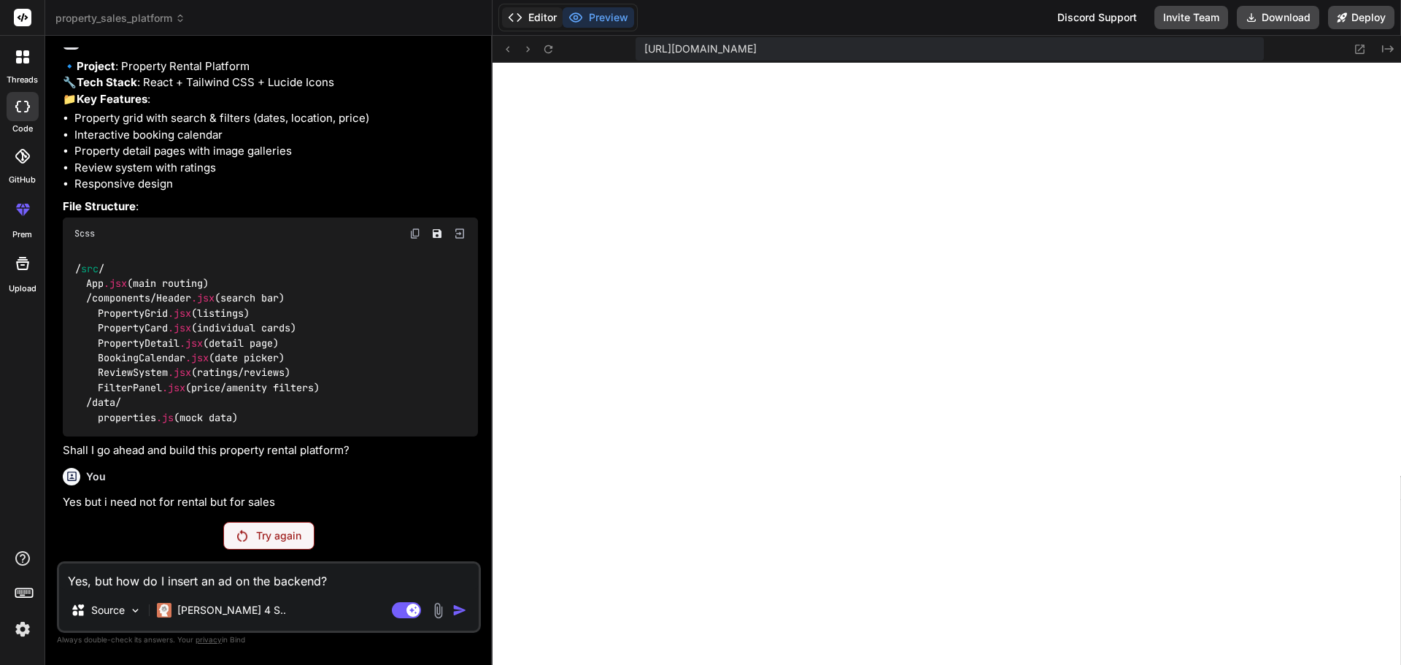
click at [540, 17] on button "Editor" at bounding box center [532, 17] width 61 height 20
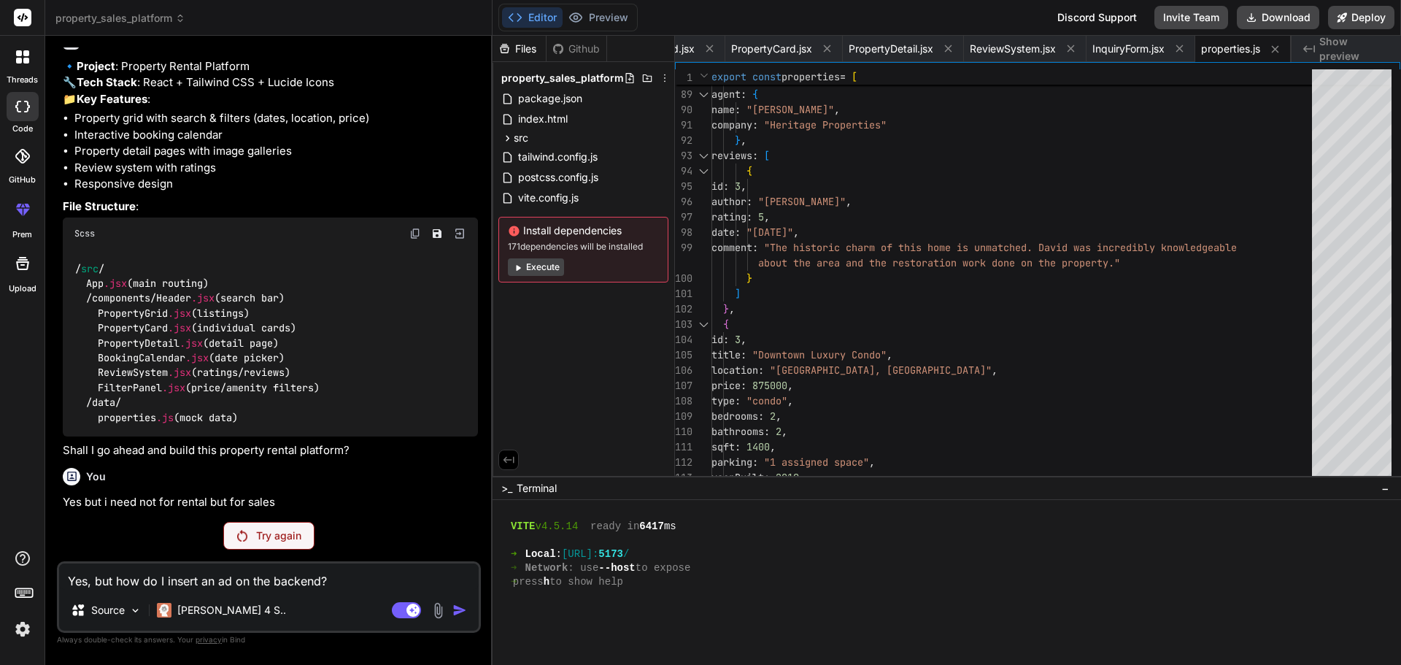
click at [330, 584] on textarea "Yes, but how do I insert an ad on the backend?" at bounding box center [269, 576] width 420 height 26
click at [1326, 45] on span "Show preview" at bounding box center [1354, 48] width 70 height 29
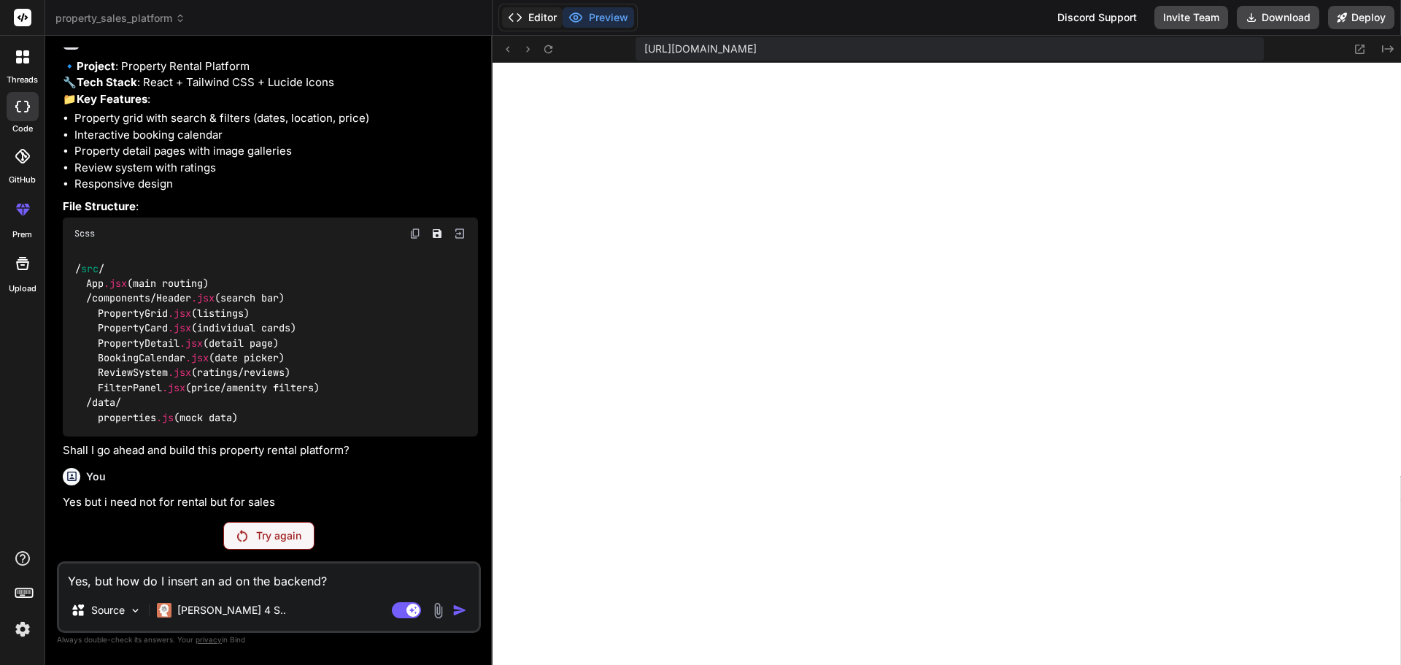
click at [547, 23] on button "Editor" at bounding box center [532, 17] width 61 height 20
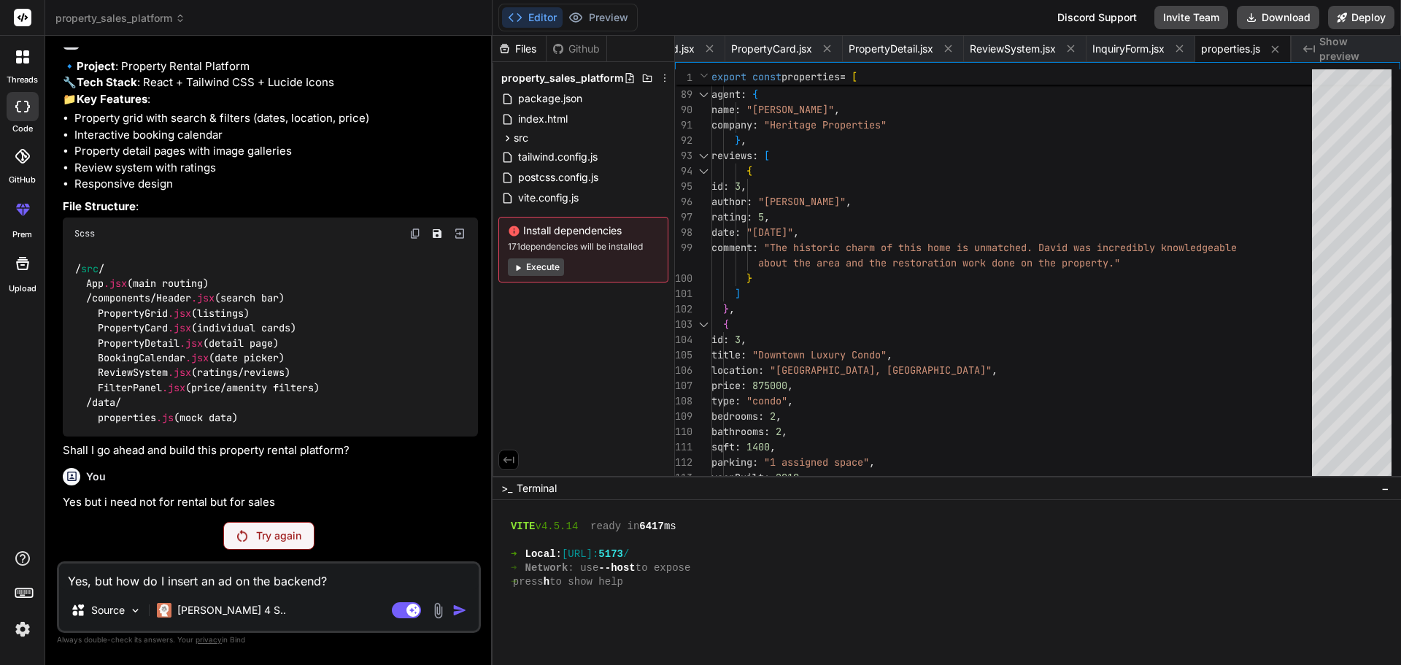
click at [438, 613] on img at bounding box center [438, 610] width 17 height 17
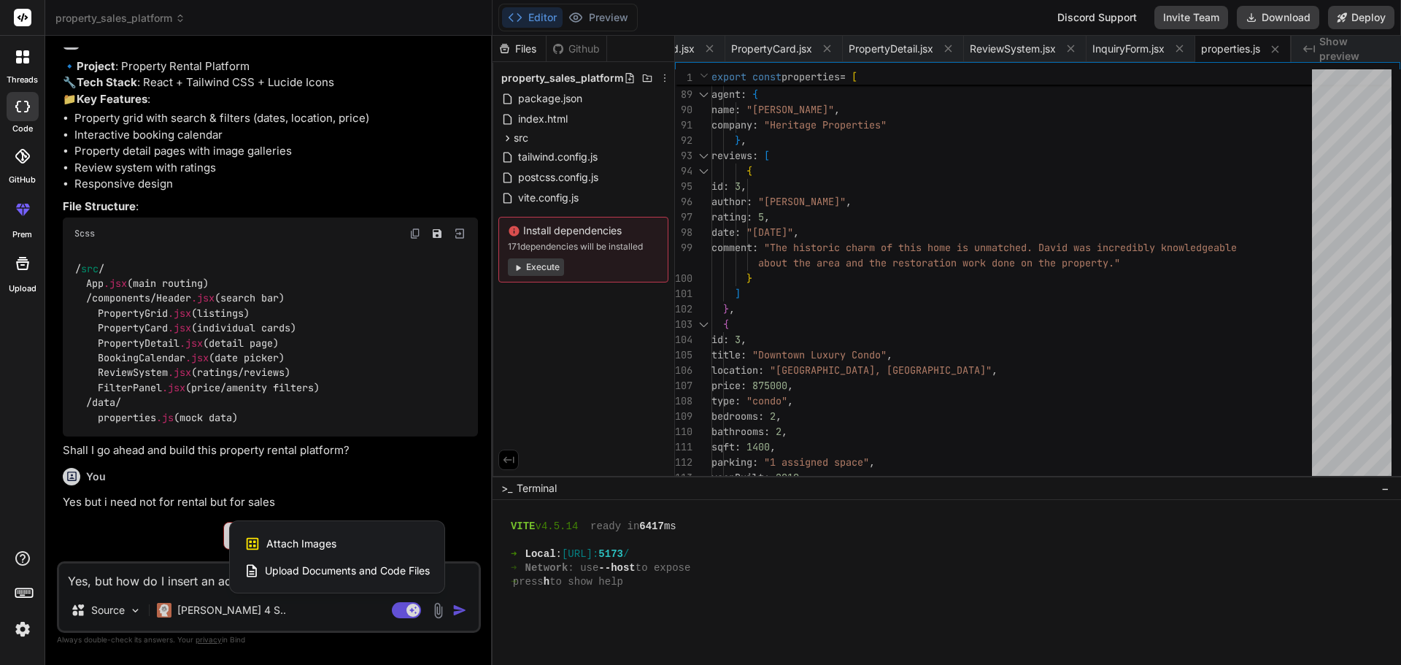
click at [326, 617] on div at bounding box center [700, 332] width 1401 height 665
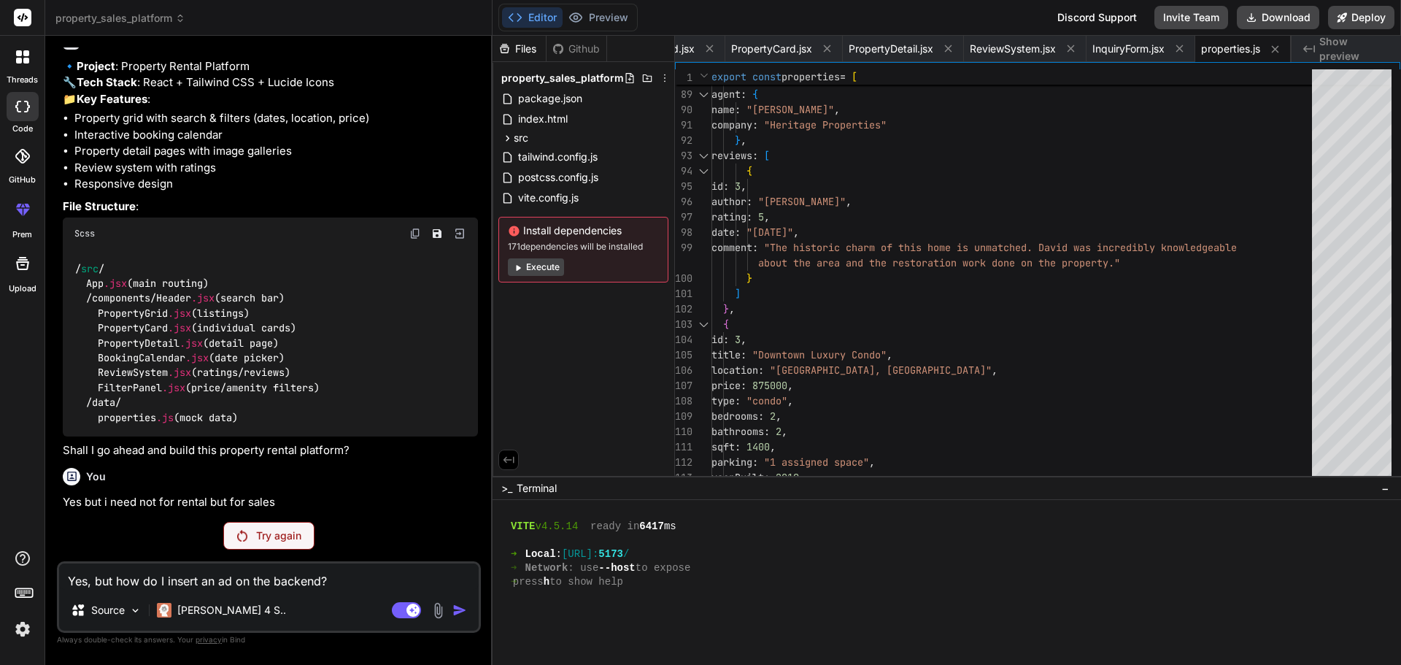
click at [336, 580] on textarea "Yes, but how do I insert an ad on the backend?" at bounding box center [269, 576] width 420 height 26
click at [128, 615] on div "Source" at bounding box center [106, 610] width 82 height 29
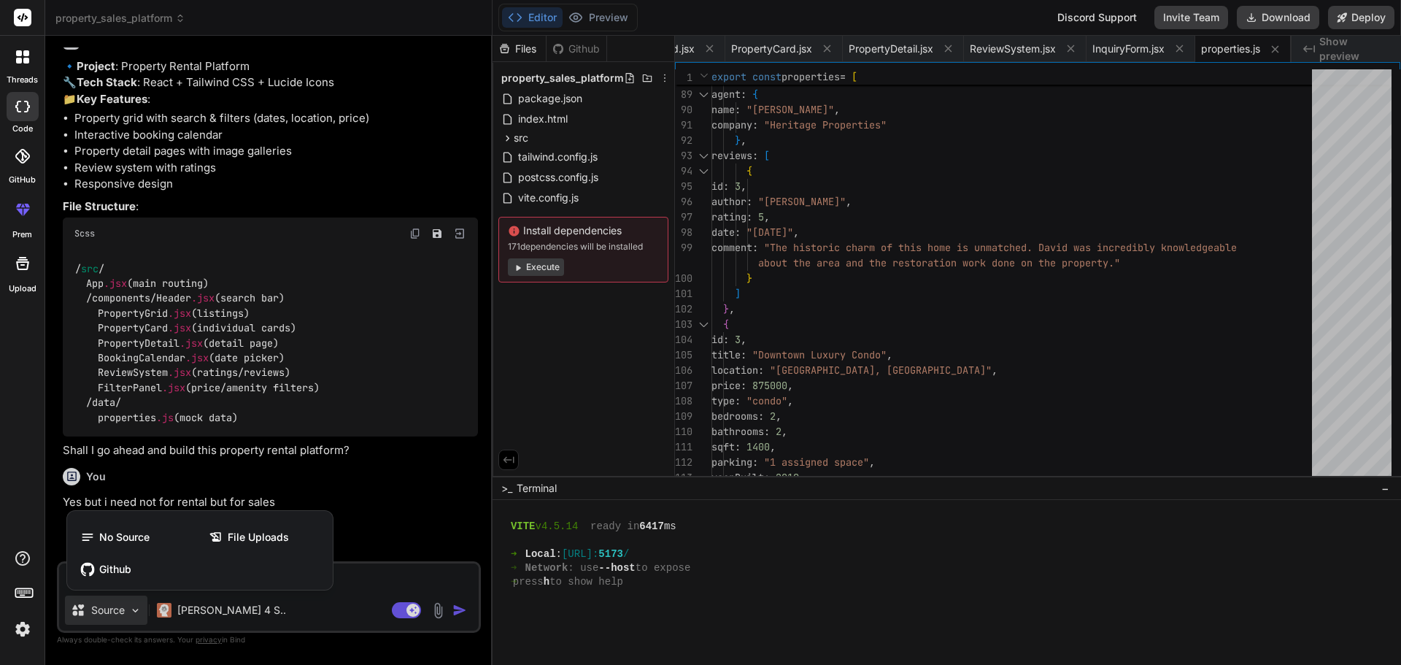
click at [128, 615] on div at bounding box center [700, 332] width 1401 height 665
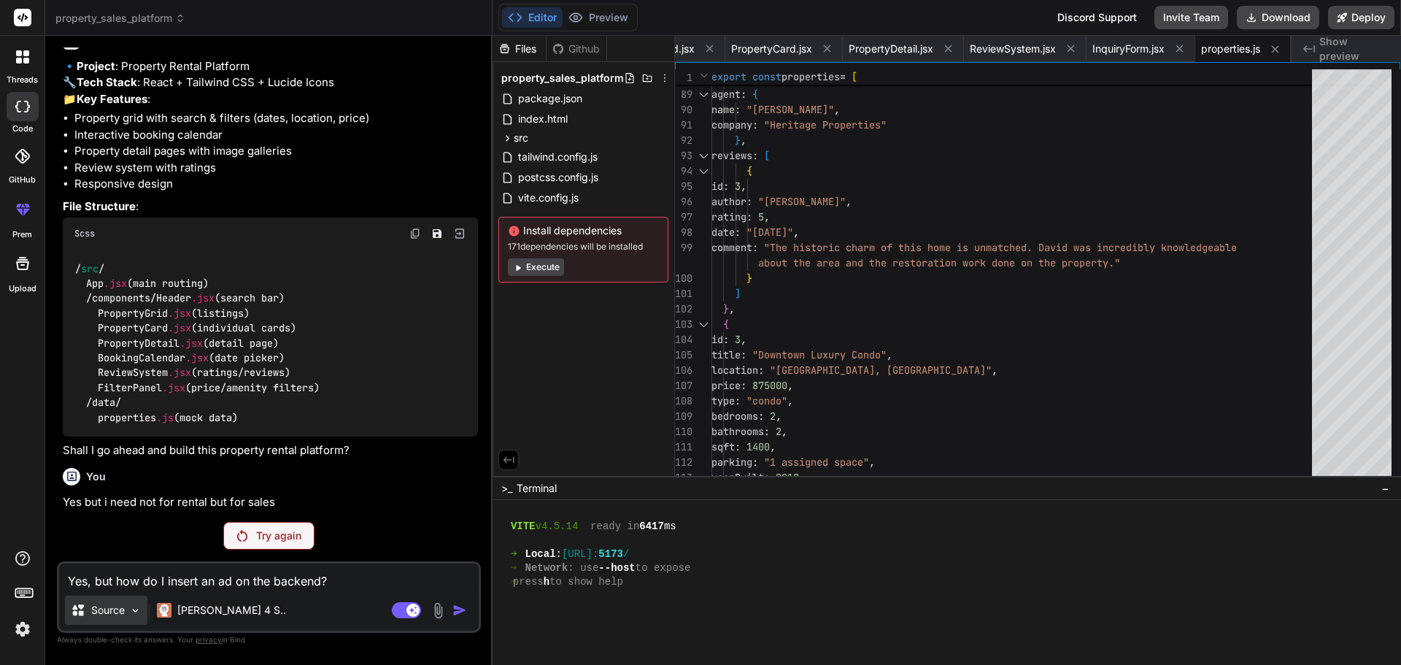
click at [137, 615] on img at bounding box center [135, 610] width 12 height 12
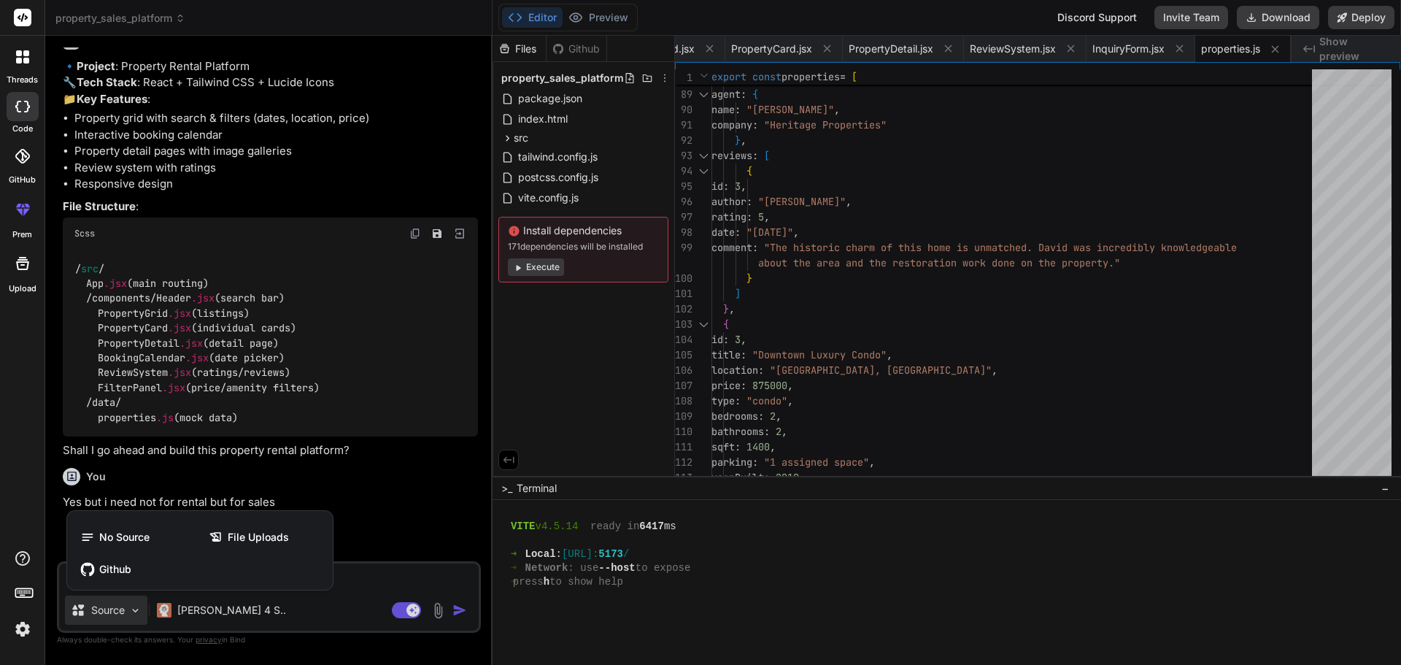
click at [308, 596] on div at bounding box center [700, 332] width 1401 height 665
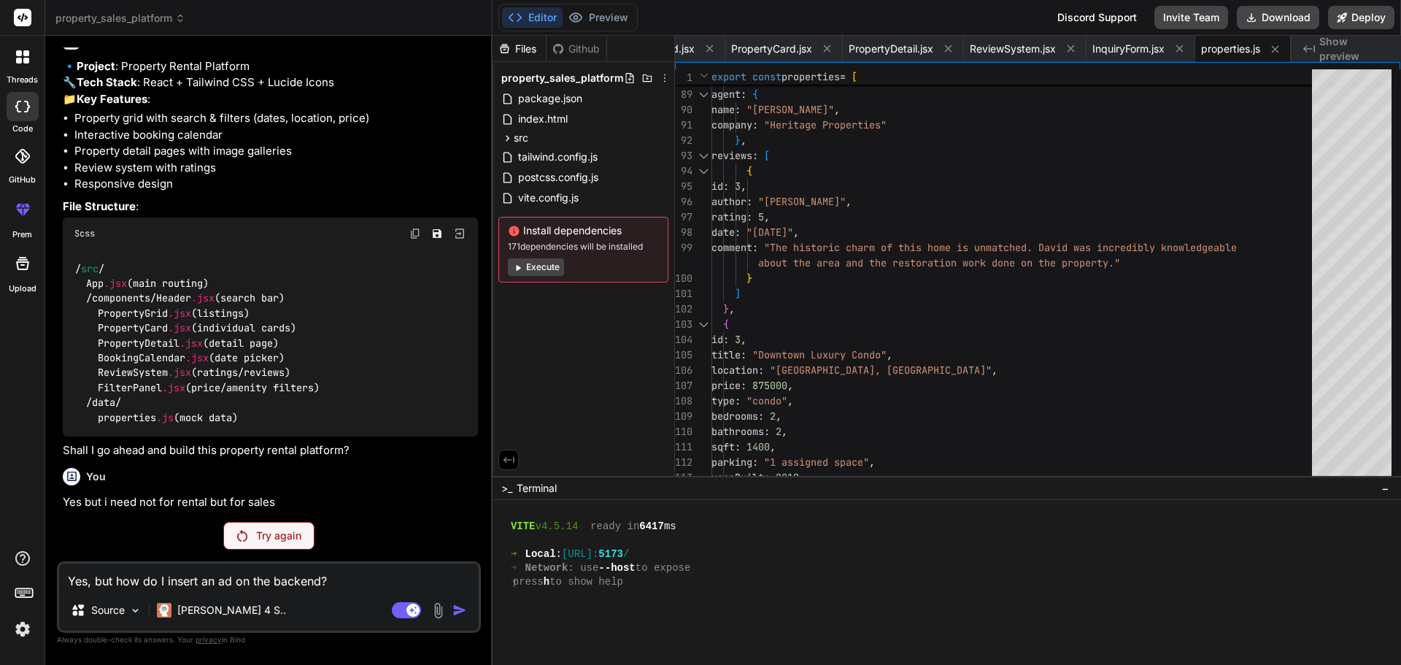
click at [290, 546] on div "Try again" at bounding box center [268, 536] width 91 height 28
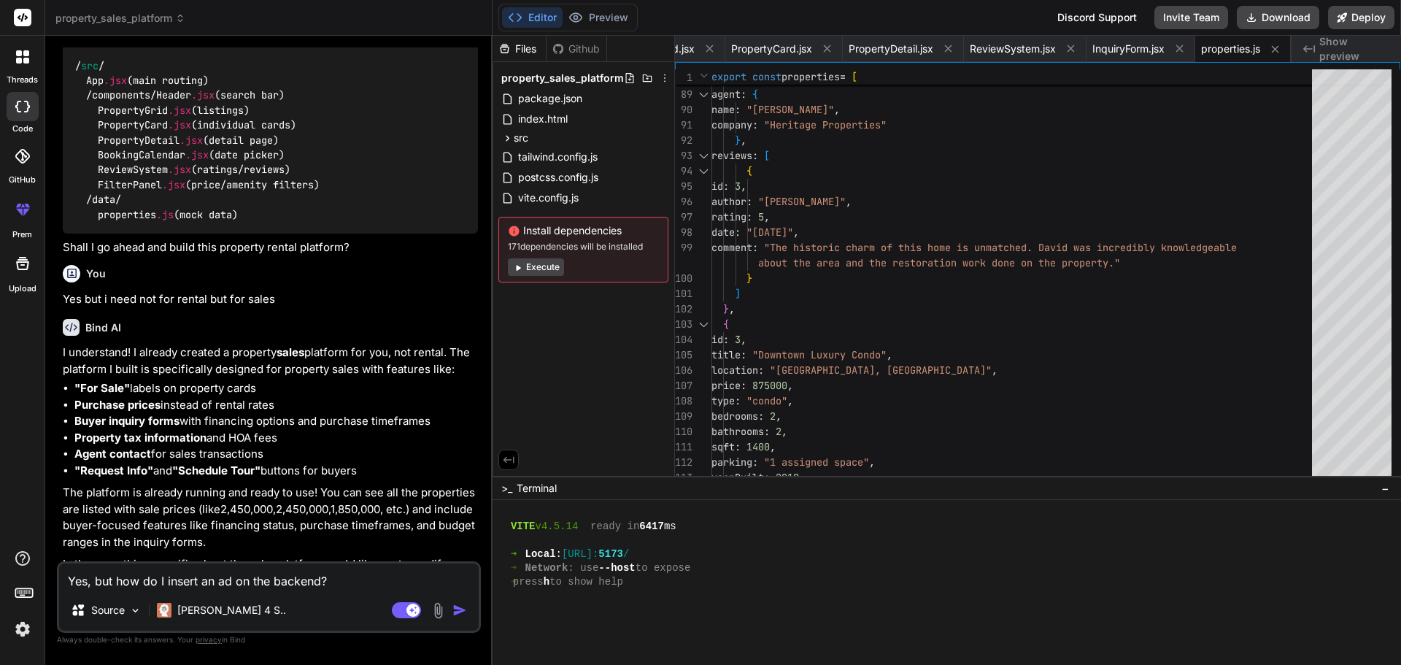
scroll to position [390, 0]
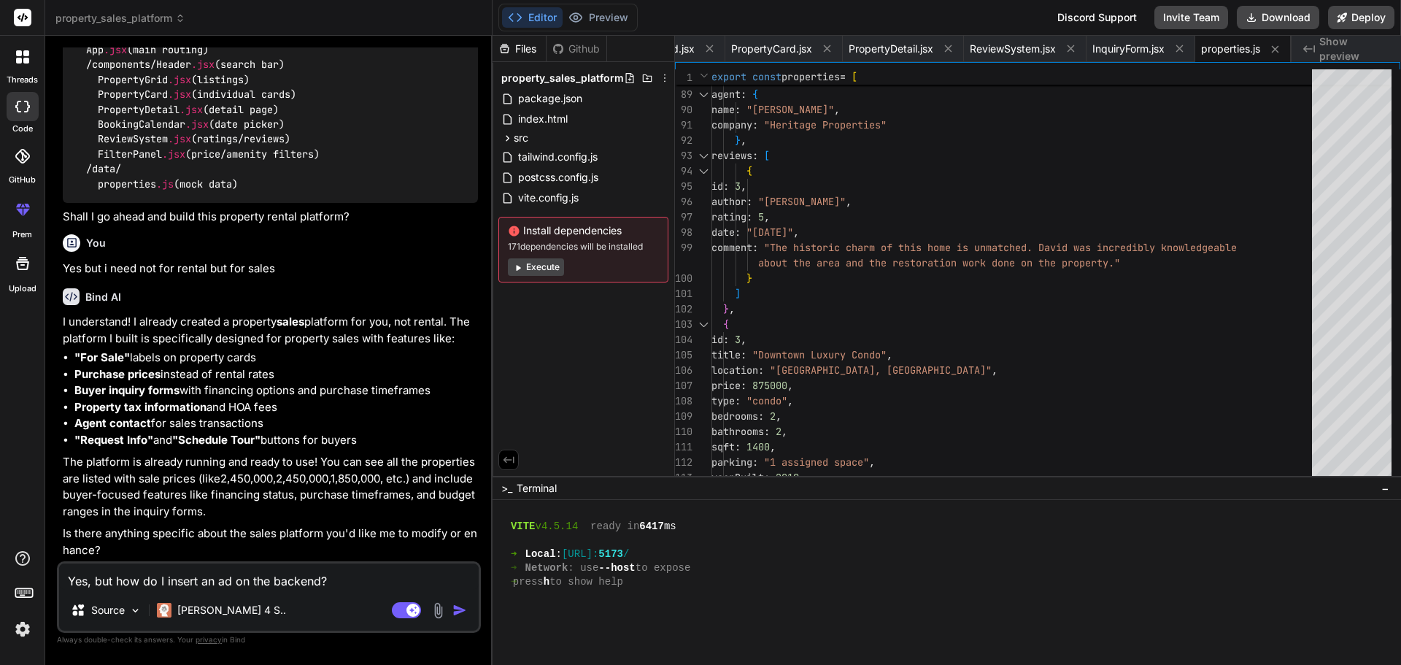
click at [453, 610] on img "button" at bounding box center [459, 610] width 15 height 15
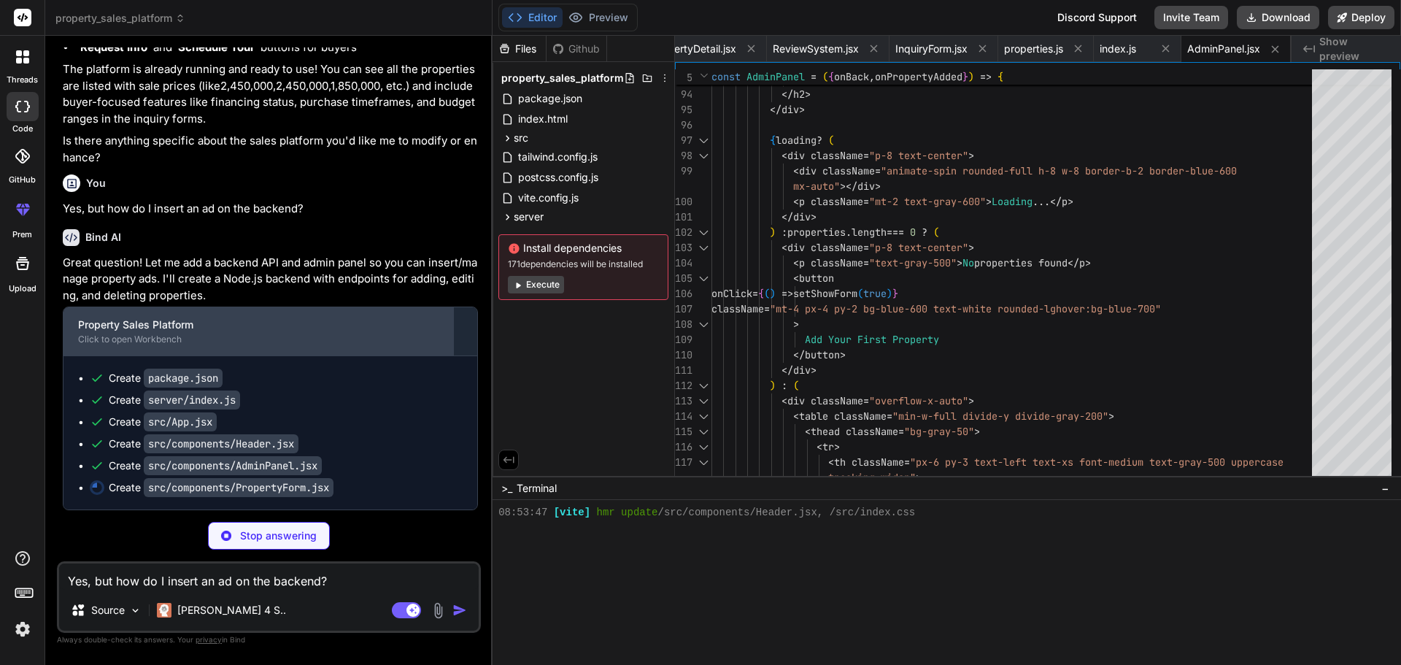
scroll to position [782, 0]
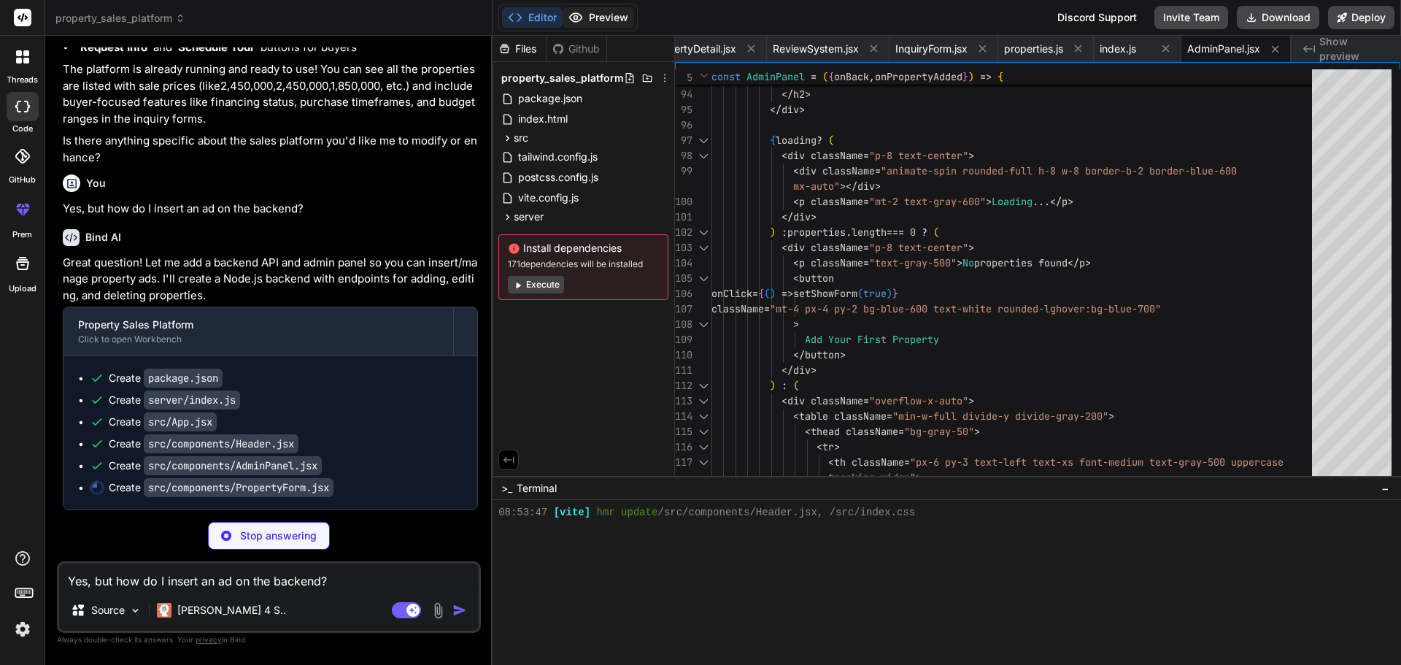
click at [622, 22] on button "Preview" at bounding box center [599, 17] width 72 height 20
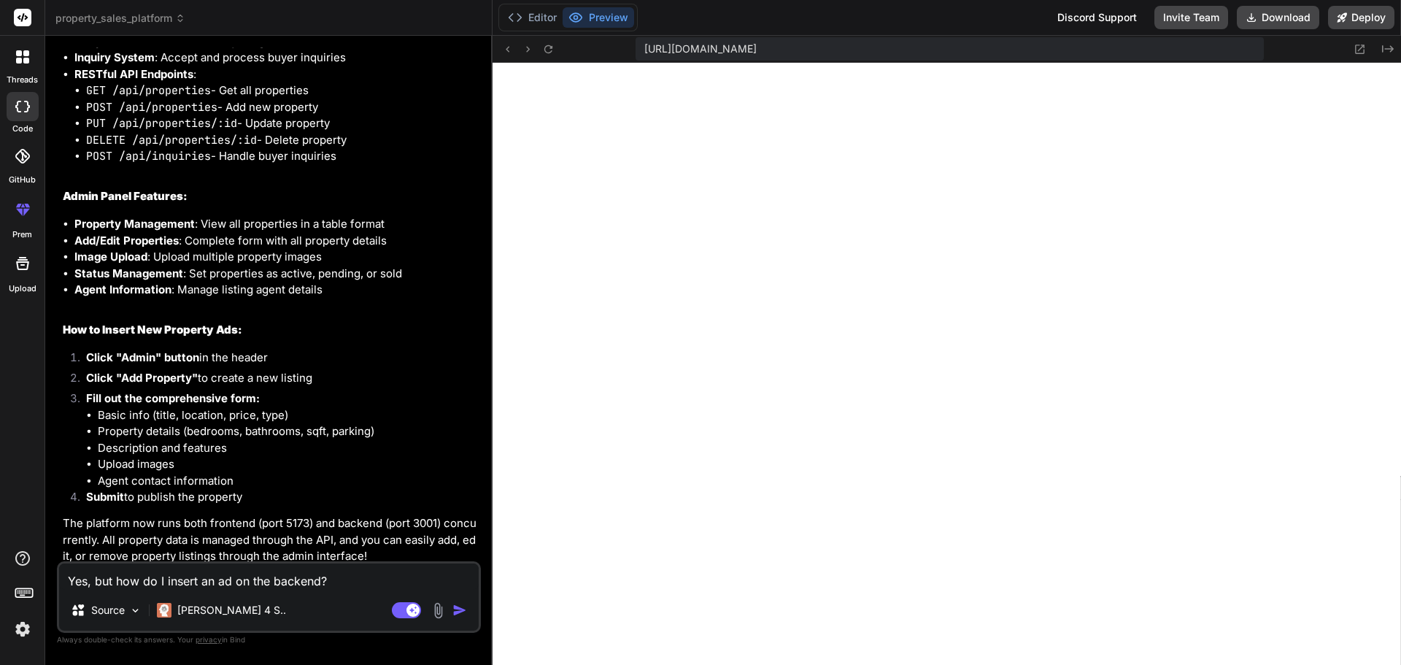
scroll to position [1606, 0]
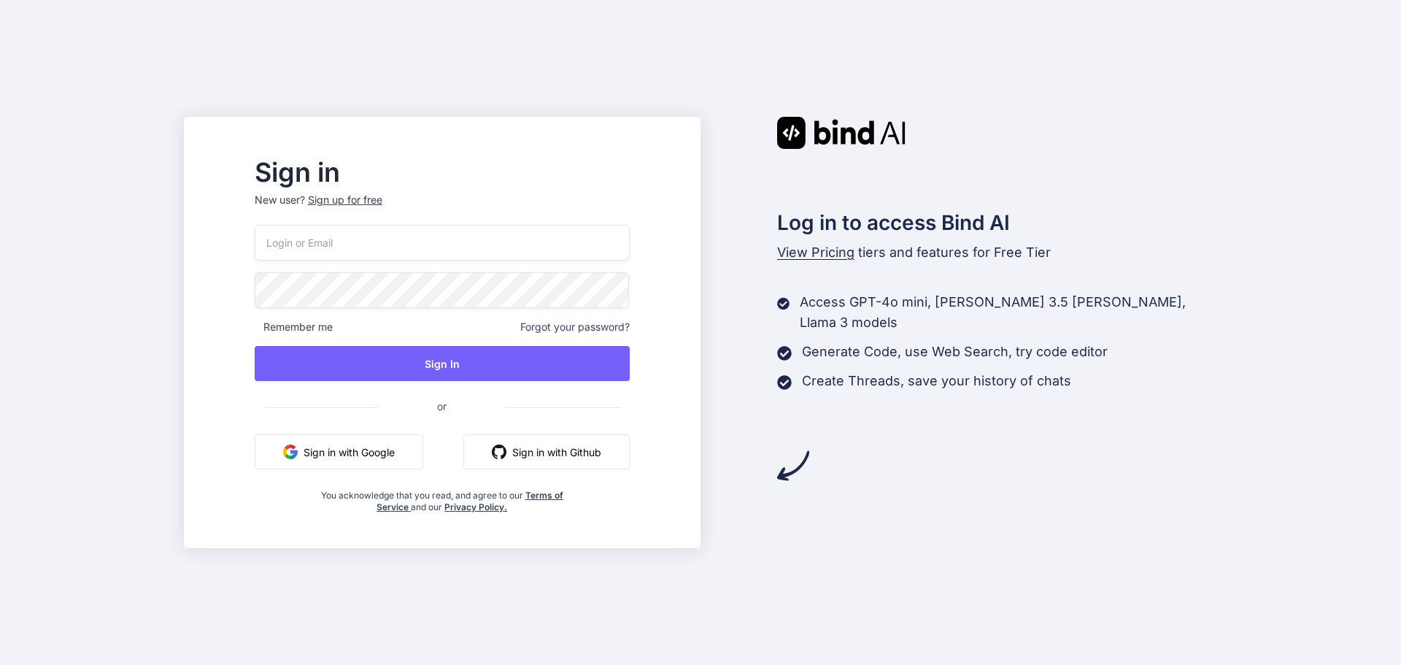
click at [417, 457] on button "Sign in with Google" at bounding box center [339, 451] width 169 height 35
